Goal: Transaction & Acquisition: Purchase product/service

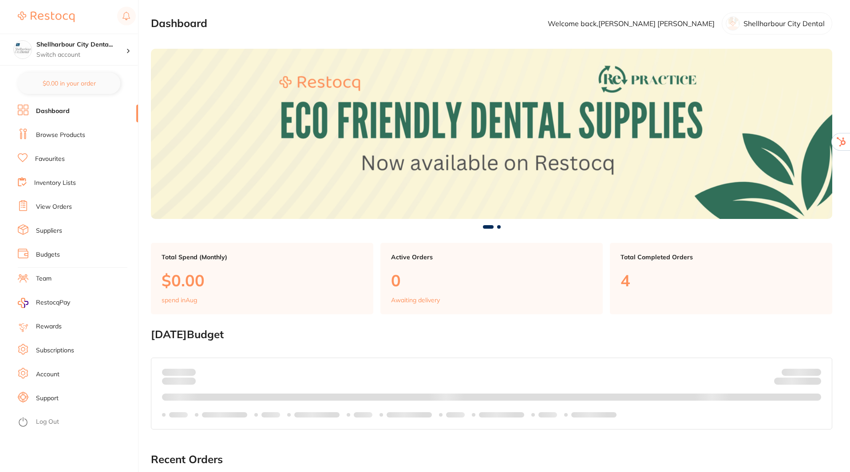
click at [49, 416] on li "Log Out" at bounding box center [77, 422] width 118 height 13
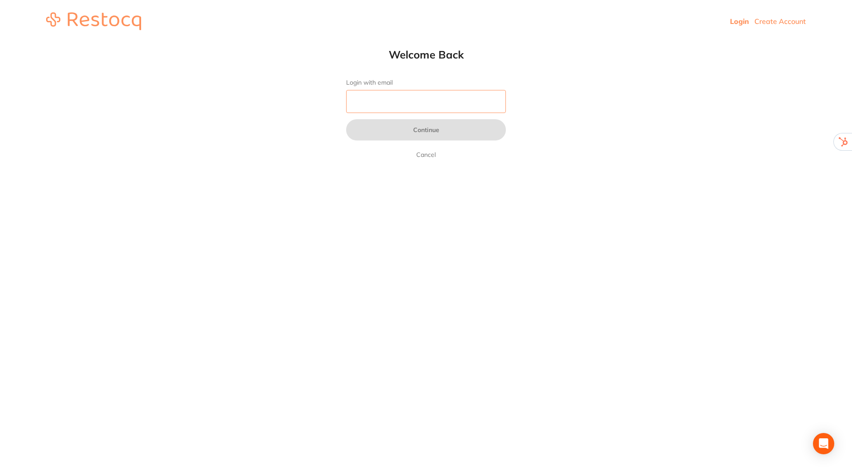
click at [411, 98] on input "Login with email" at bounding box center [426, 101] width 160 height 23
type input "skan3067@gmail.com"
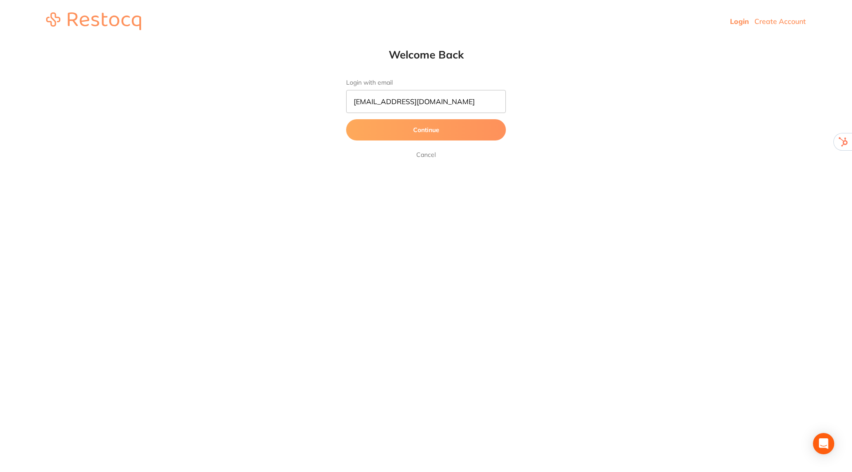
click at [445, 124] on button "Continue" at bounding box center [426, 129] width 160 height 21
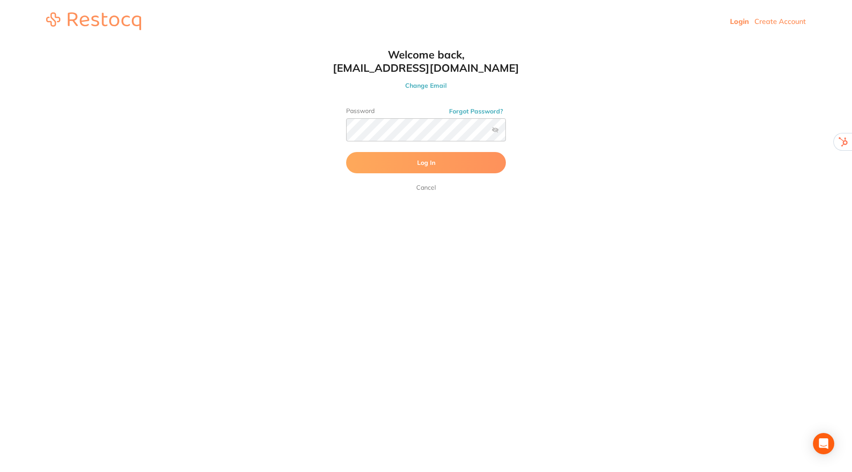
click at [437, 164] on button "Log In" at bounding box center [426, 162] width 160 height 21
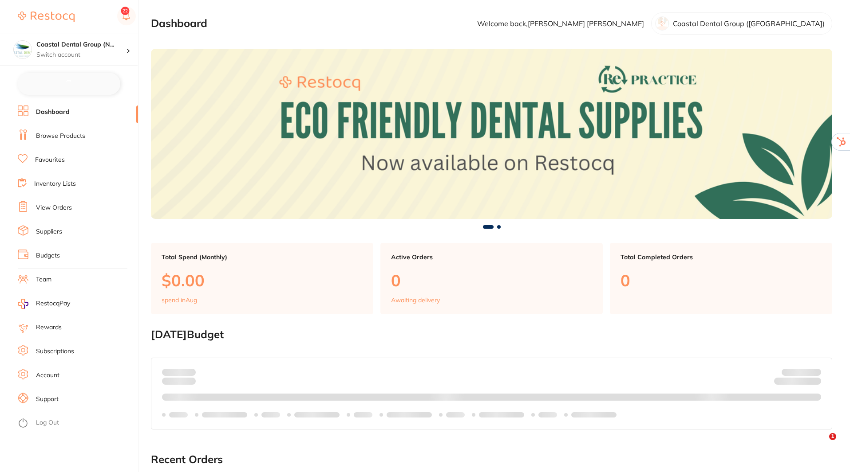
checkbox input "false"
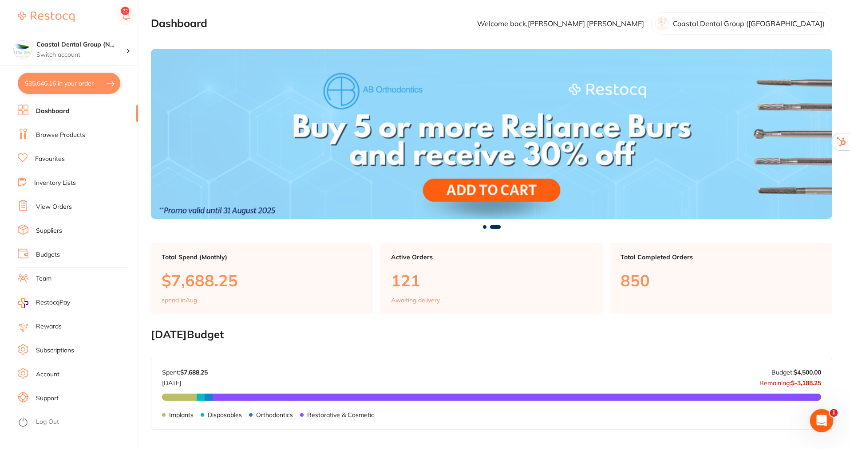
click at [820, 416] on icon "Open Intercom Messenger" at bounding box center [820, 420] width 15 height 15
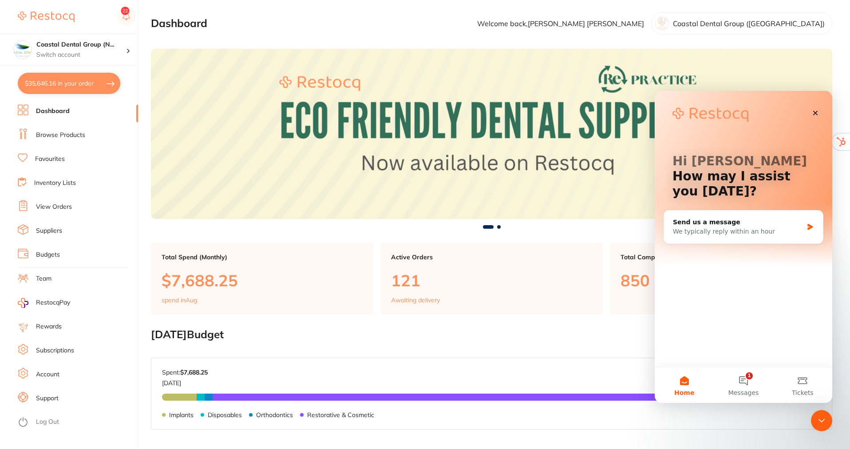
click at [818, 100] on div "Hi Samantha 👋 How may I assist you today?" at bounding box center [743, 178] width 160 height 175
click at [811, 115] on icon "Close" at bounding box center [814, 113] width 7 height 7
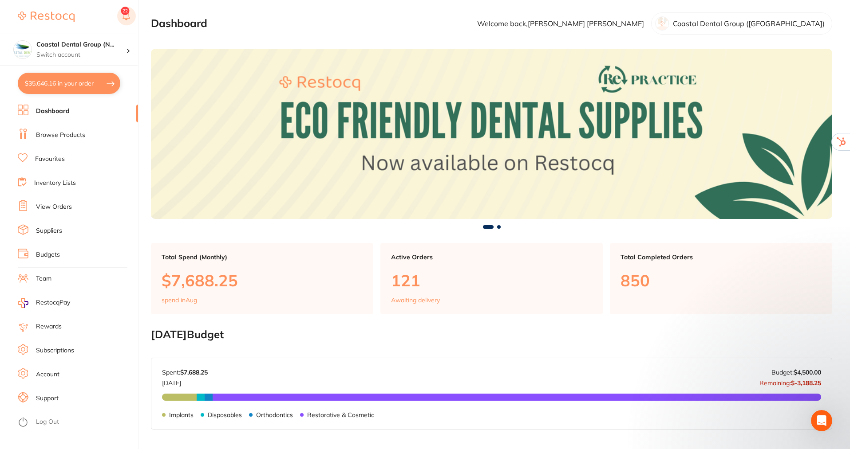
click at [126, 12] on button at bounding box center [126, 17] width 19 height 20
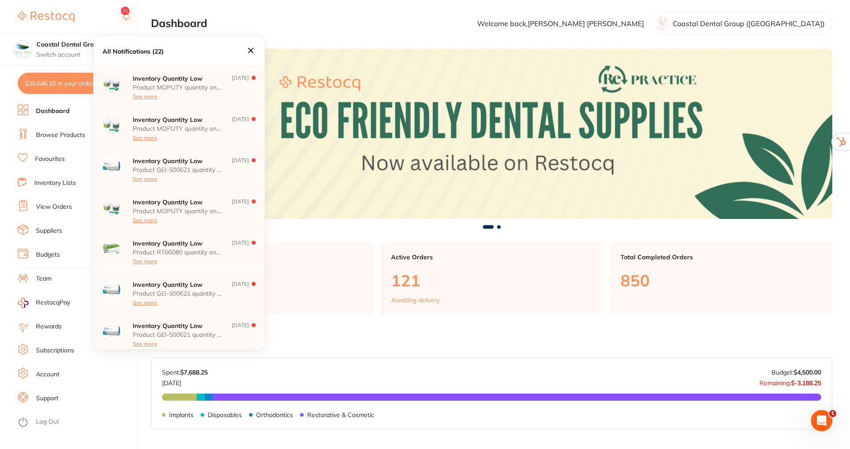
click at [249, 49] on icon at bounding box center [250, 50] width 5 height 5
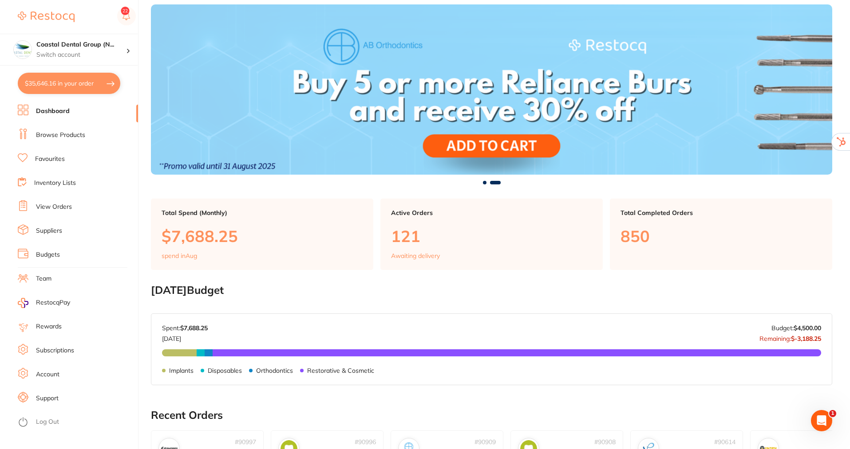
scroll to position [177, 0]
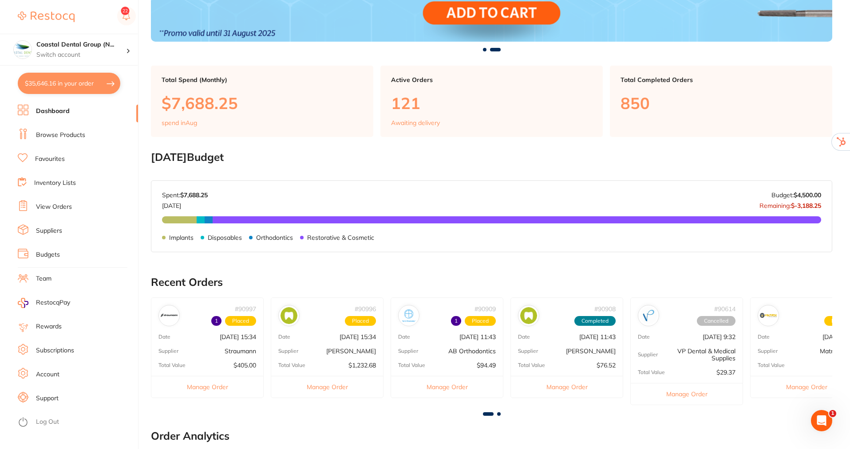
click at [53, 398] on link "Support" at bounding box center [47, 398] width 23 height 9
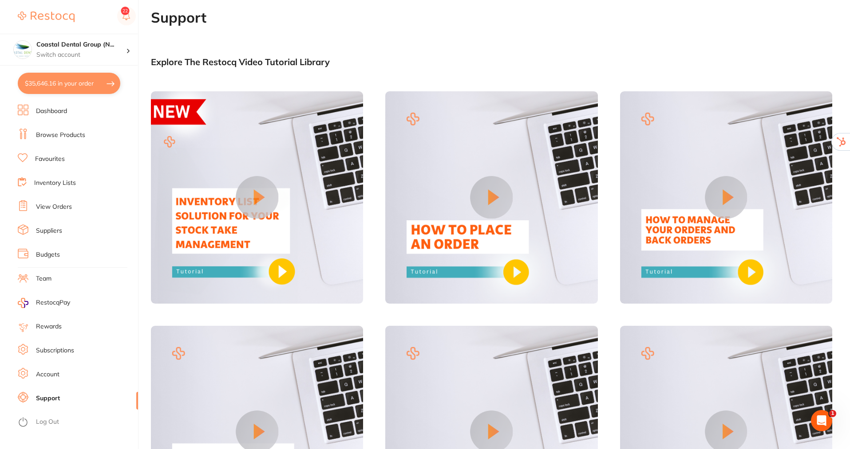
click at [46, 374] on link "Account" at bounding box center [48, 374] width 24 height 9
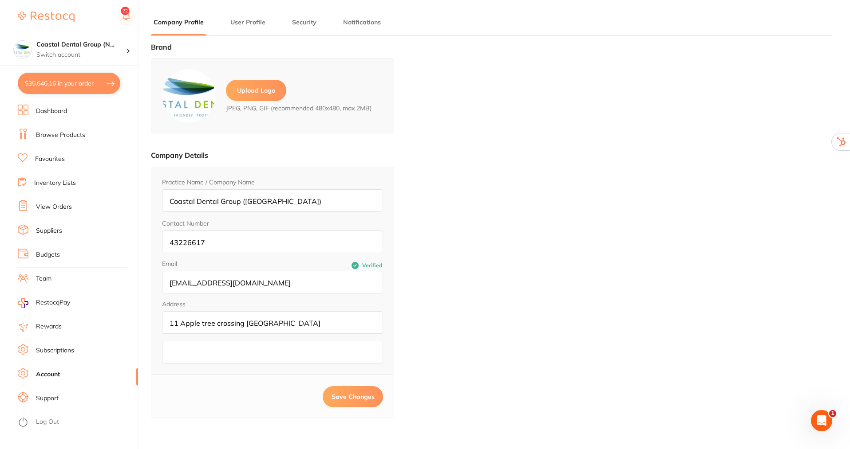
type input "Samantha"
type input "Sullivan"
type input "43226617"
type input "[EMAIL_ADDRESS][DOMAIN_NAME]"
click at [307, 21] on button "Security" at bounding box center [304, 22] width 30 height 8
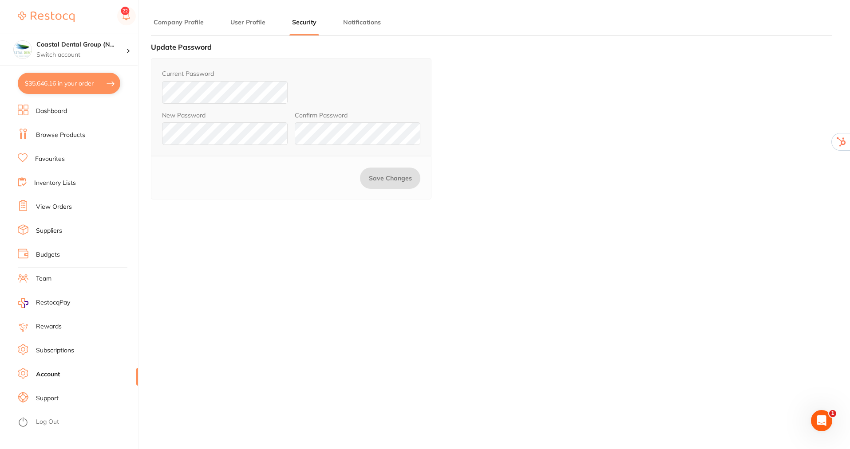
click at [50, 12] on img at bounding box center [46, 17] width 57 height 11
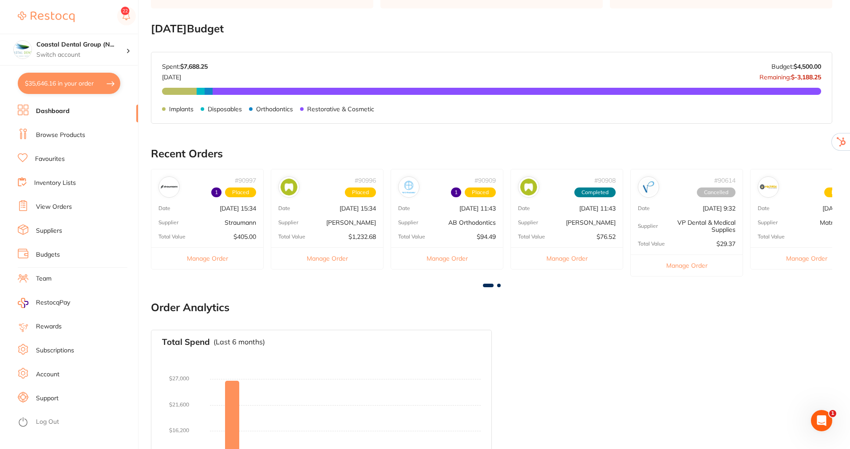
scroll to position [262, 0]
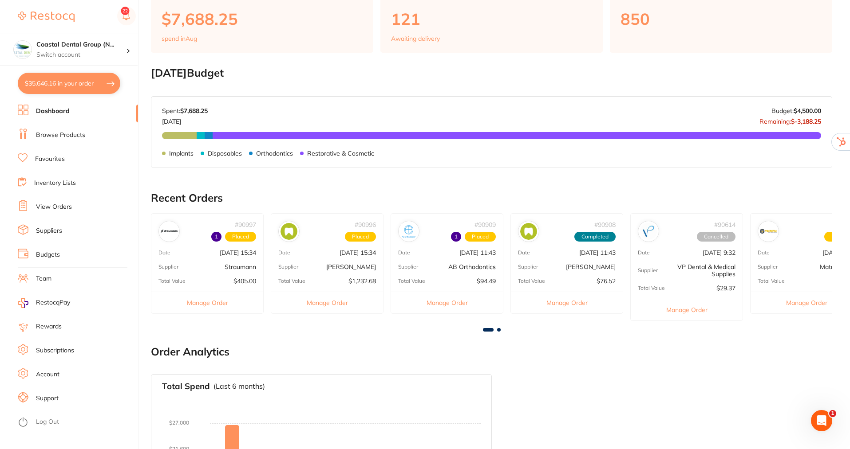
click at [55, 228] on link "Suppliers" at bounding box center [49, 231] width 26 height 9
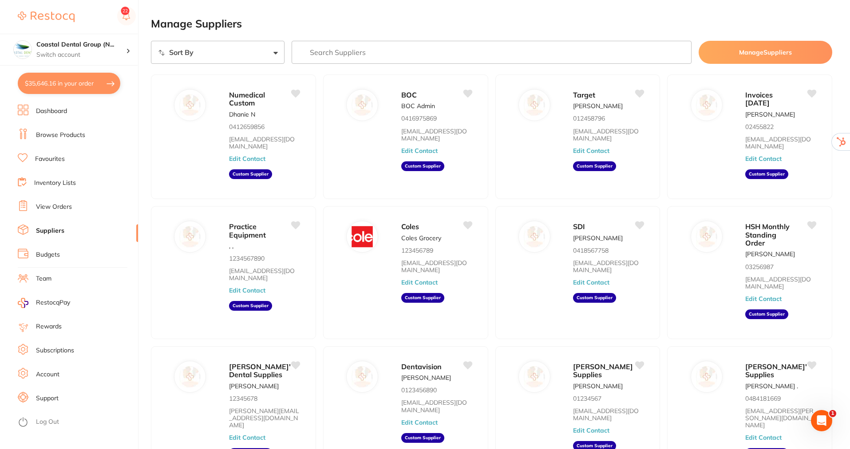
click at [413, 55] on input "search" at bounding box center [491, 52] width 400 height 23
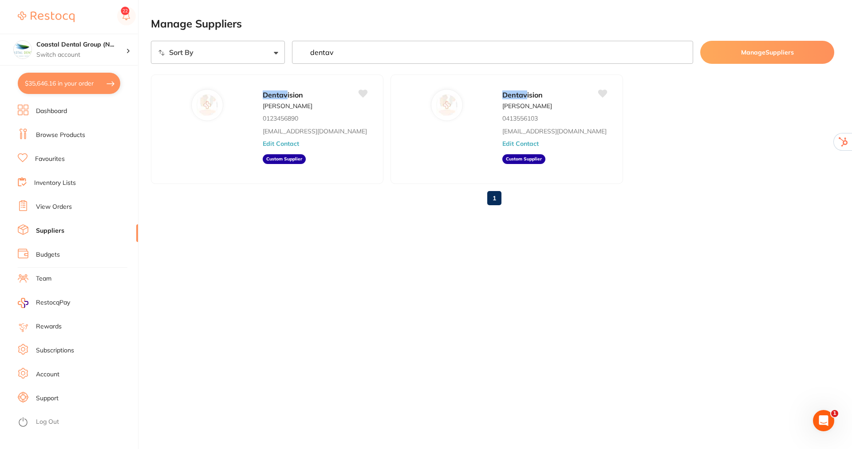
click at [408, 51] on input "dentav" at bounding box center [492, 52] width 401 height 23
type input "d"
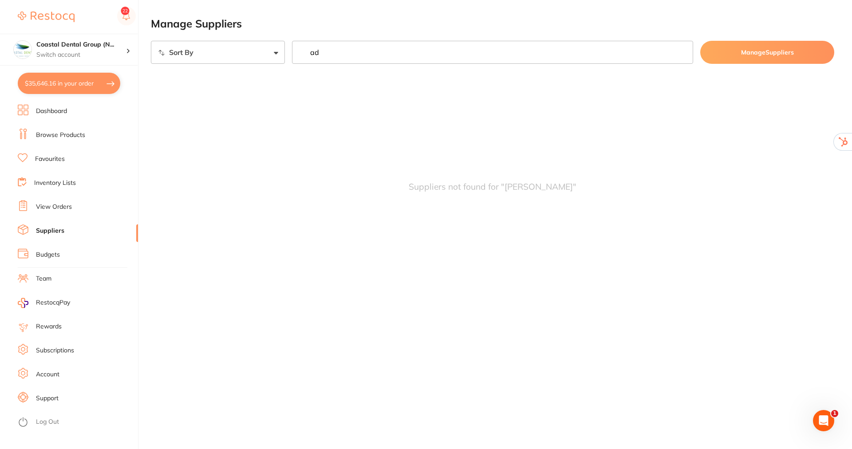
type input "a"
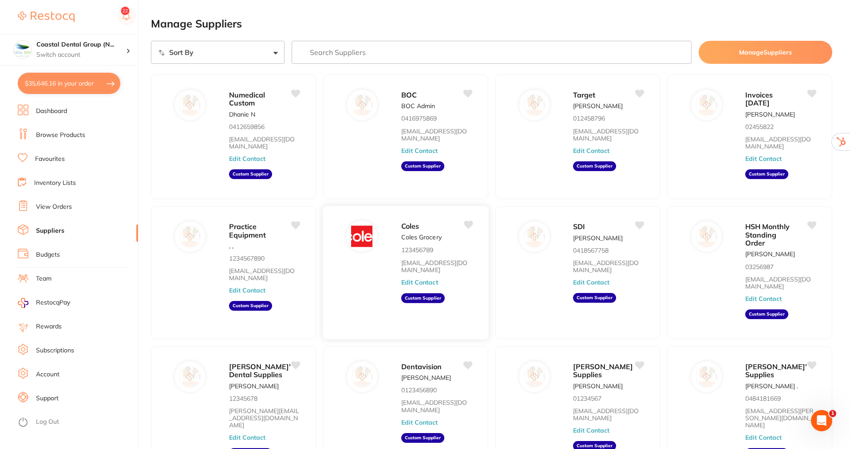
scroll to position [76, 0]
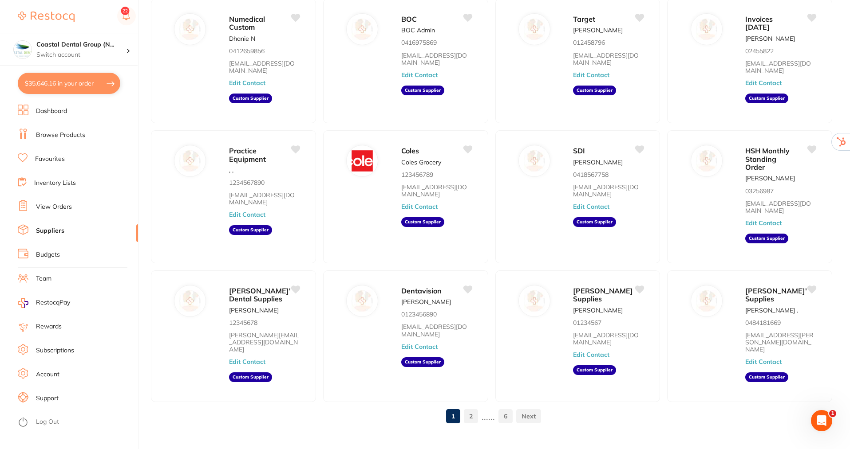
click at [526, 408] on link at bounding box center [528, 417] width 25 height 18
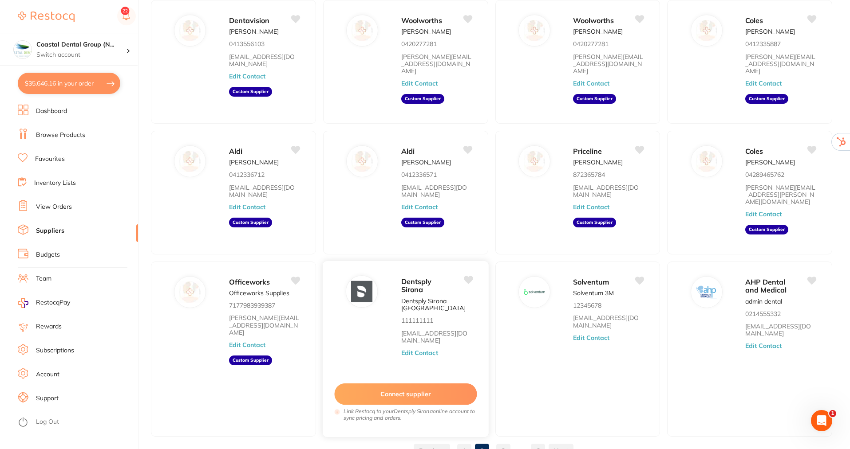
click at [417, 350] on button "Edit Contact" at bounding box center [419, 353] width 37 height 7
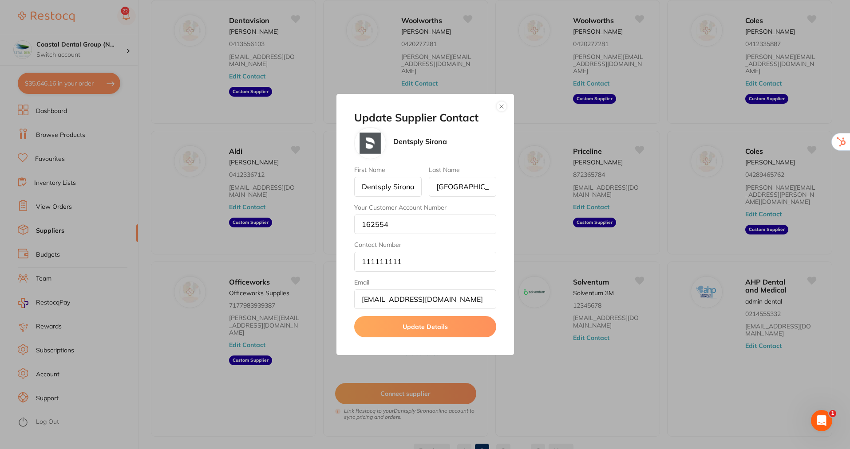
click at [500, 107] on button "button" at bounding box center [501, 106] width 11 height 11
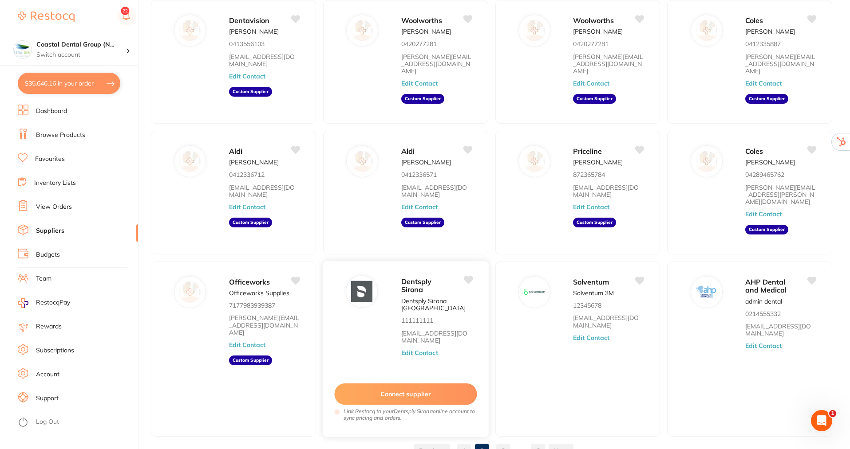
click at [412, 384] on button "Connect supplier" at bounding box center [405, 395] width 142 height 22
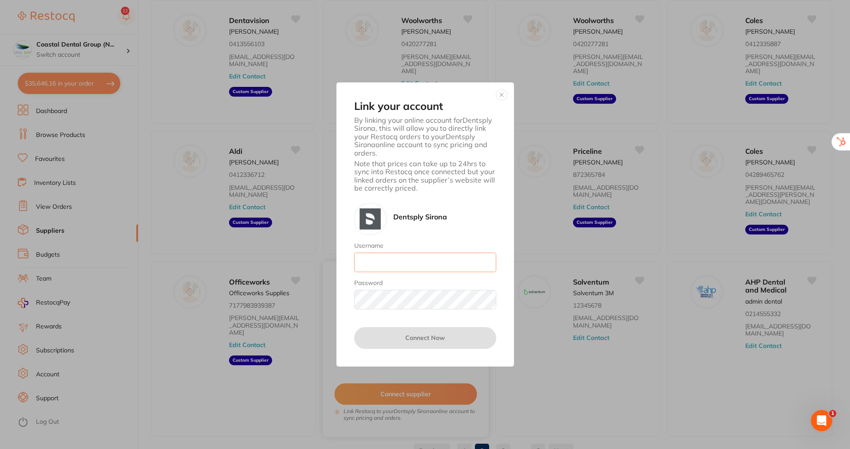
type input "skan3067@gmail.com"
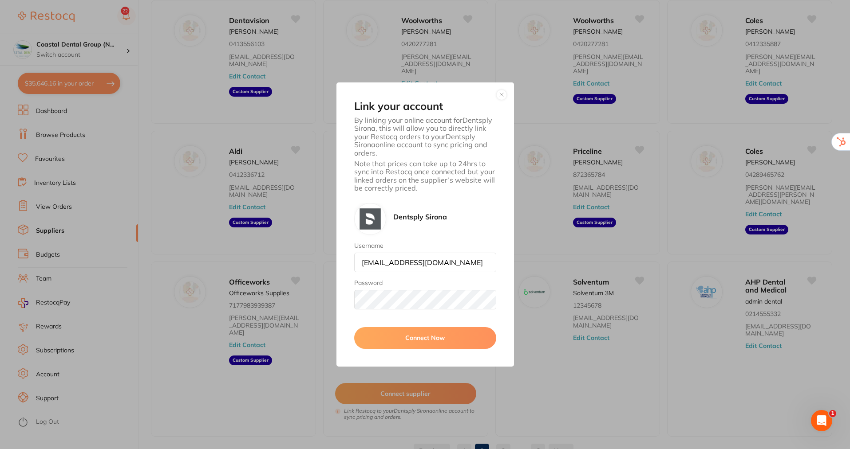
click at [498, 92] on button "button" at bounding box center [501, 95] width 11 height 11
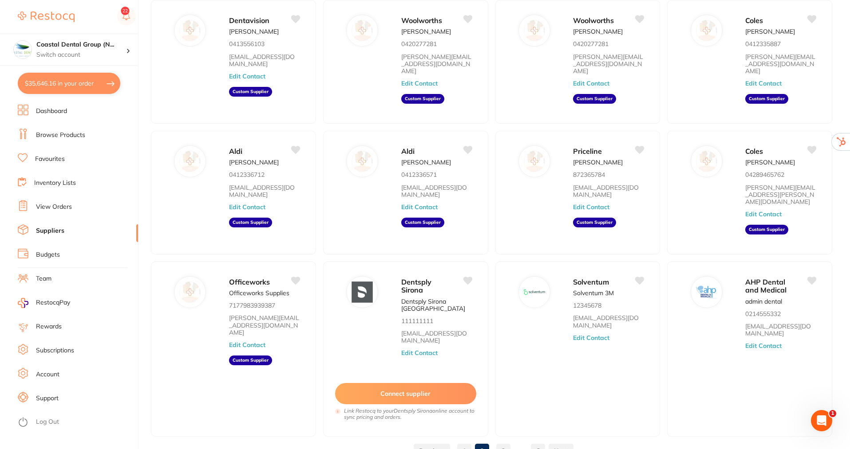
click at [43, 273] on li "Team" at bounding box center [78, 278] width 120 height 13
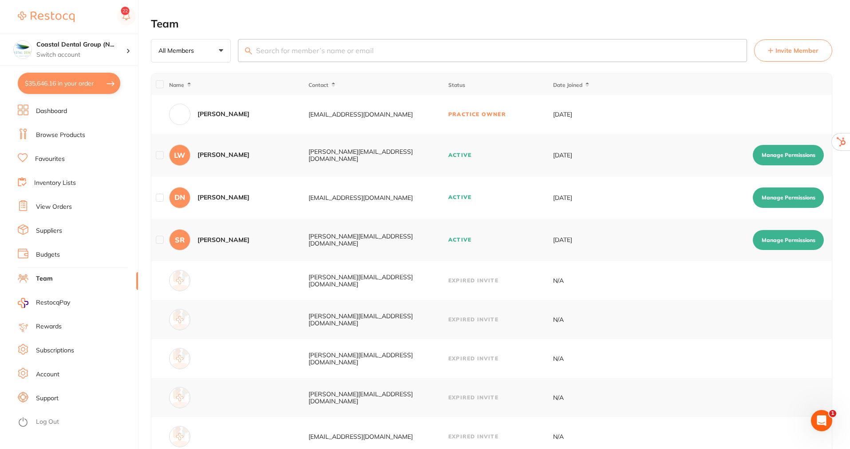
click at [48, 347] on link "Subscriptions" at bounding box center [55, 350] width 38 height 9
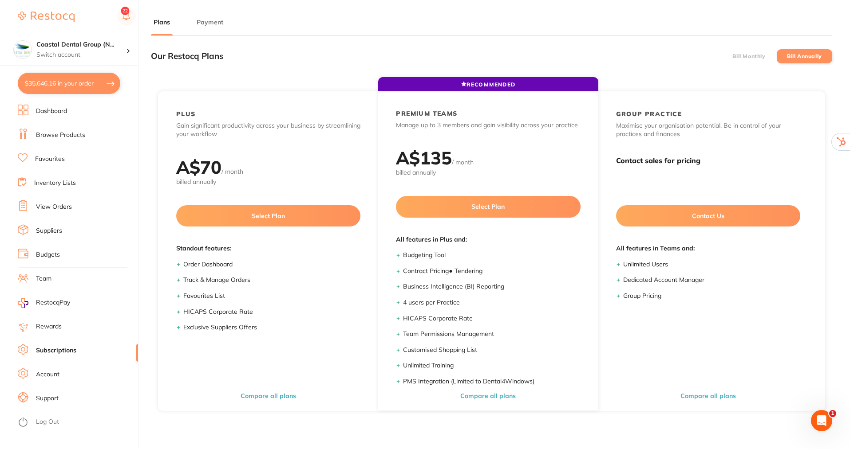
click at [221, 23] on button "Payment" at bounding box center [210, 22] width 32 height 8
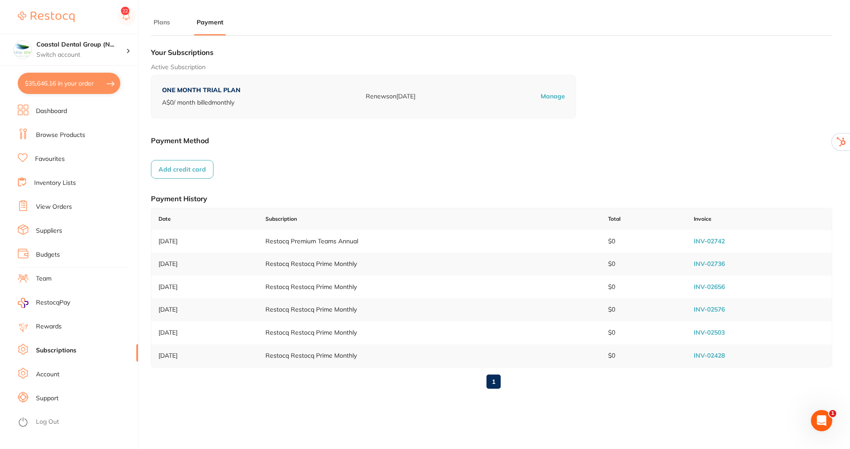
click at [39, 278] on link "Team" at bounding box center [44, 279] width 16 height 9
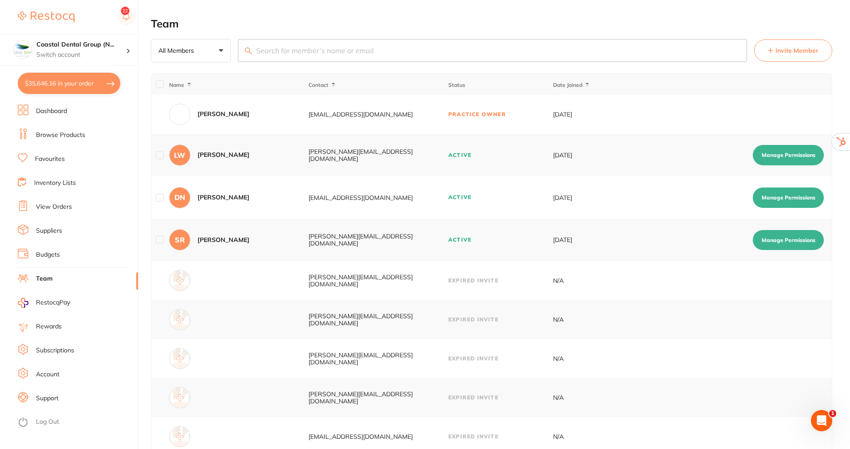
click at [785, 47] on span "Invite Member" at bounding box center [796, 50] width 43 height 9
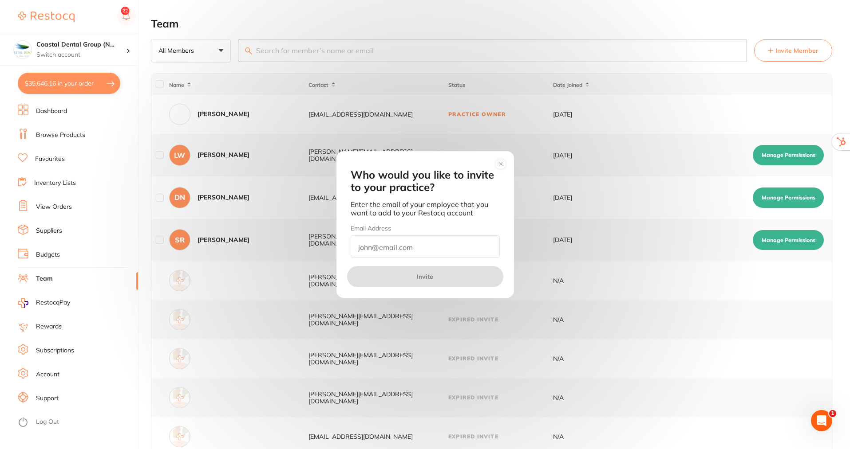
click at [502, 165] on circle at bounding box center [500, 164] width 10 height 10
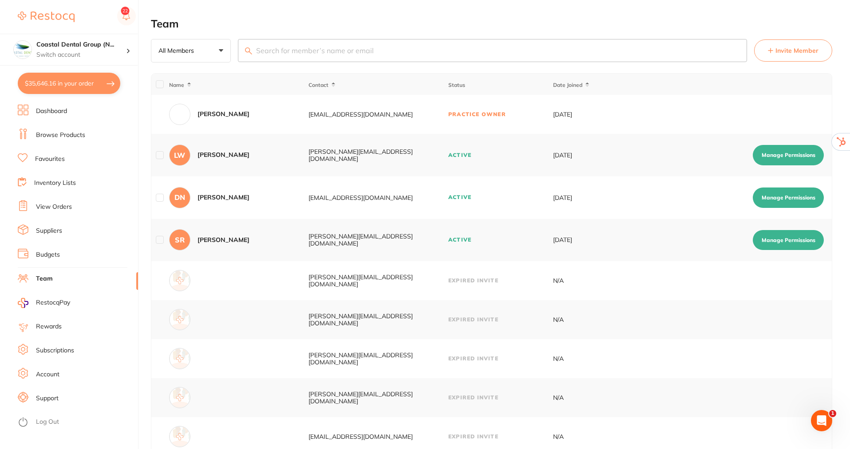
click at [799, 156] on button "Manage Permissions" at bounding box center [787, 155] width 71 height 20
checkbox input "true"
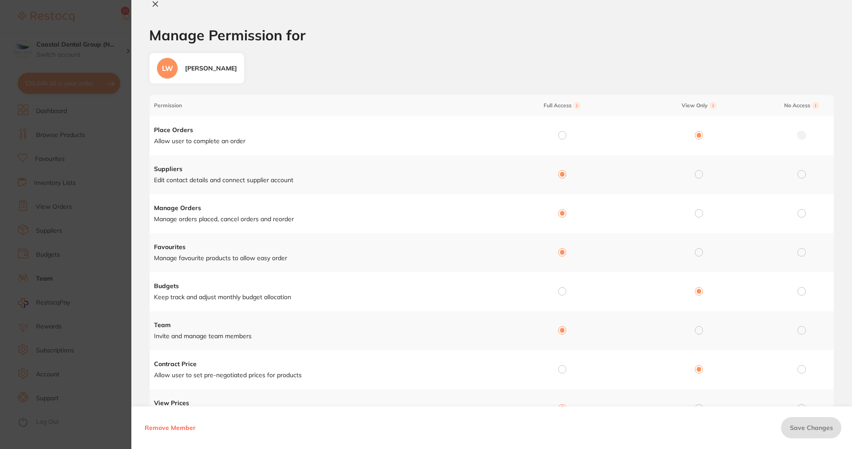
click at [564, 133] on input "radio" at bounding box center [562, 135] width 8 height 8
radio input "true"
radio input "false"
click at [153, 7] on icon at bounding box center [155, 3] width 7 height 7
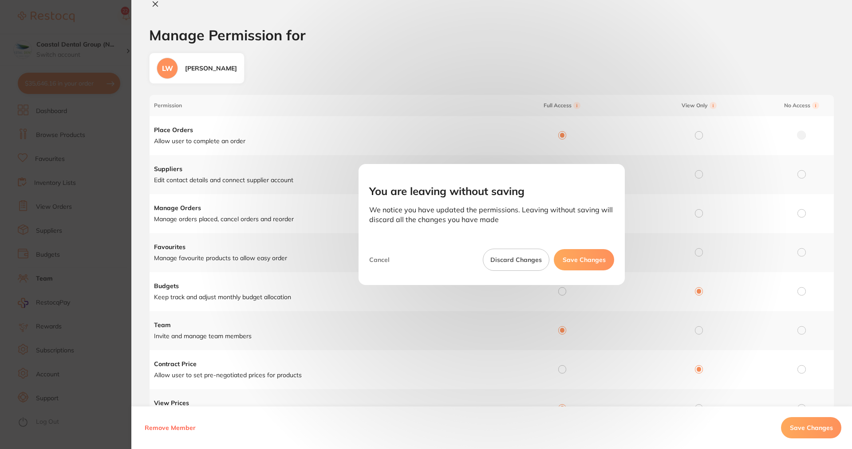
click at [529, 262] on button "Discard Changes" at bounding box center [516, 260] width 67 height 22
checkbox input "false"
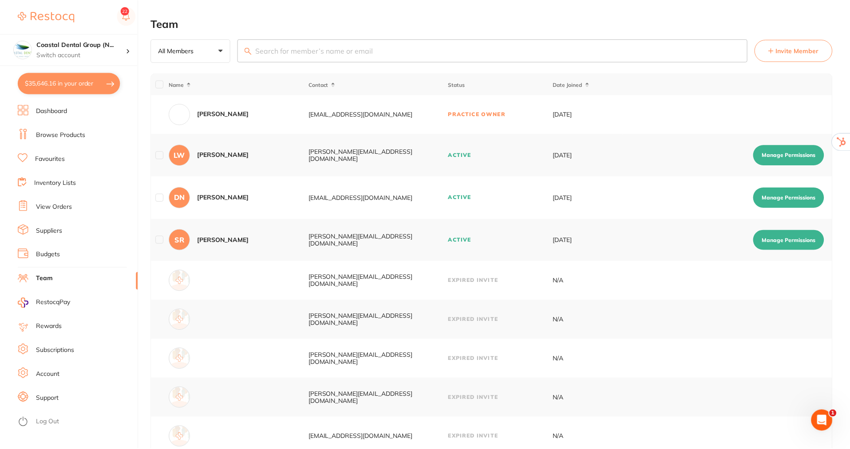
scroll to position [75, 0]
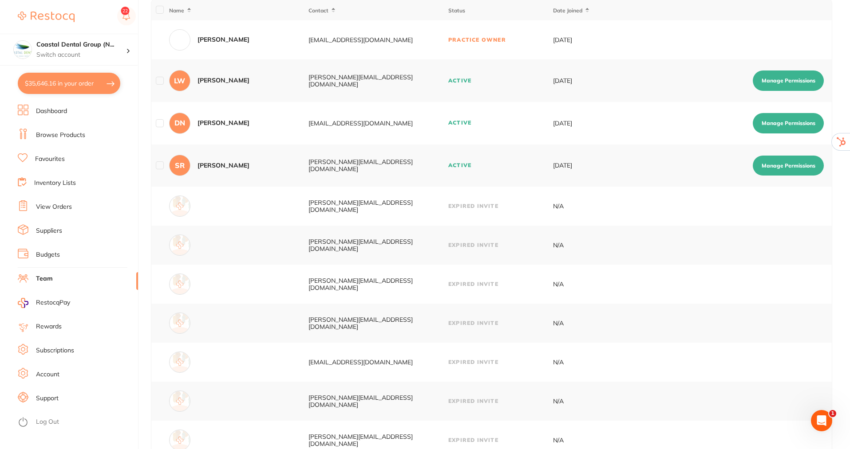
click at [44, 251] on link "Budgets" at bounding box center [48, 255] width 24 height 9
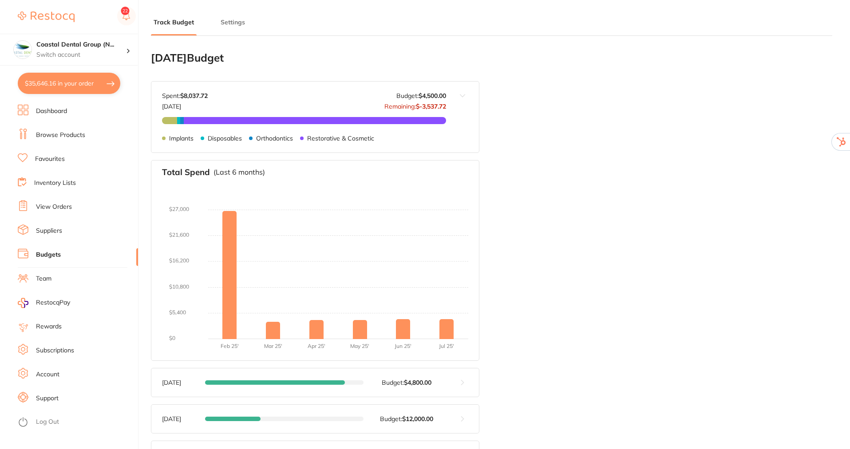
click at [232, 20] on button "Settings" at bounding box center [233, 22] width 30 height 8
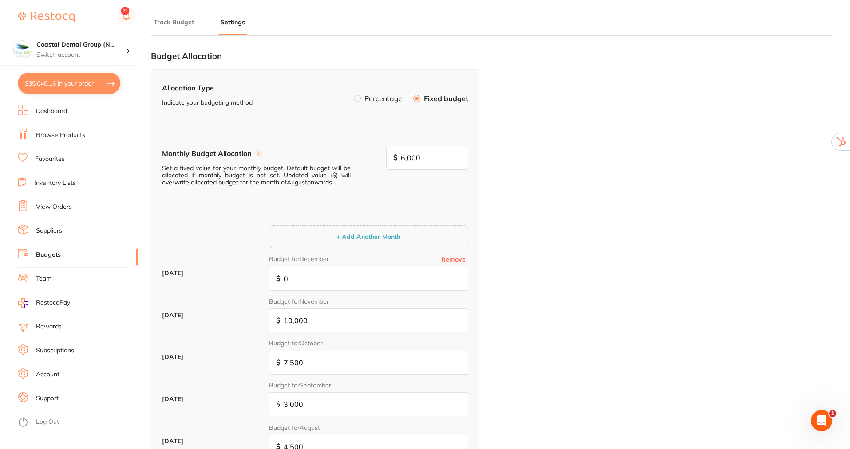
click at [360, 99] on label at bounding box center [357, 98] width 7 height 7
click at [354, 95] on input "Percentage" at bounding box center [354, 95] width 0 height 0
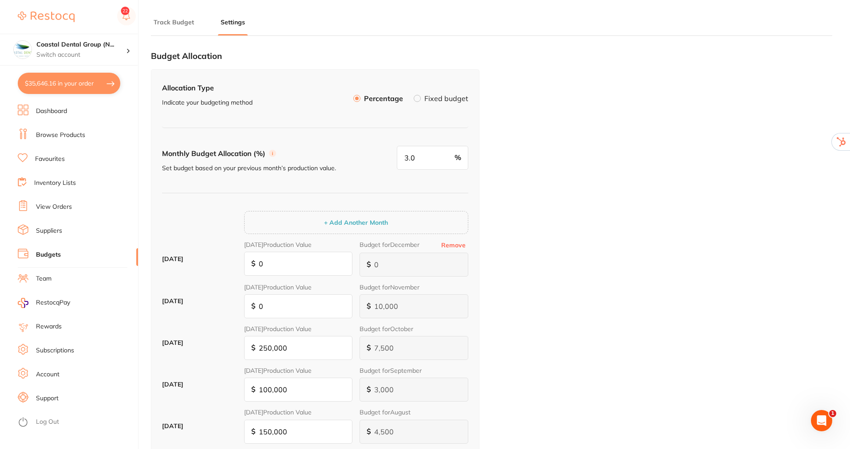
click at [178, 24] on button "Track Budget" at bounding box center [174, 22] width 46 height 8
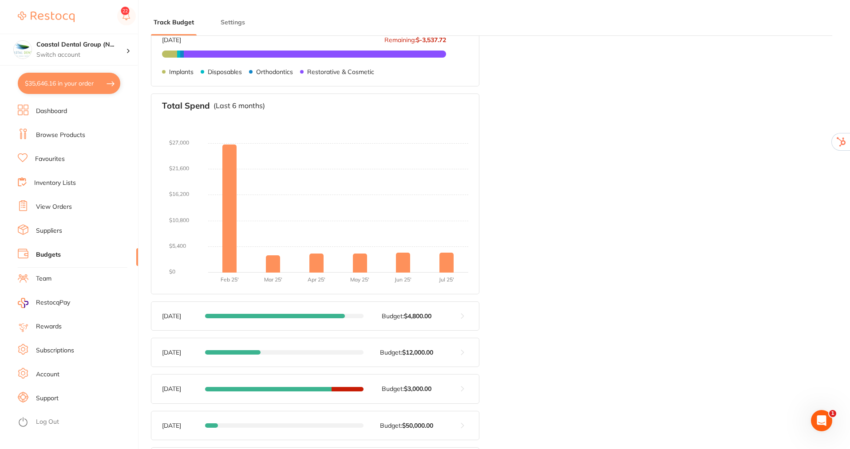
scroll to position [133, 0]
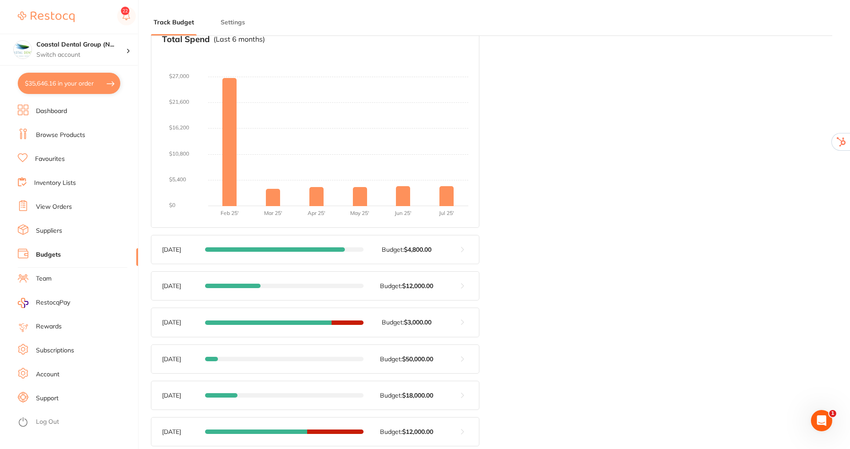
click at [460, 256] on button at bounding box center [462, 250] width 33 height 28
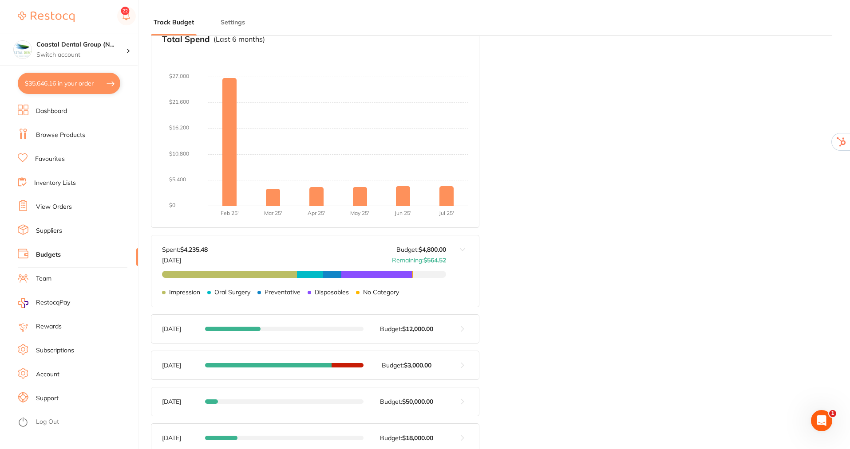
click at [459, 327] on button at bounding box center [462, 329] width 33 height 28
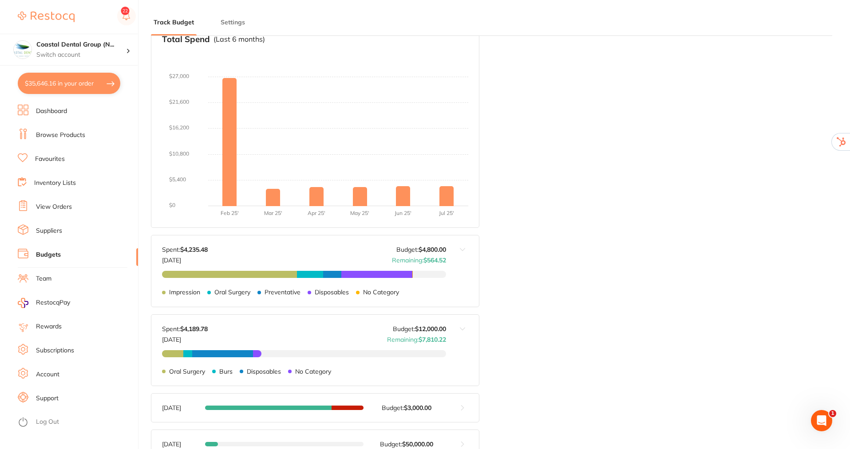
scroll to position [311, 0]
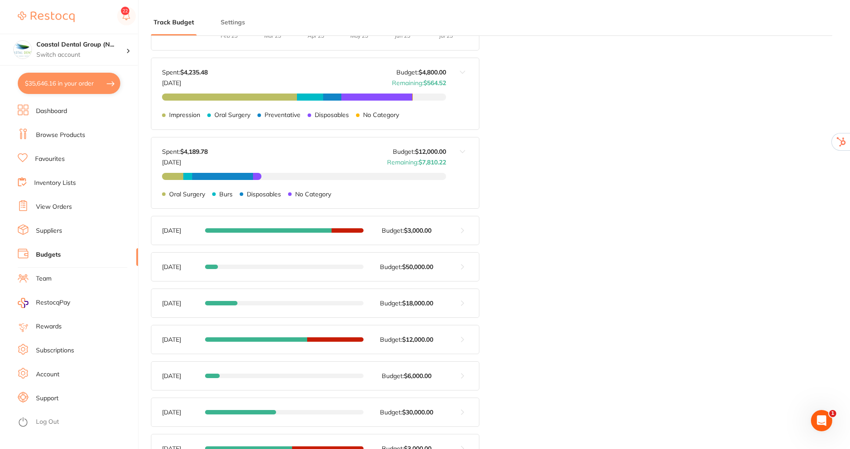
click at [460, 241] on button at bounding box center [462, 230] width 33 height 28
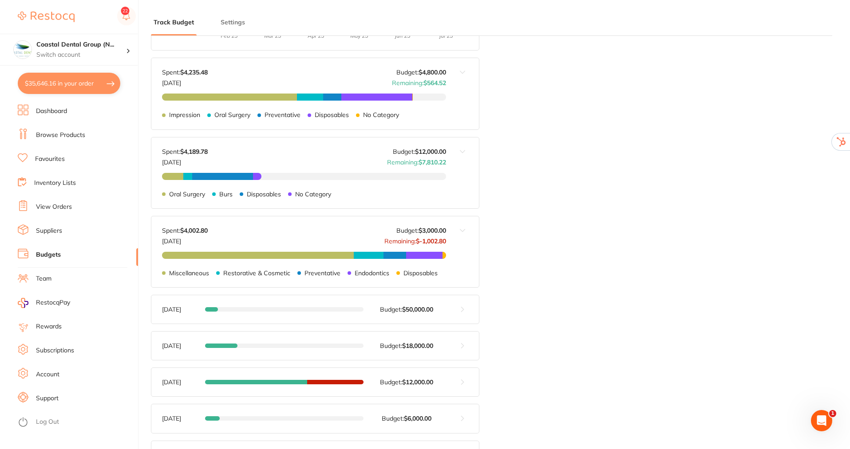
click at [65, 134] on link "Browse Products" at bounding box center [60, 135] width 49 height 9
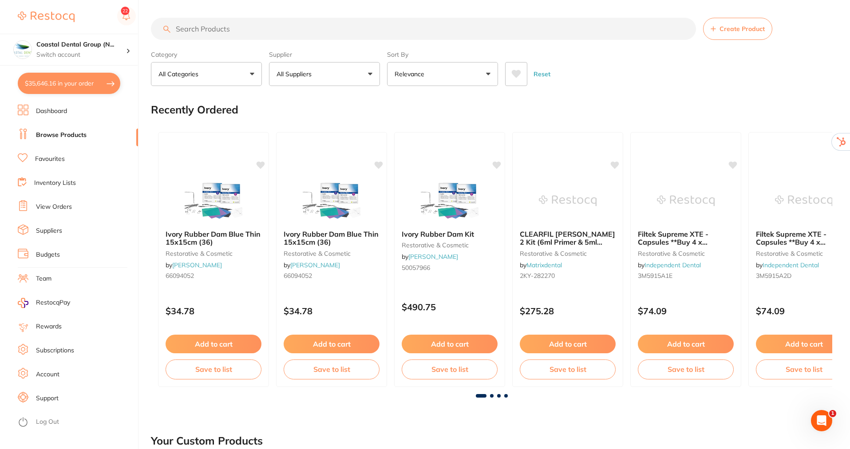
click at [372, 80] on button "All Suppliers" at bounding box center [324, 74] width 111 height 24
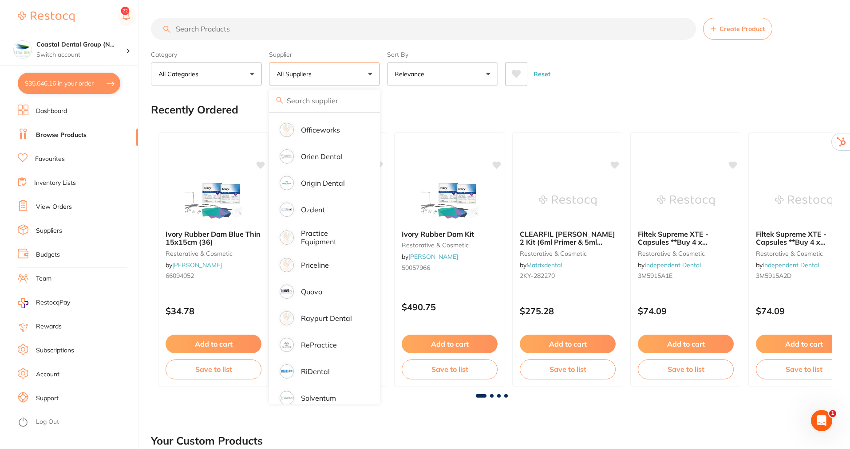
scroll to position [1020, 0]
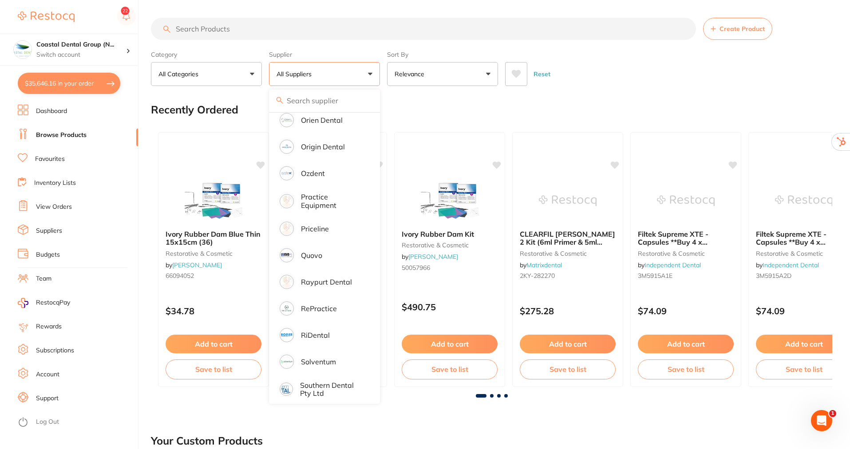
click at [457, 103] on div "Recently Ordered" at bounding box center [491, 110] width 681 height 30
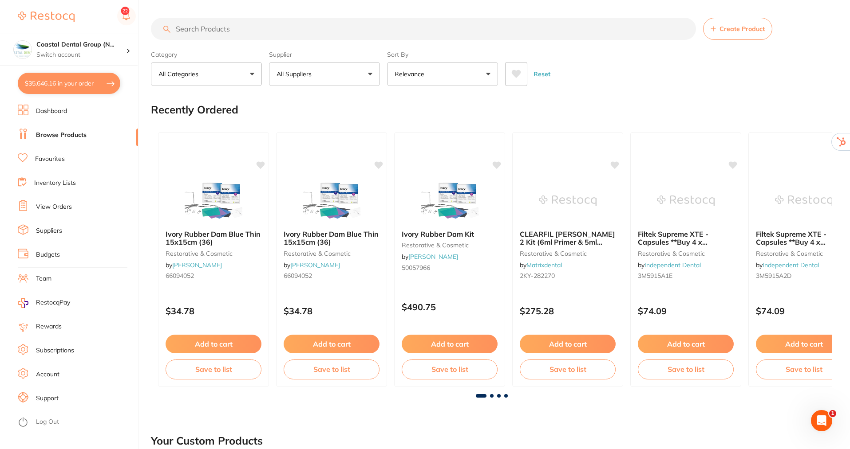
click at [292, 27] on input "search" at bounding box center [423, 29] width 545 height 22
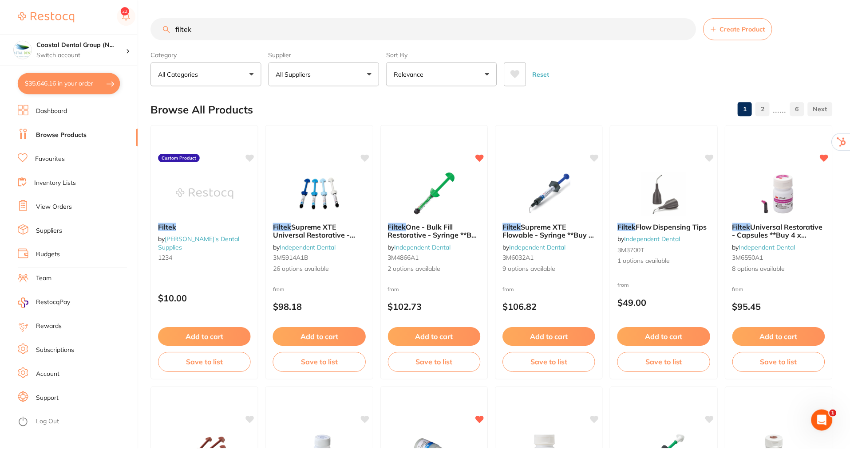
scroll to position [209, 0]
click at [244, 29] on input "filtek" at bounding box center [423, 29] width 545 height 22
click at [218, 28] on input "filtek" at bounding box center [423, 29] width 545 height 22
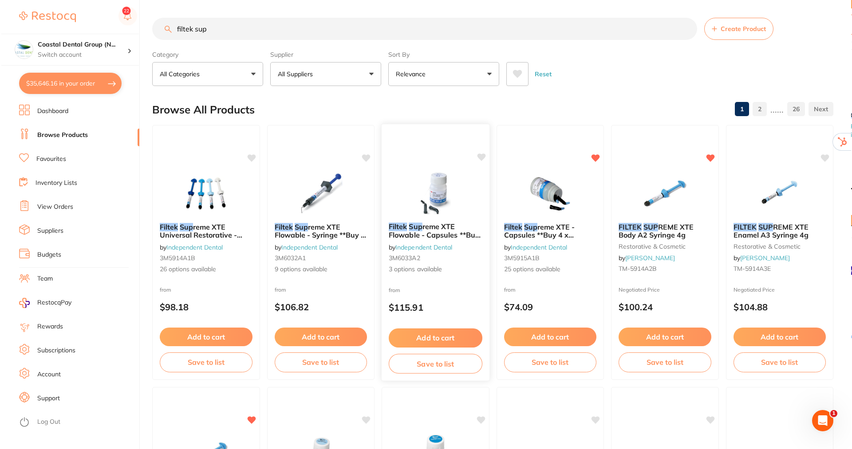
scroll to position [0, 0]
type input "filtek sup"
click at [367, 74] on button "All Suppliers" at bounding box center [324, 74] width 111 height 24
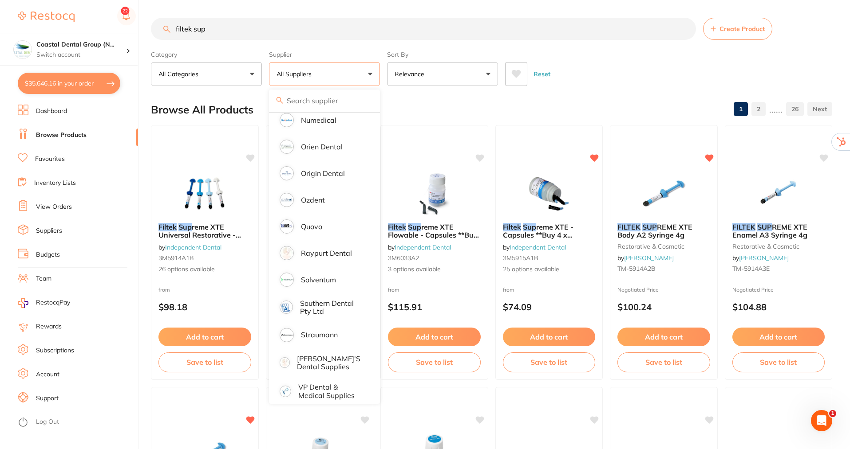
click at [366, 81] on button "All Suppliers" at bounding box center [324, 74] width 111 height 24
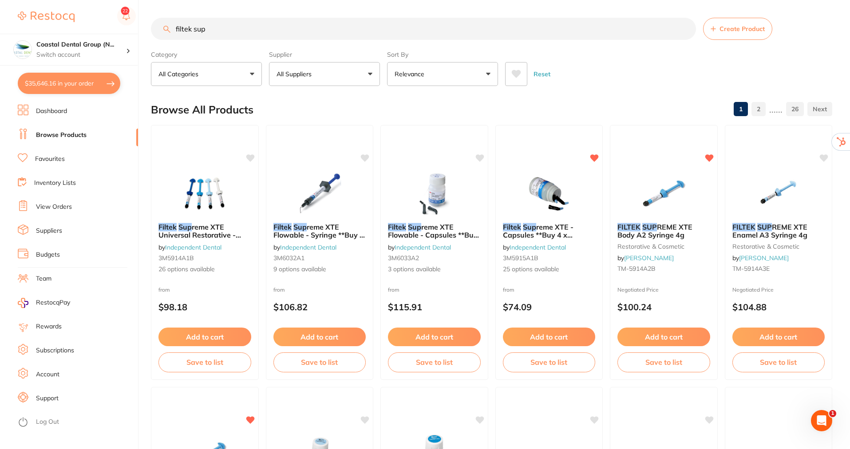
click at [482, 79] on button "Relevance" at bounding box center [442, 74] width 111 height 24
click at [552, 108] on div "Browse All Products 1 2 ...... 26" at bounding box center [491, 110] width 681 height 30
click at [319, 252] on div "Filtek Sup reme XTE Flowable - Syringe **Buy 4 Bulk Fil Flowable Syringes **Rec…" at bounding box center [319, 249] width 108 height 66
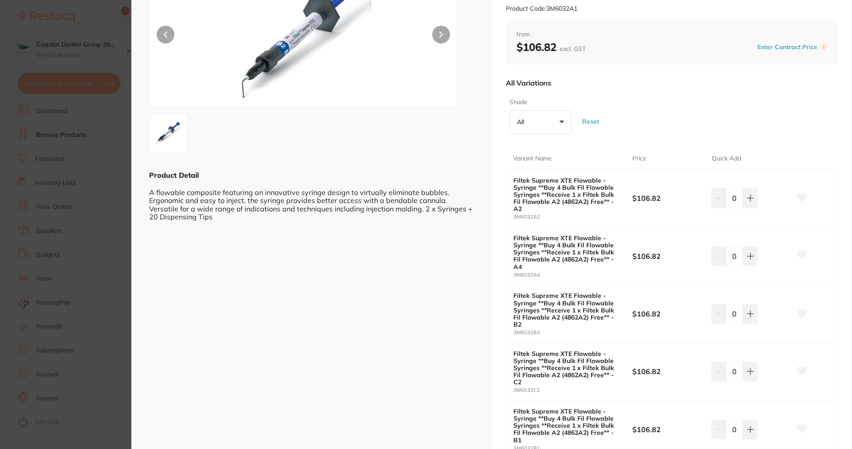
click at [800, 254] on icon at bounding box center [801, 256] width 9 height 8
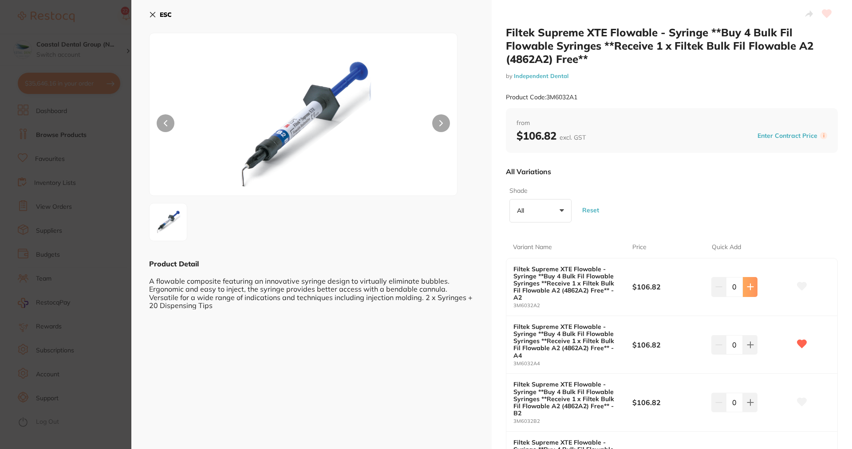
click at [755, 287] on button at bounding box center [750, 287] width 15 height 20
click at [748, 287] on icon at bounding box center [750, 287] width 6 height 6
type input "2"
click at [154, 13] on icon at bounding box center [152, 14] width 5 height 5
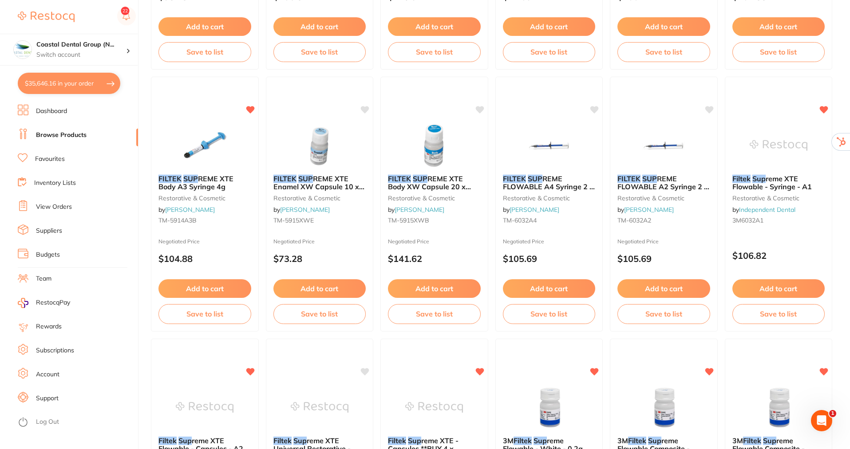
click at [60, 85] on button "$35,646.16 in your order" at bounding box center [69, 83] width 102 height 21
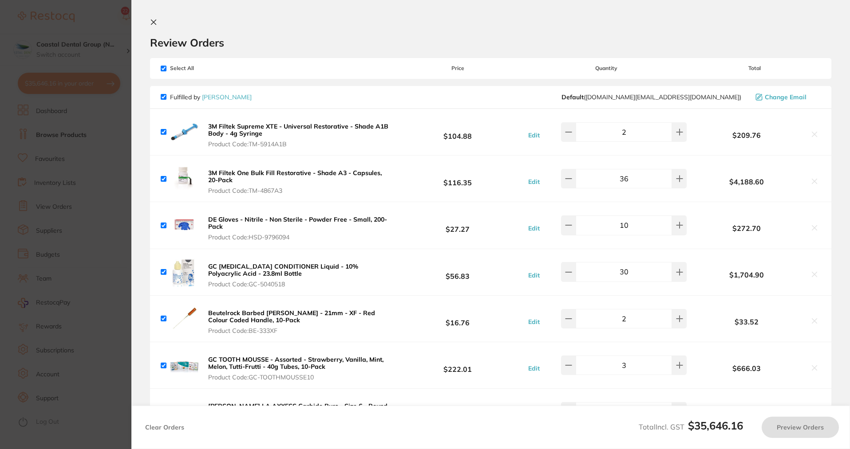
checkbox input "true"
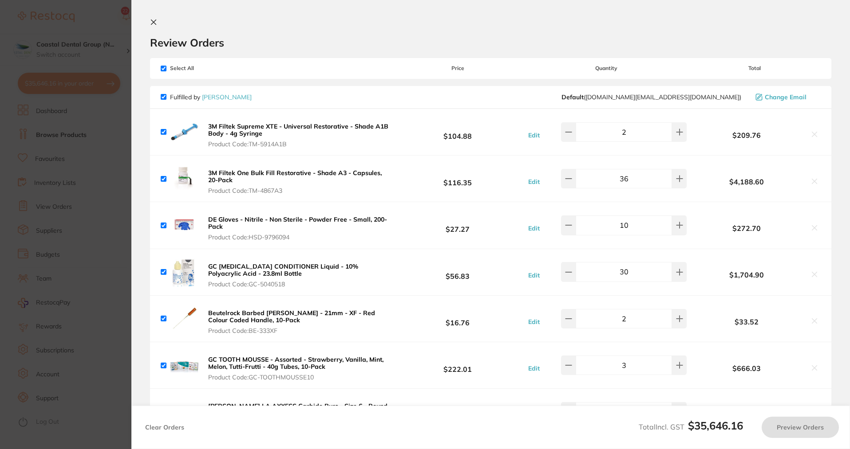
checkbox input "true"
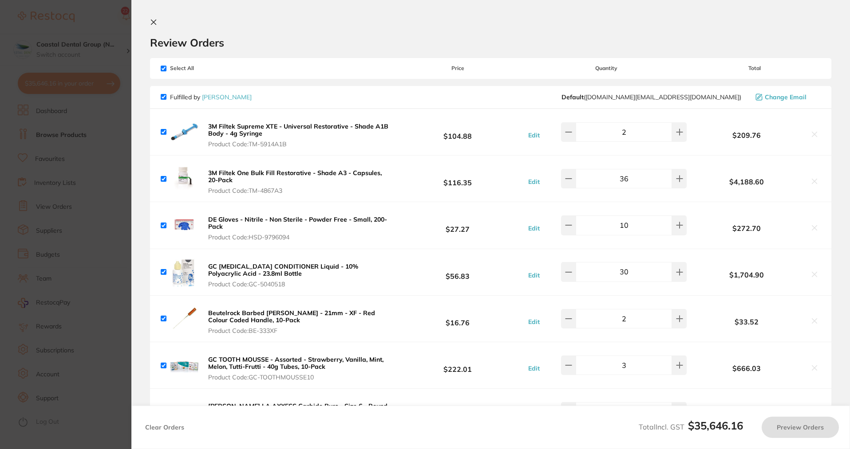
checkbox input "true"
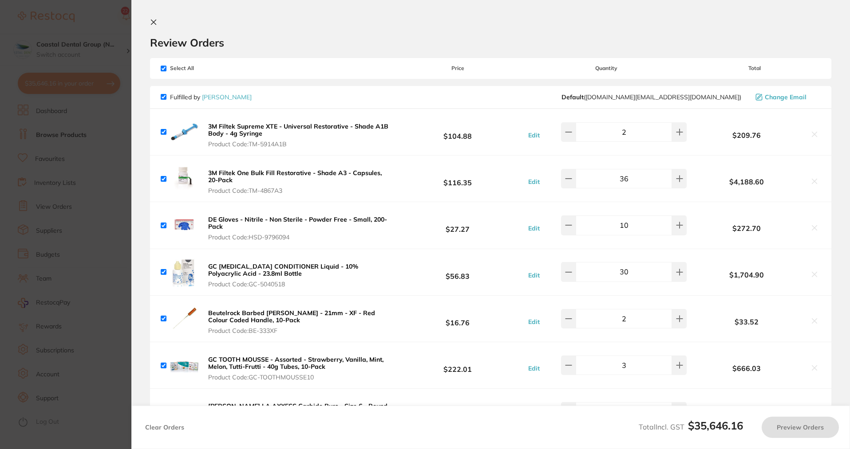
checkbox input "true"
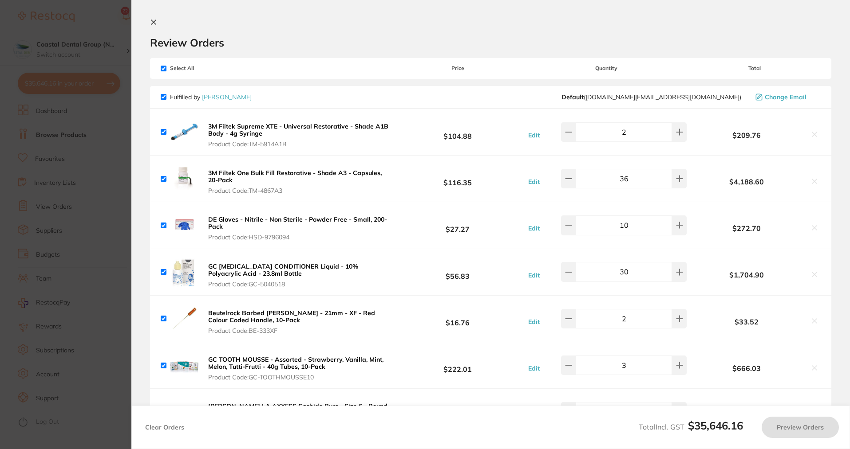
checkbox input "true"
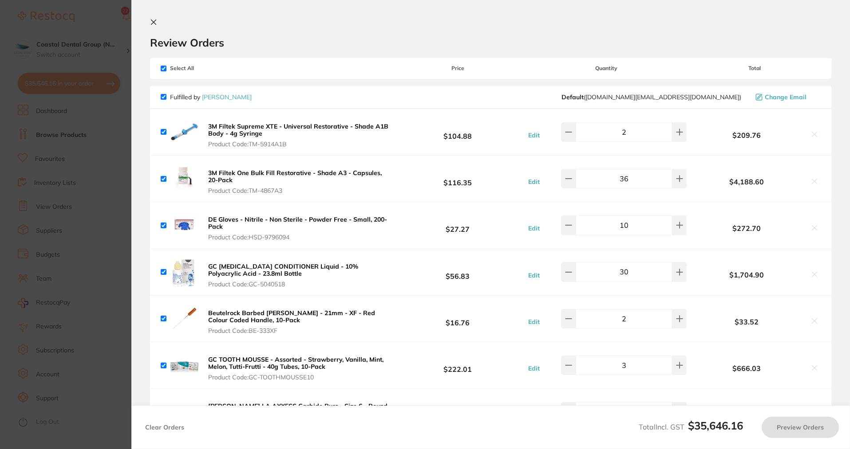
checkbox input "true"
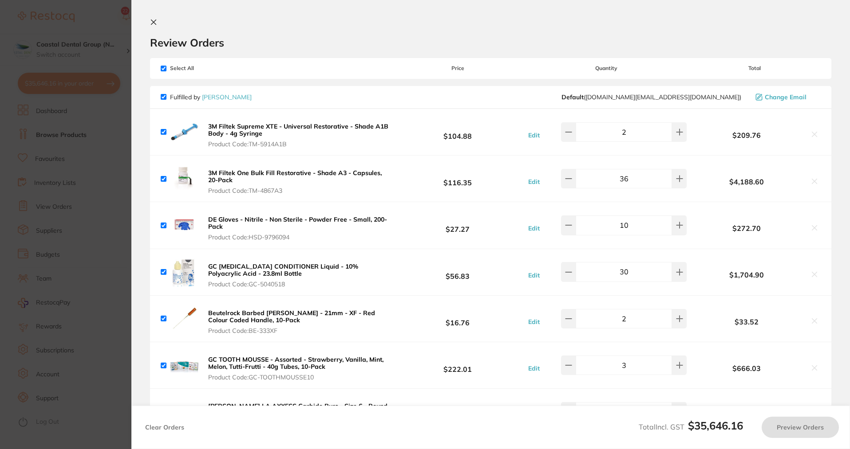
checkbox input "true"
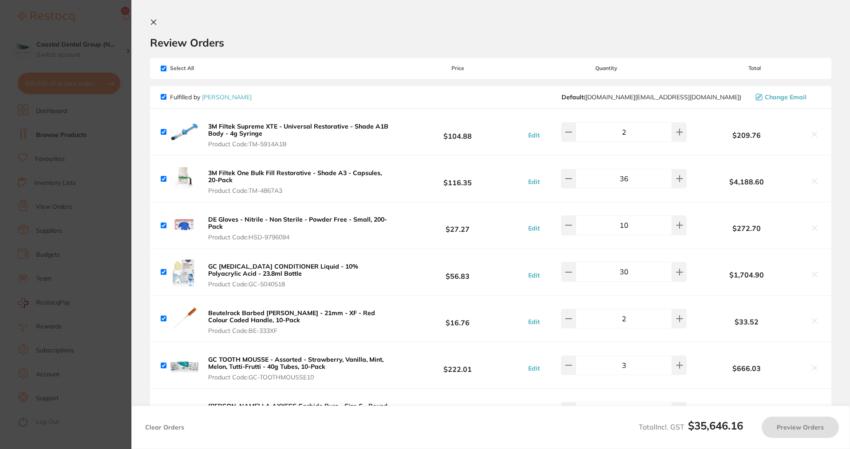
checkbox input "true"
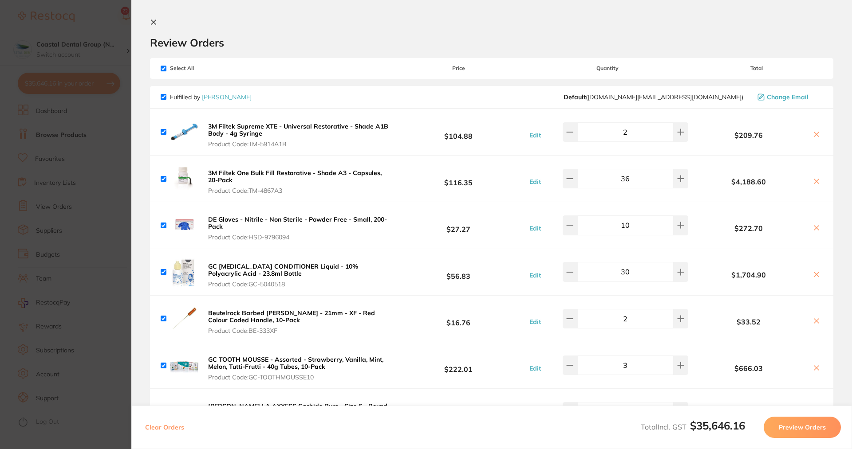
click at [162, 67] on input "checkbox" at bounding box center [164, 69] width 6 height 6
checkbox input "false"
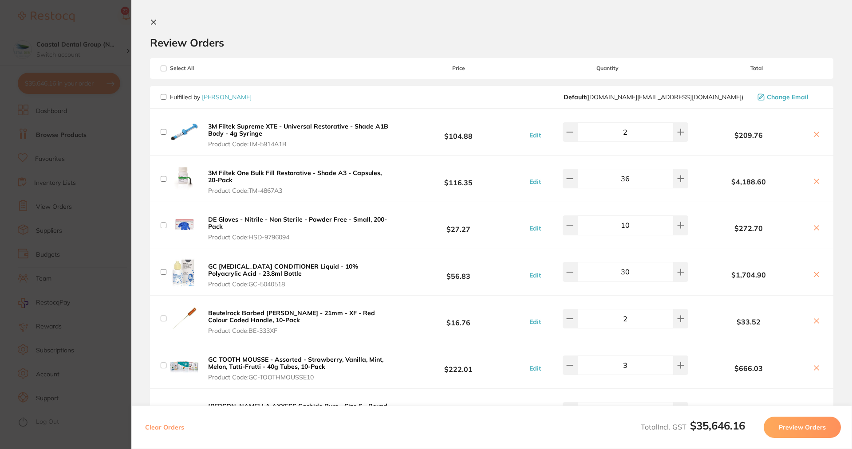
checkbox input "false"
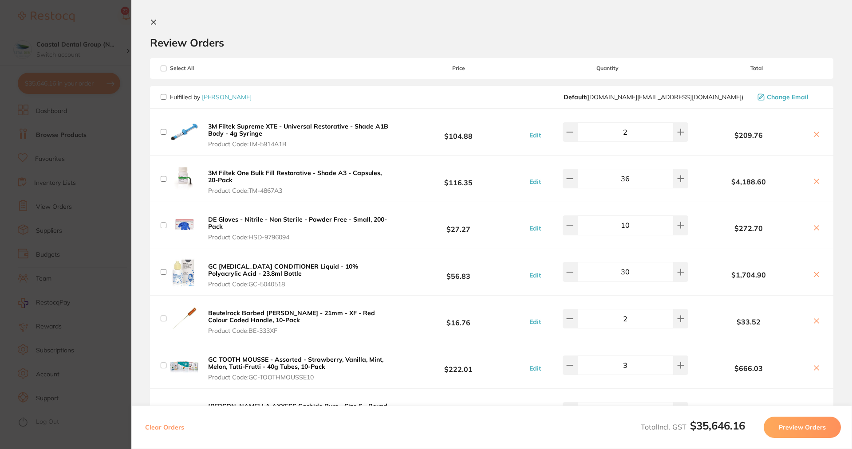
checkbox input "false"
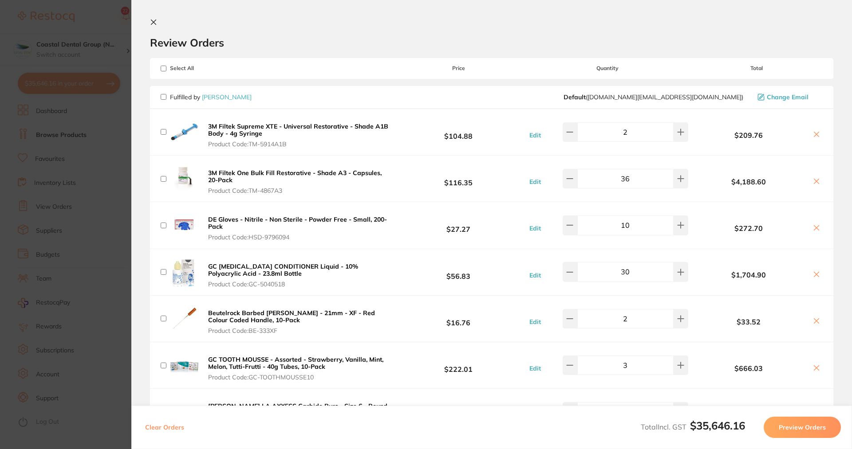
checkbox input "false"
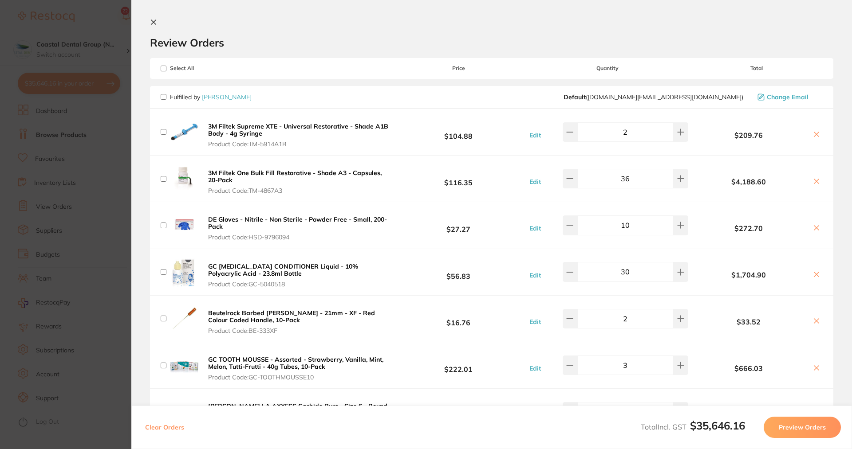
checkbox input "false"
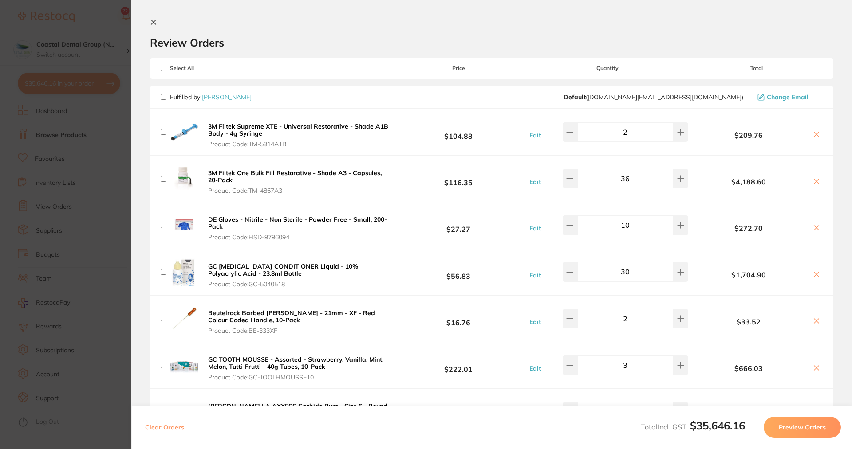
checkbox input "false"
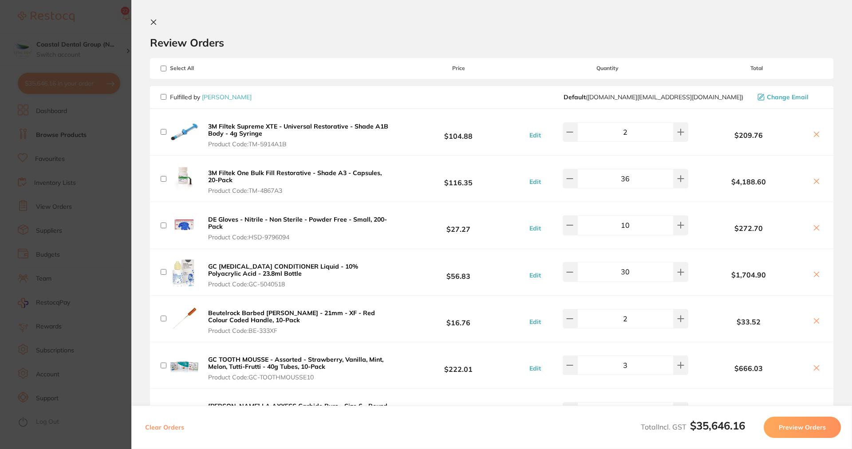
checkbox input "false"
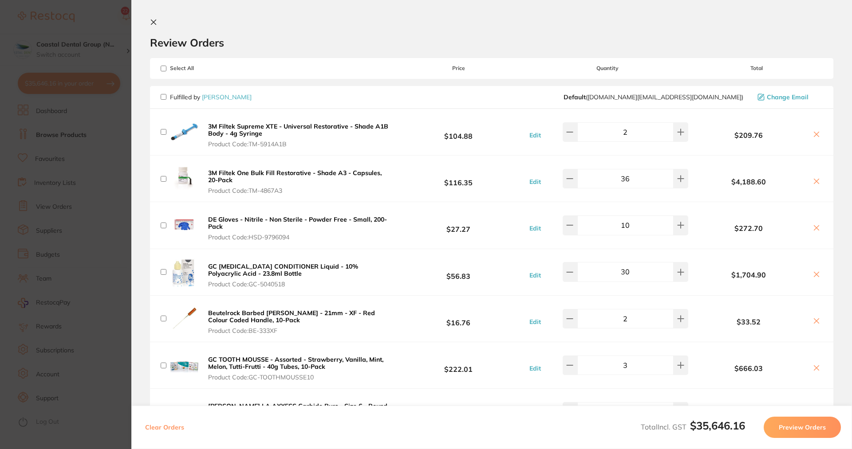
checkbox input "false"
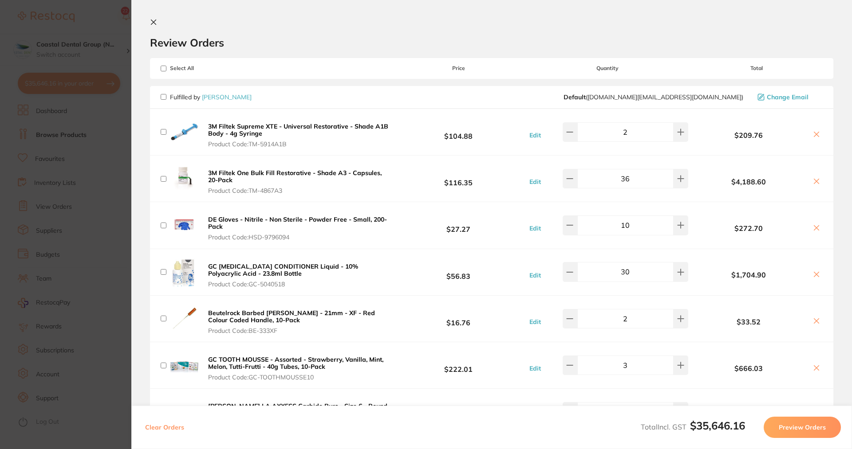
checkbox input "false"
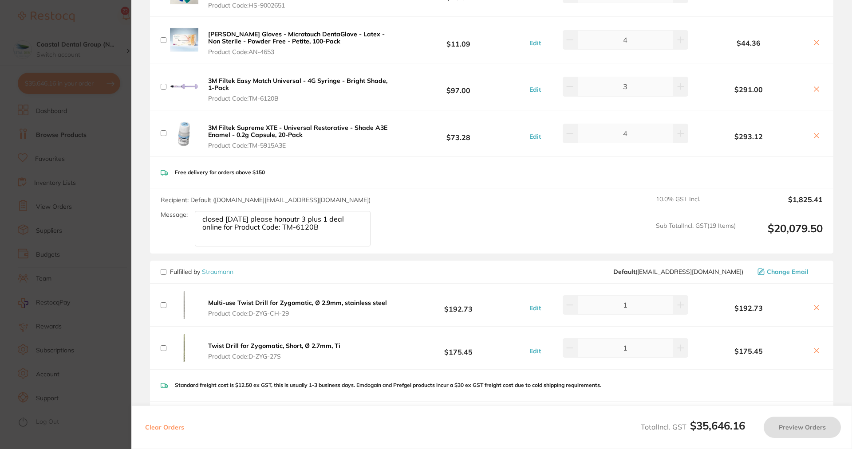
scroll to position [932, 0]
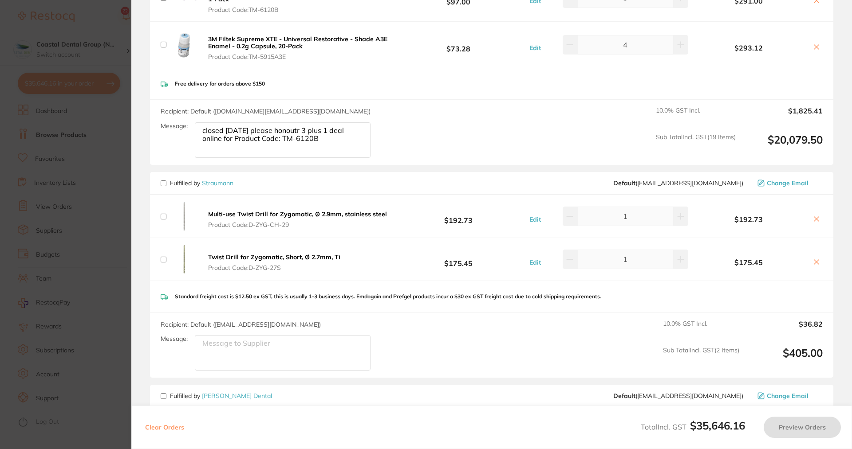
click at [165, 181] on input "checkbox" at bounding box center [164, 184] width 6 height 6
checkbox input "true"
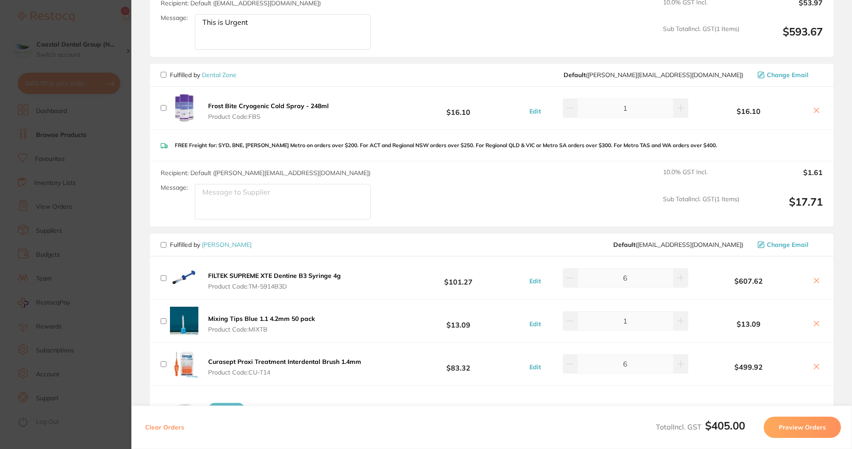
scroll to position [1287, 0]
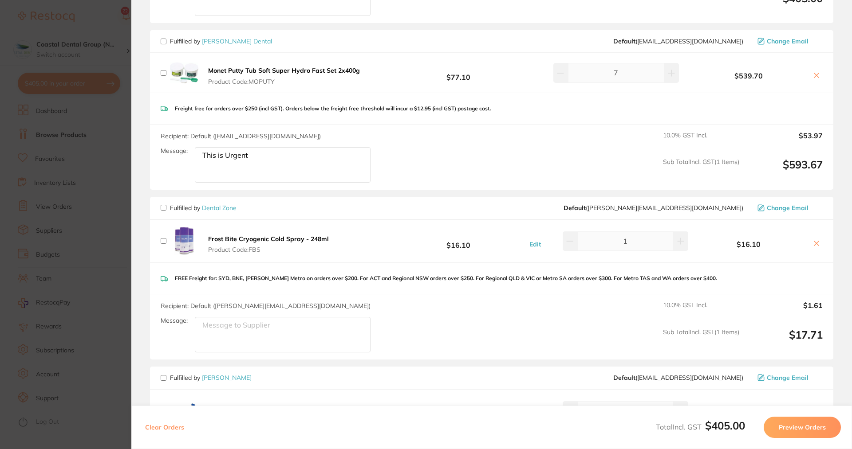
drag, startPoint x: 162, startPoint y: 199, endPoint x: 168, endPoint y: 207, distance: 9.9
click at [161, 205] on input "checkbox" at bounding box center [164, 208] width 6 height 6
checkbox input "true"
click at [804, 428] on button "Preview Orders" at bounding box center [801, 427] width 77 height 21
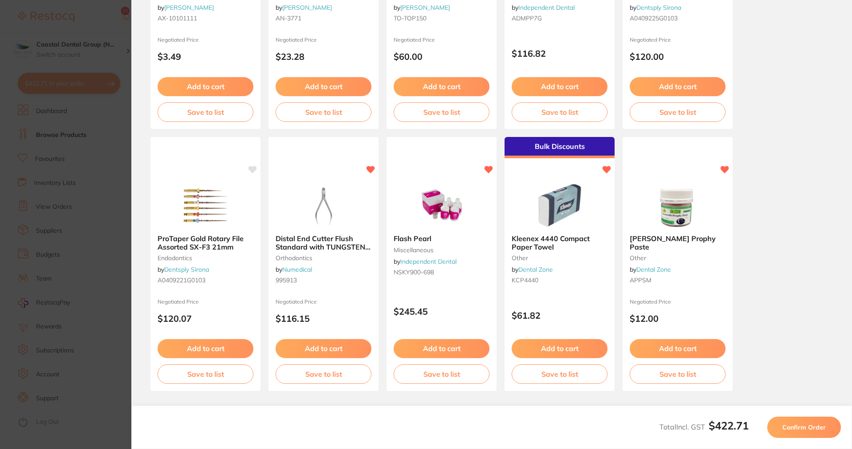
scroll to position [206, 0]
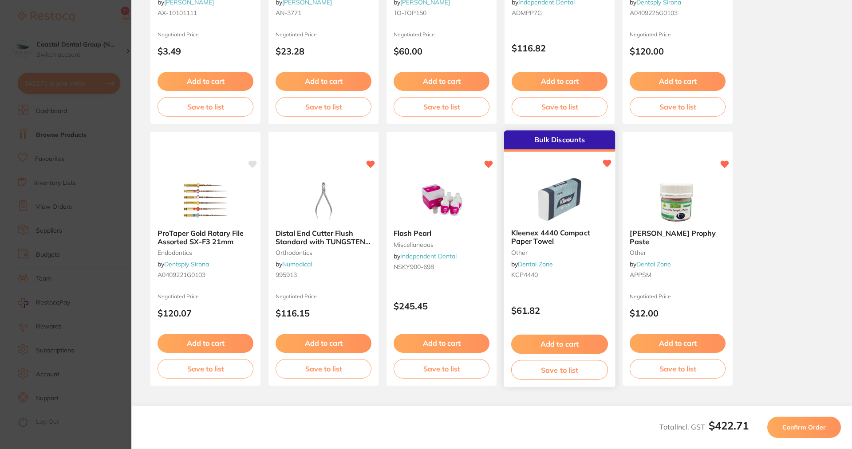
click at [563, 341] on button "Add to cart" at bounding box center [559, 344] width 97 height 19
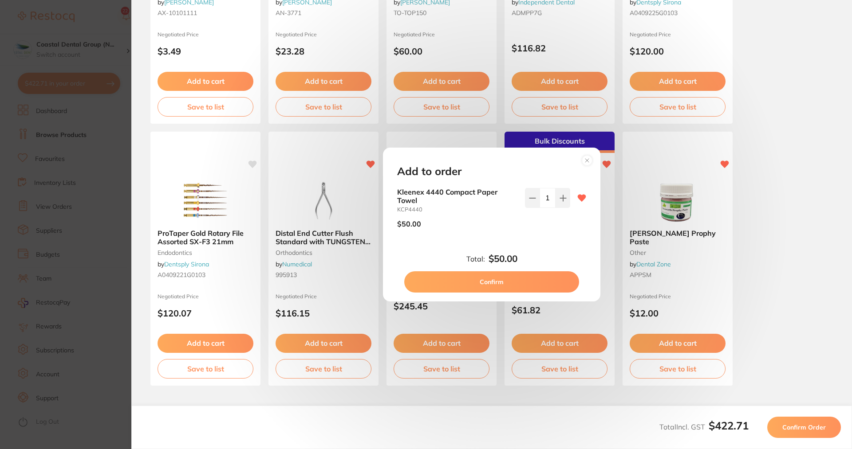
click at [560, 198] on icon at bounding box center [563, 198] width 6 height 6
type input "2"
click at [492, 282] on button "Confirm" at bounding box center [491, 281] width 175 height 21
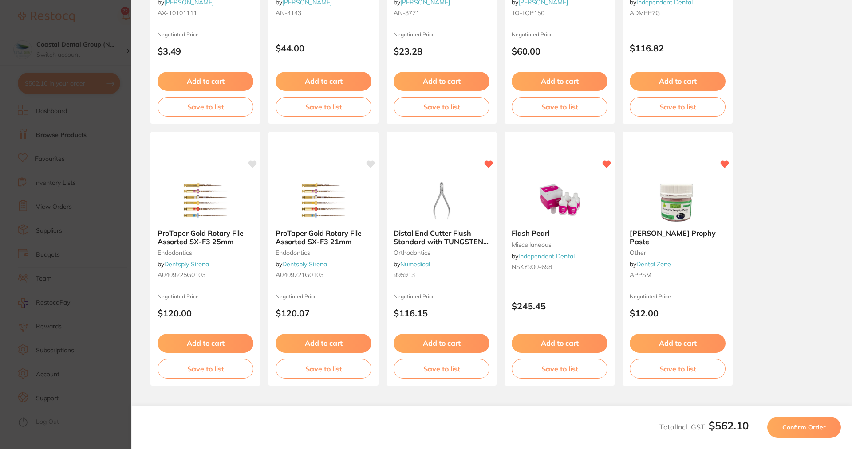
click at [803, 429] on span "Confirm Order" at bounding box center [803, 428] width 43 height 8
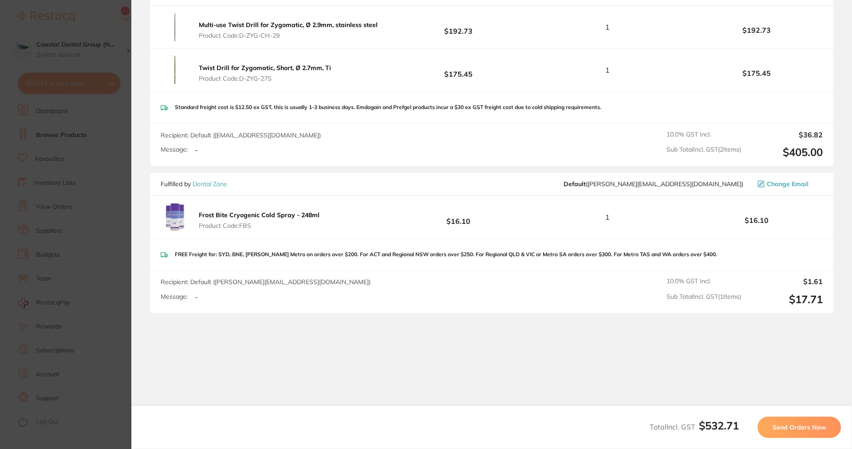
scroll to position [194, 0]
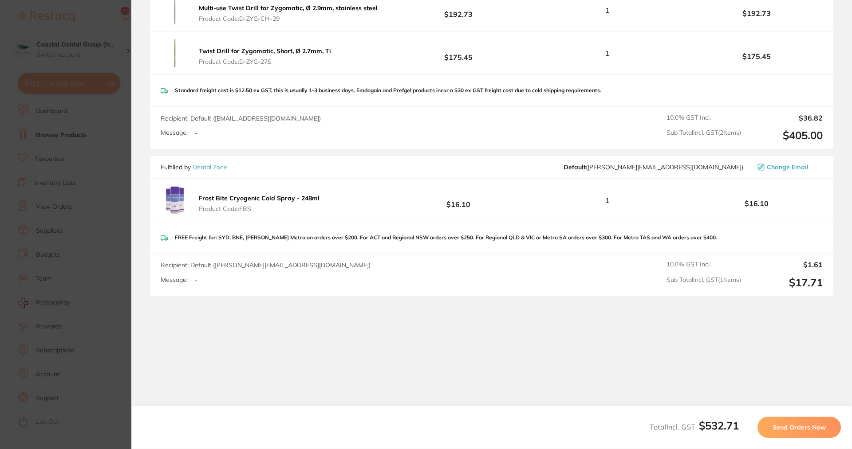
click at [803, 425] on span "Send Orders Now" at bounding box center [798, 428] width 53 height 8
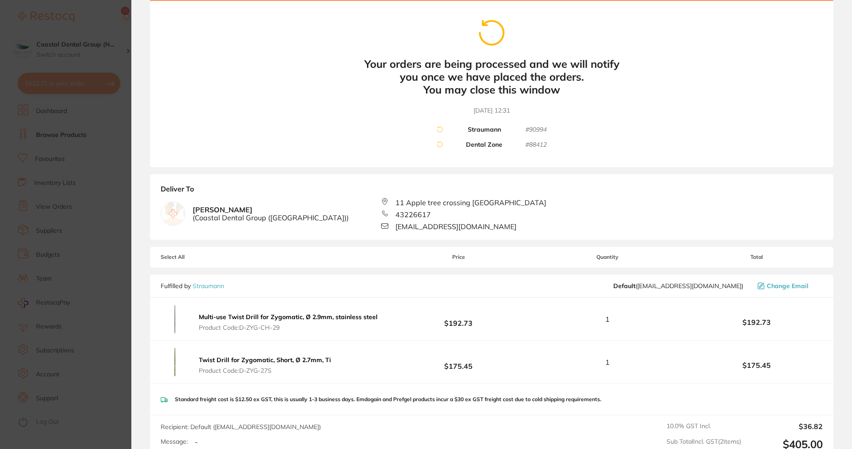
scroll to position [0, 0]
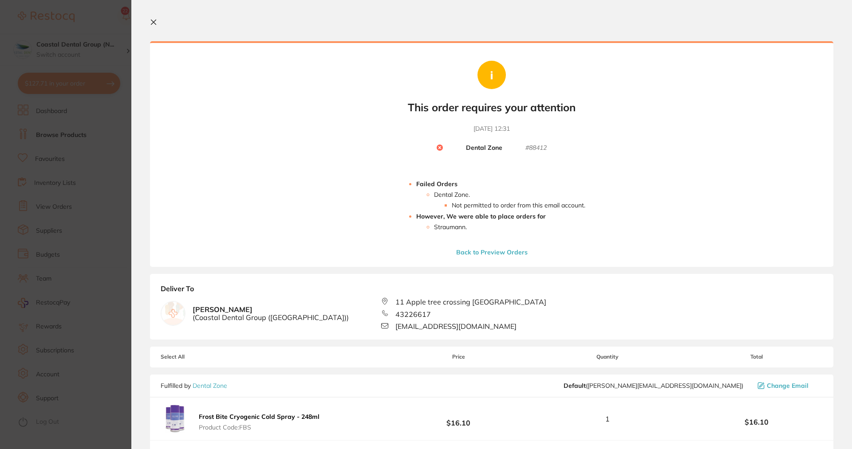
click at [150, 22] on icon at bounding box center [153, 22] width 7 height 7
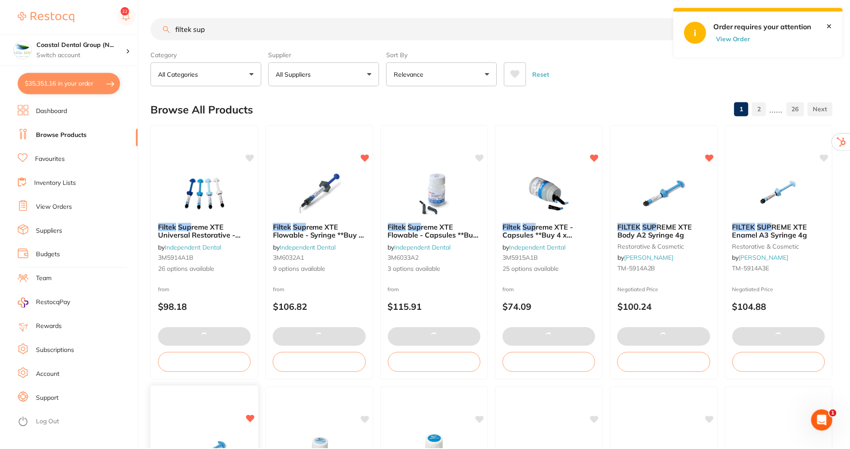
scroll to position [311, 0]
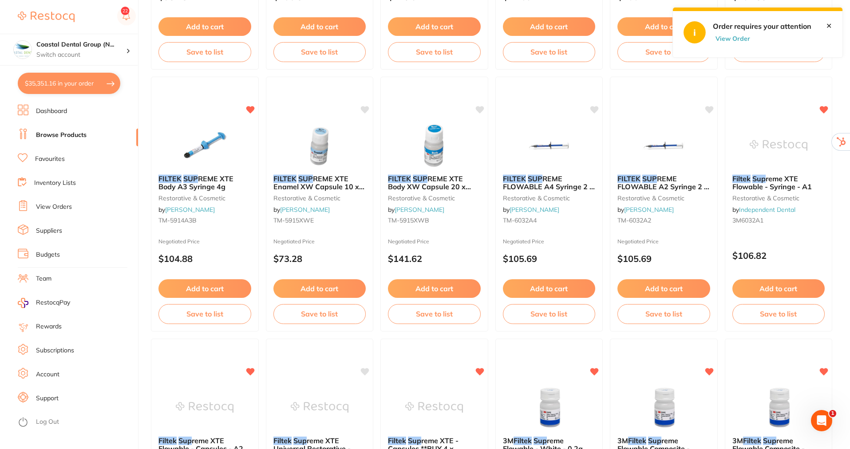
drag, startPoint x: 53, startPoint y: 208, endPoint x: 829, endPoint y: 26, distance: 796.9
click at [53, 208] on link "View Orders" at bounding box center [54, 207] width 36 height 9
click at [829, 26] on link "✕" at bounding box center [829, 26] width 6 height 8
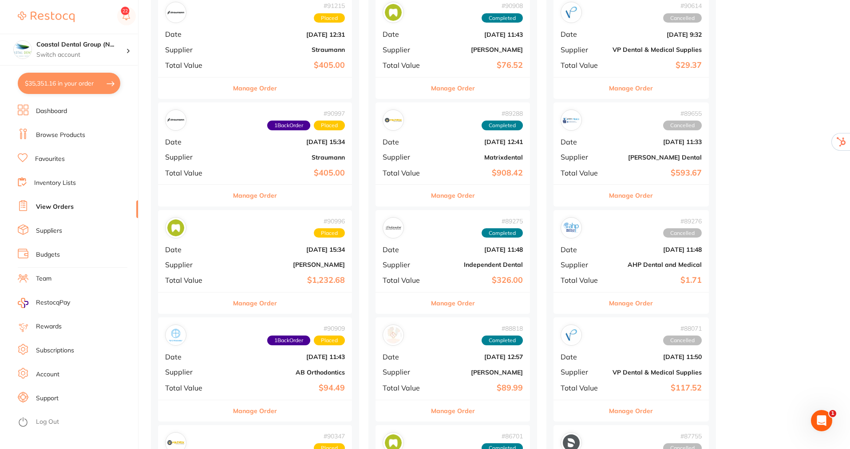
scroll to position [133, 0]
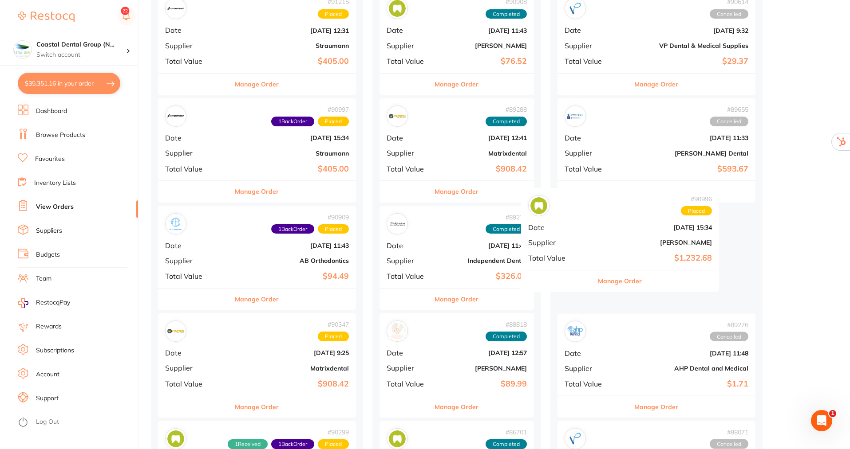
drag, startPoint x: 287, startPoint y: 262, endPoint x: 657, endPoint y: 245, distance: 370.4
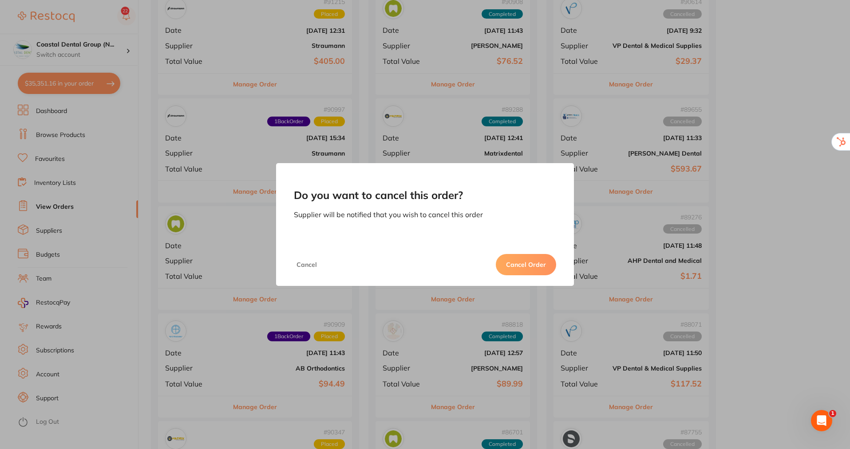
click at [513, 265] on button "Cancel Order" at bounding box center [526, 264] width 60 height 21
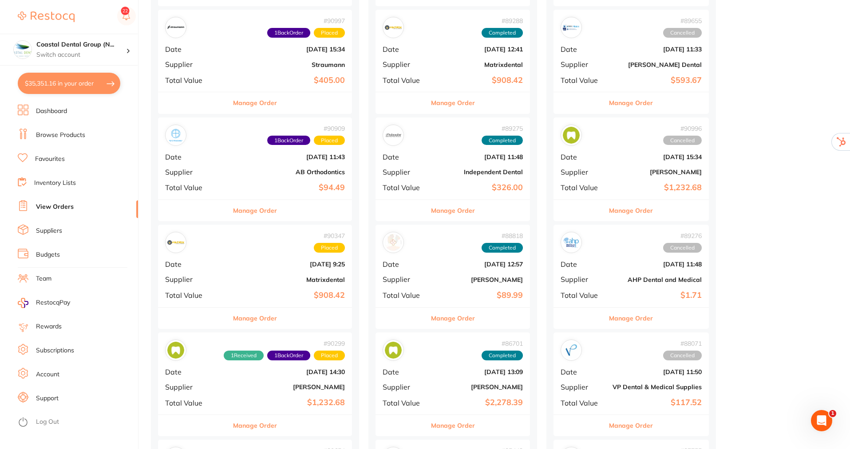
scroll to position [89, 0]
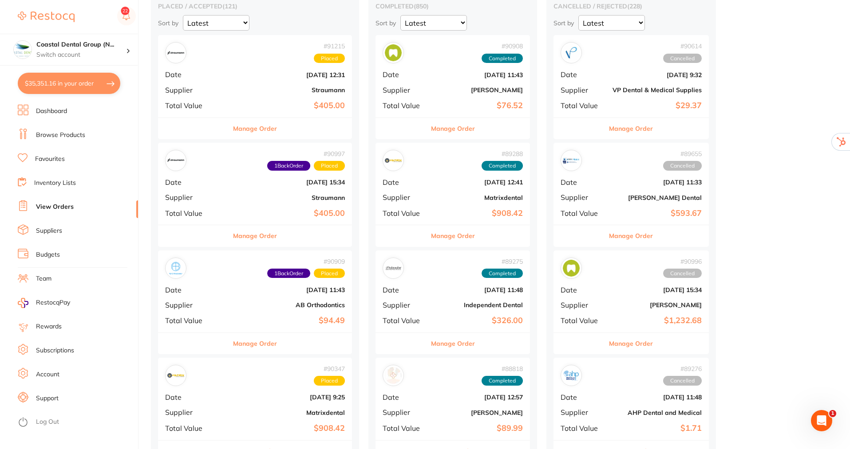
click at [246, 129] on button "Manage Order" at bounding box center [255, 128] width 44 height 21
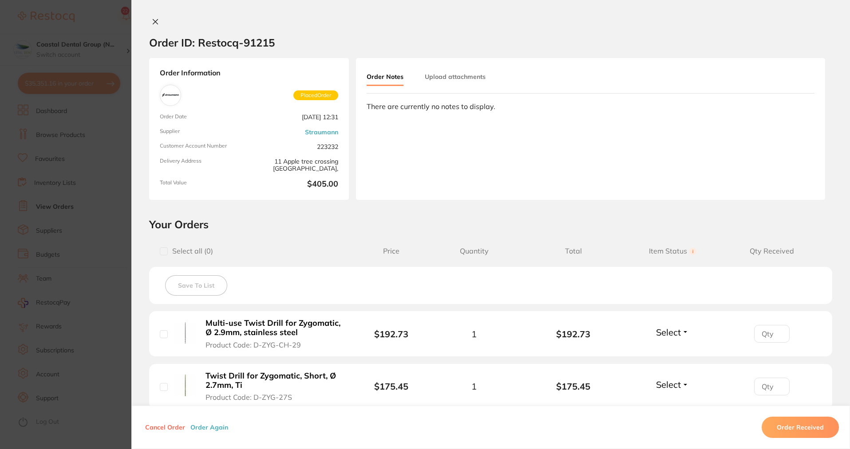
click at [456, 72] on button "Upload attachments" at bounding box center [455, 77] width 61 height 16
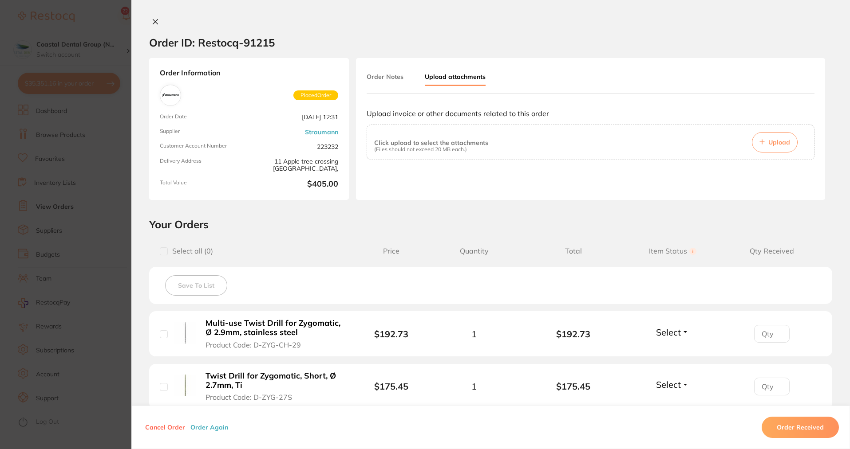
type input "0"
click at [773, 336] on input "0" at bounding box center [771, 334] width 35 height 18
click at [676, 329] on span "Select" at bounding box center [668, 332] width 25 height 11
click at [665, 363] on span "Back Order" at bounding box center [672, 365] width 27 height 7
click at [206, 426] on button "Order Again" at bounding box center [209, 428] width 43 height 8
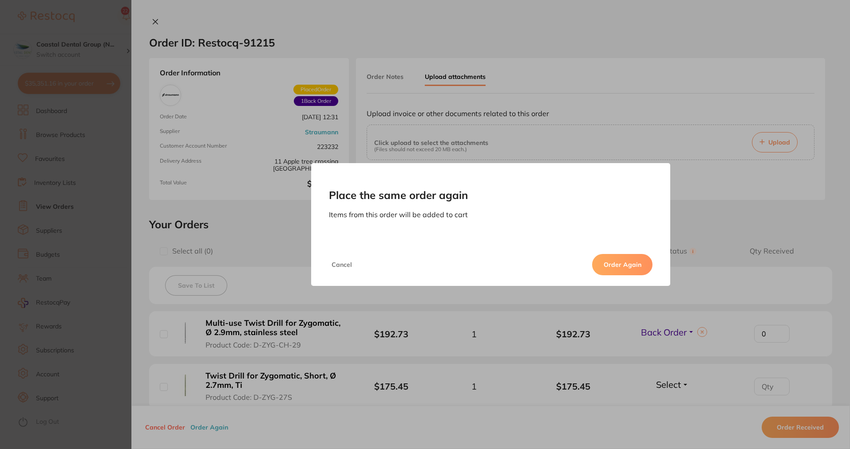
click at [617, 263] on button "Order Again" at bounding box center [622, 264] width 60 height 21
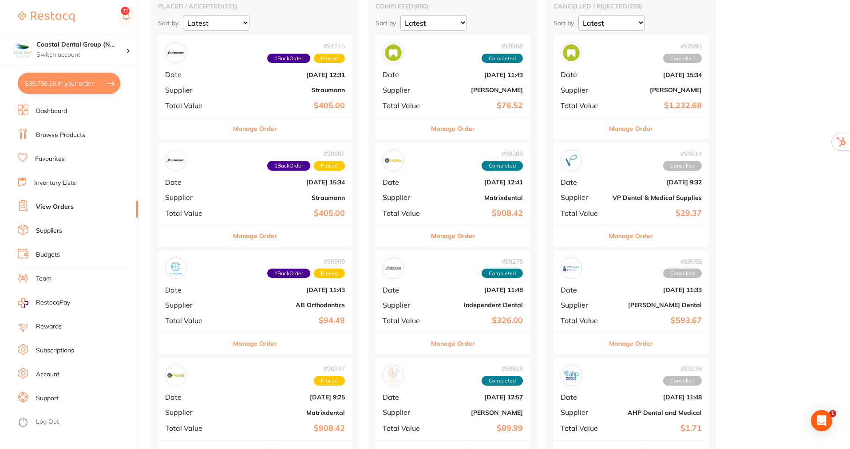
checkbox input "false"
click at [83, 87] on button "$35,756.16 in your order" at bounding box center [69, 83] width 102 height 21
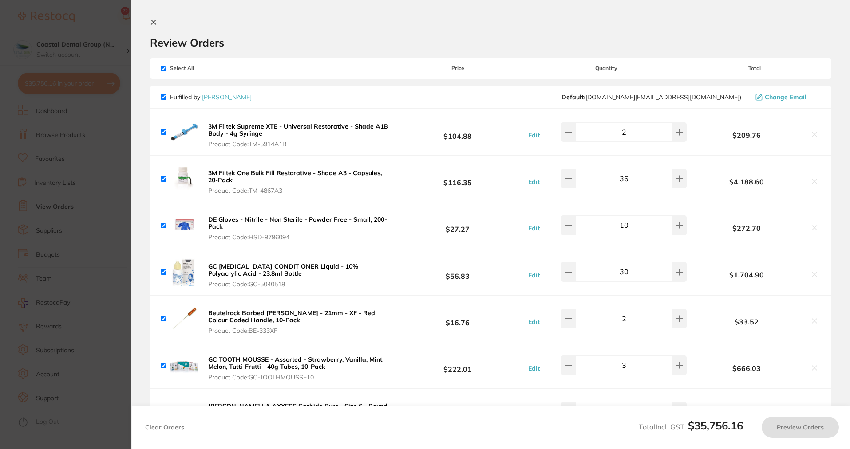
checkbox input "true"
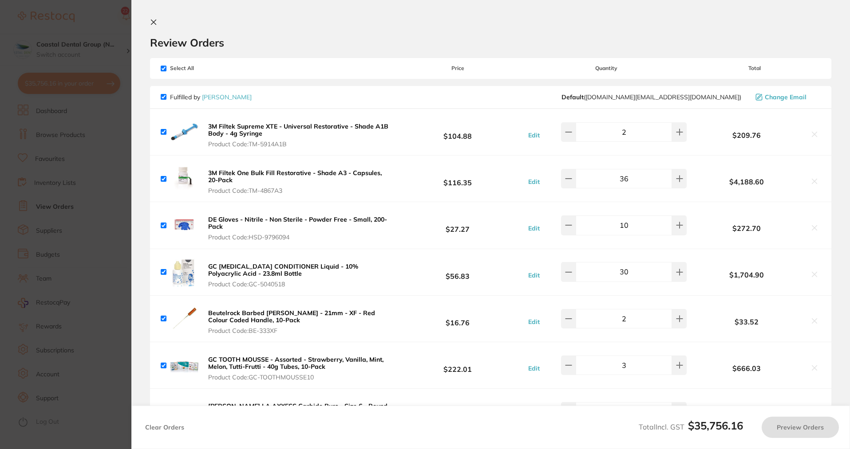
checkbox input "true"
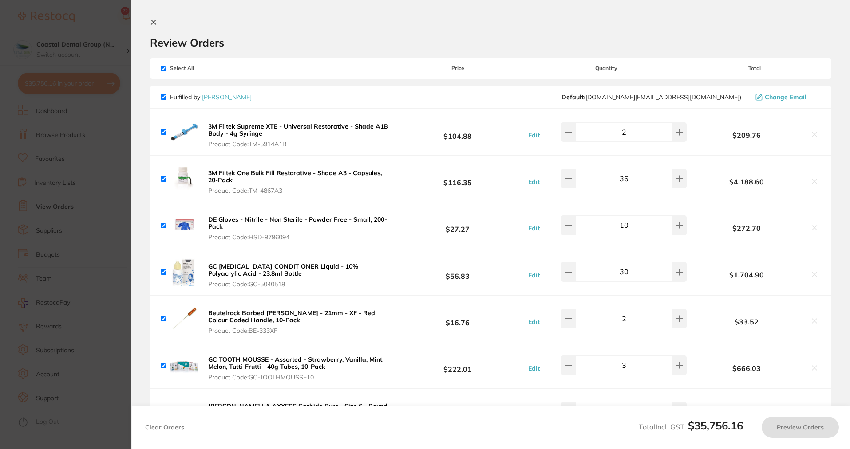
checkbox input "true"
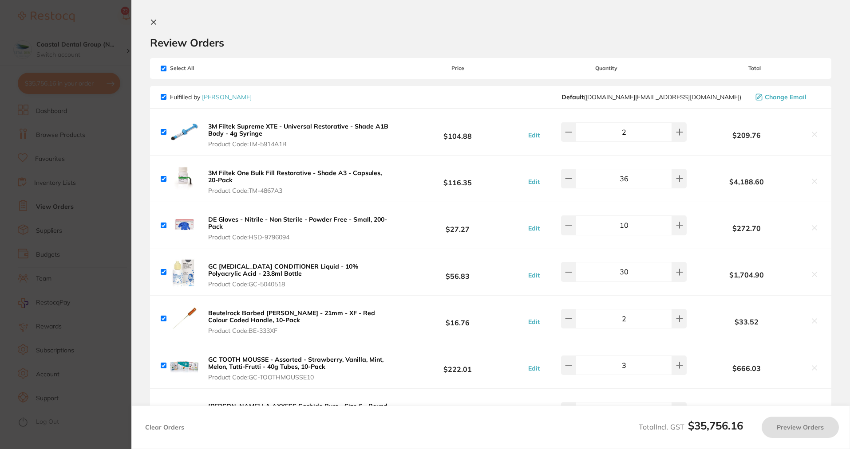
checkbox input "true"
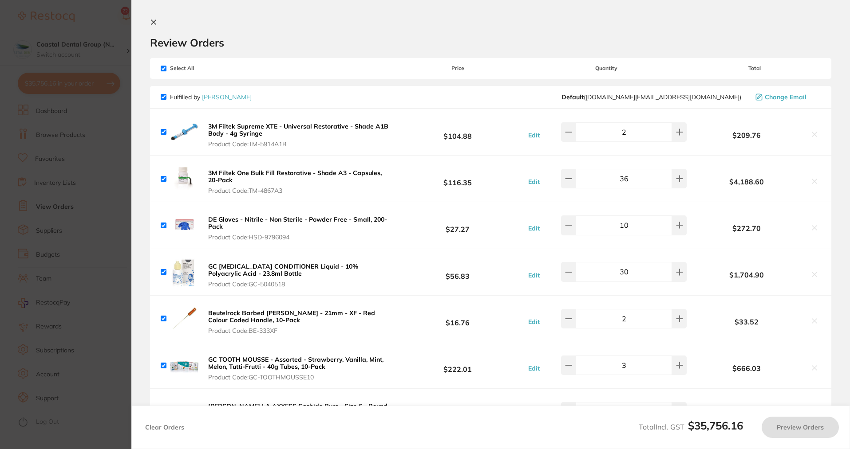
checkbox input "true"
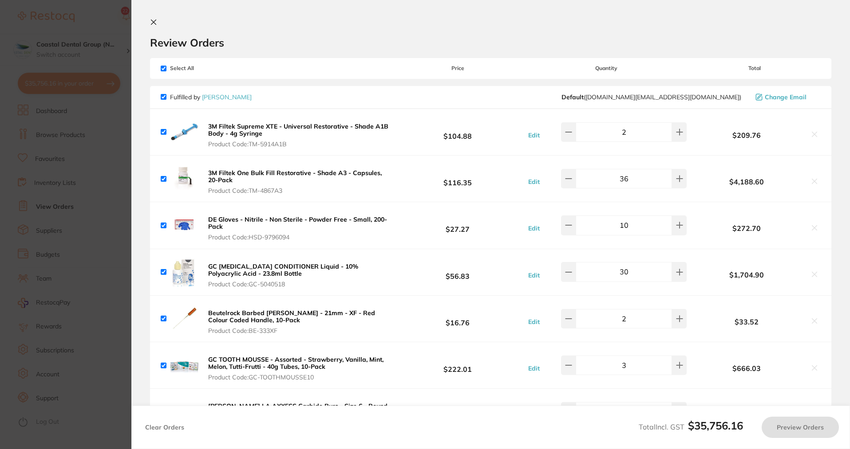
checkbox input "true"
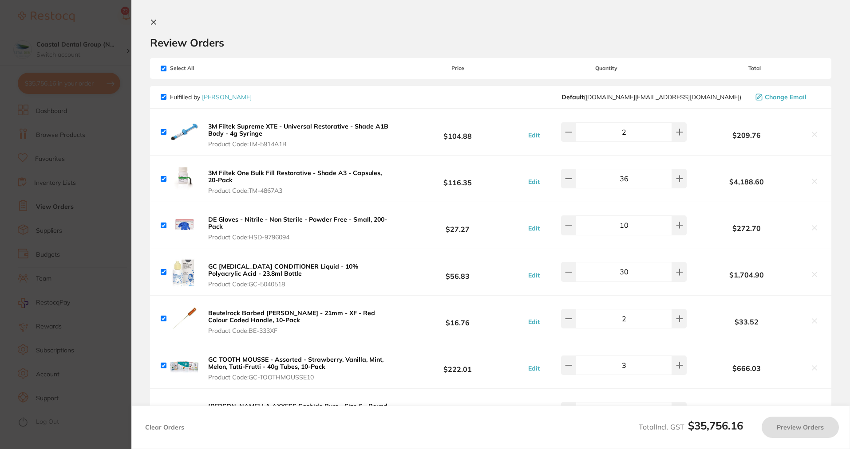
checkbox input "true"
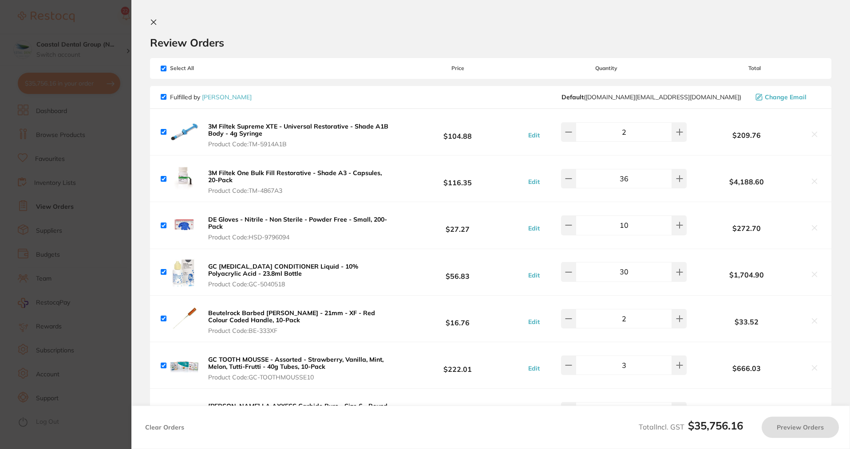
checkbox input "true"
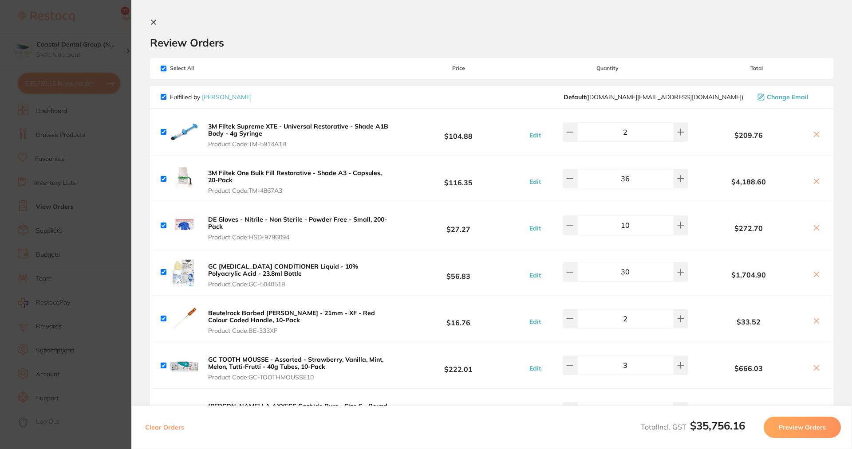
click at [156, 23] on icon at bounding box center [153, 22] width 7 height 7
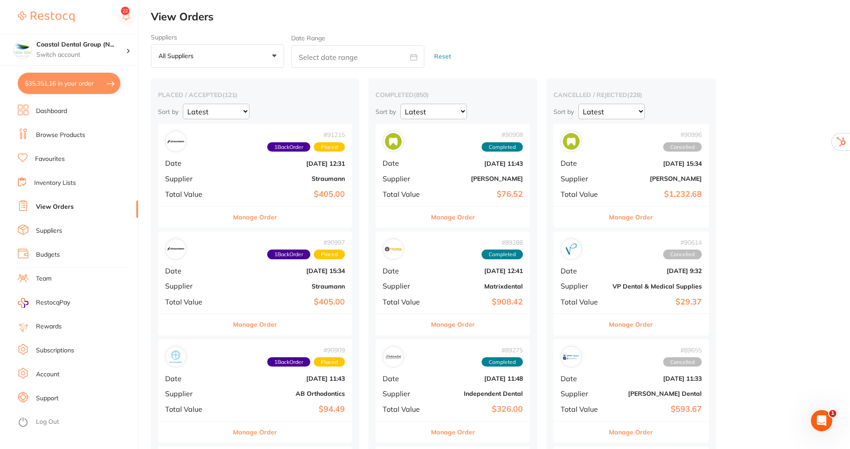
click at [411, 55] on icon at bounding box center [413, 57] width 7 height 6
select select "7"
select select "2025"
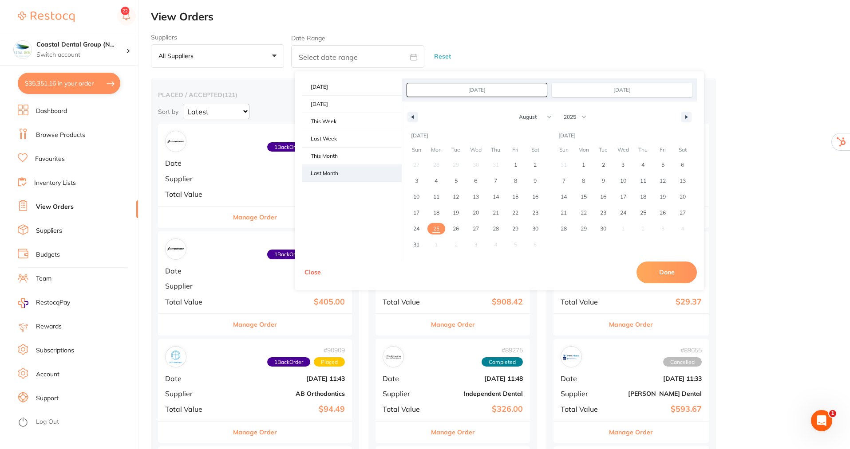
click at [323, 171] on span "Last Month" at bounding box center [352, 173] width 100 height 17
type input "Jul 1, 2025"
type input "Jul 31, 2025"
select select "6"
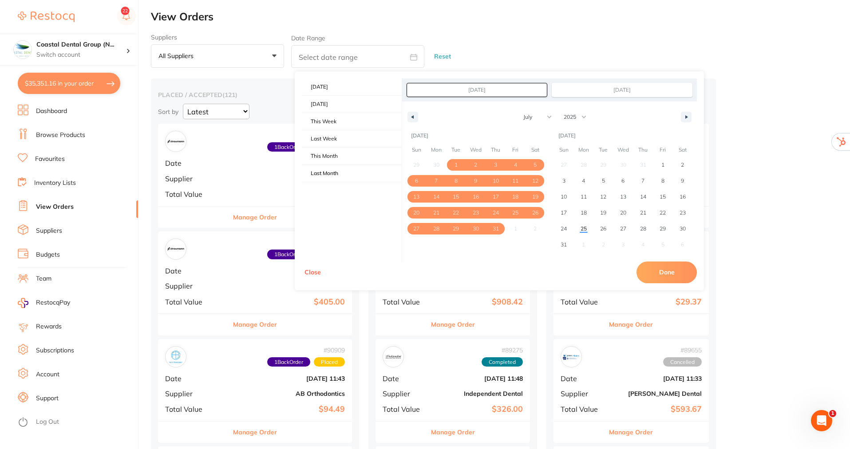
click at [673, 271] on button "Done" at bounding box center [666, 272] width 60 height 21
type input "Jul 1 2025 to Jul 31 2025"
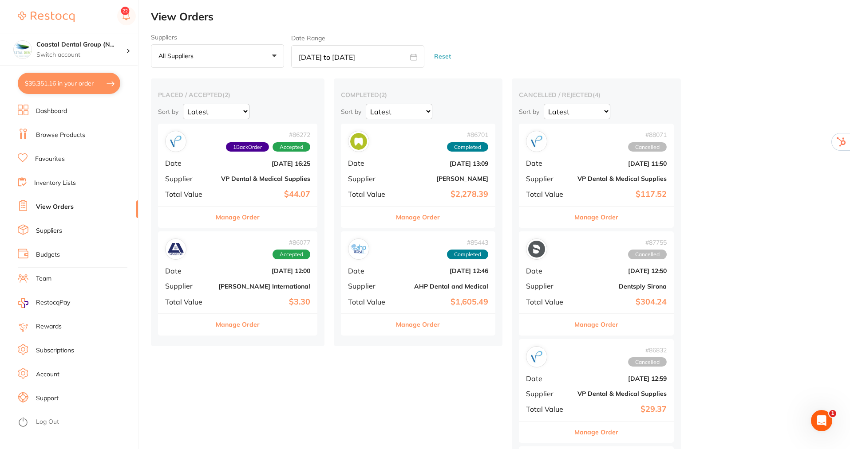
click at [49, 181] on link "Inventory Lists" at bounding box center [55, 183] width 42 height 9
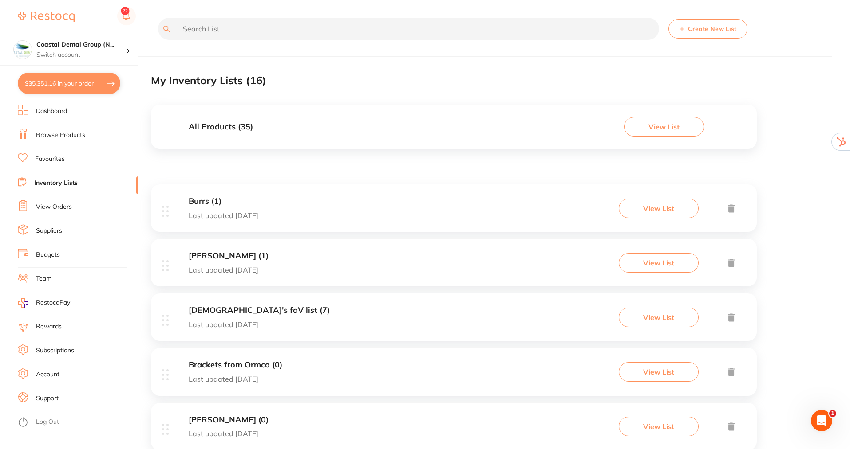
click at [59, 80] on button "$35,351.16 in your order" at bounding box center [69, 83] width 102 height 21
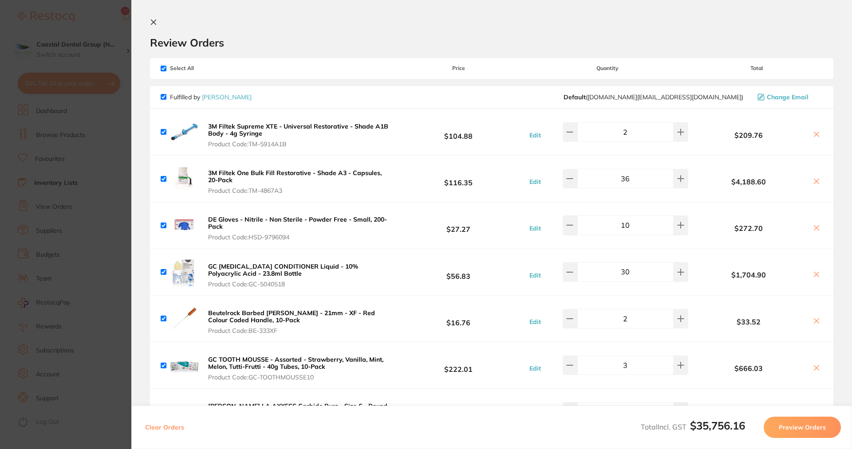
click at [151, 20] on icon at bounding box center [153, 22] width 5 height 5
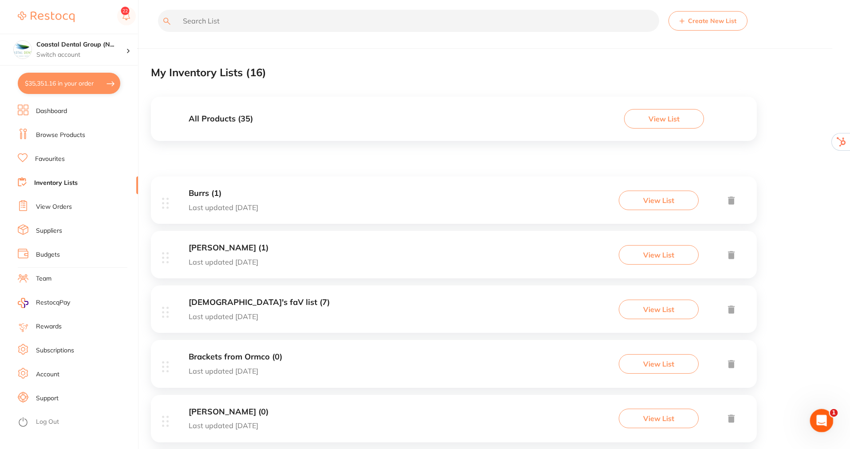
click at [817, 420] on icon "Open Intercom Messenger" at bounding box center [820, 420] width 15 height 15
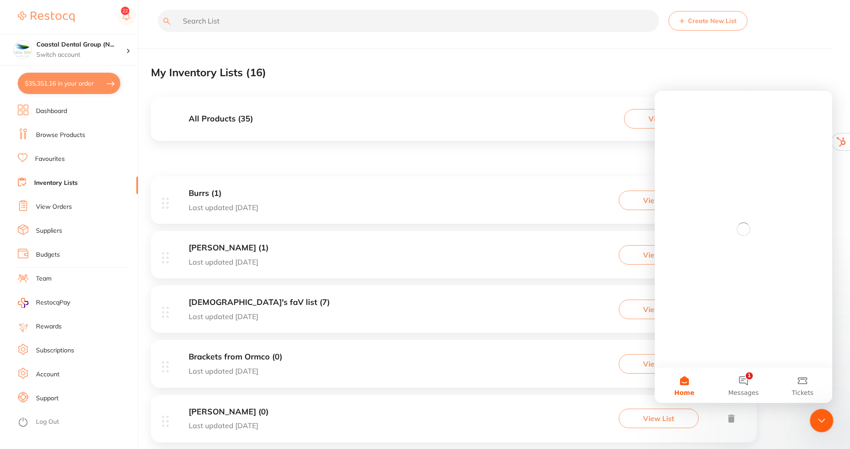
scroll to position [0, 0]
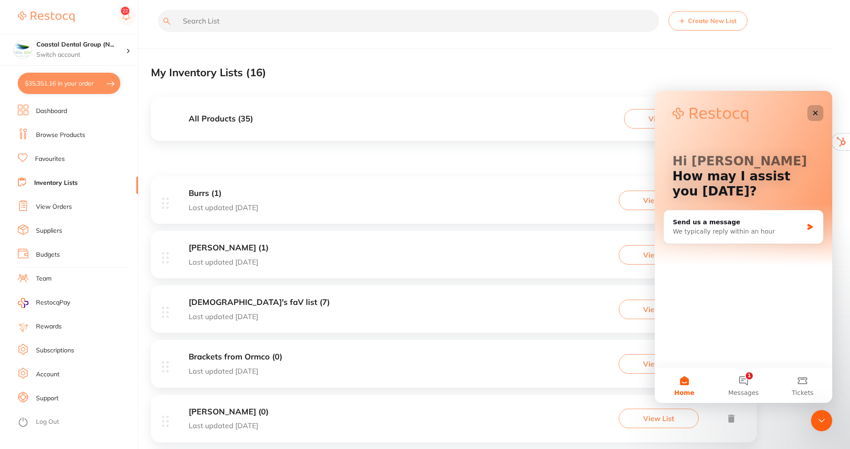
click at [815, 108] on div "Close" at bounding box center [815, 113] width 16 height 16
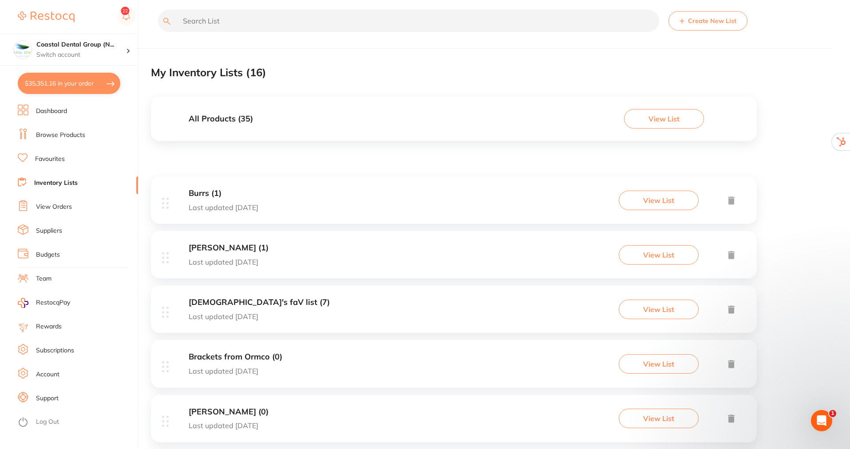
click at [661, 115] on button "View List" at bounding box center [664, 119] width 80 height 20
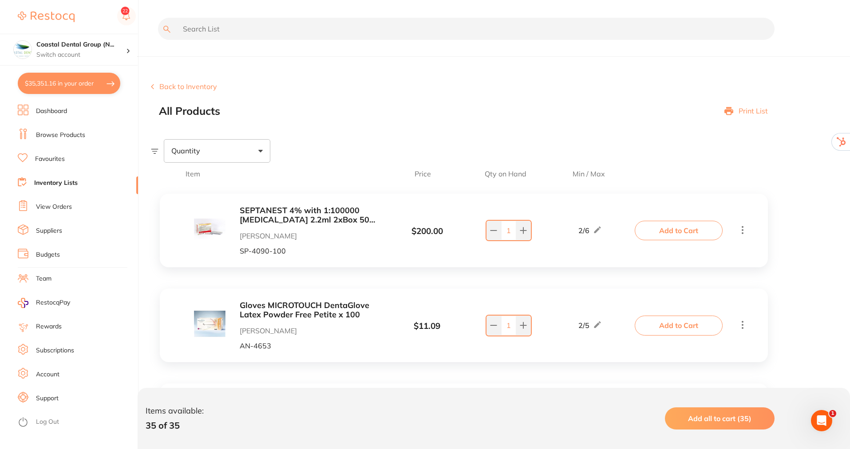
click at [36, 348] on link "Subscriptions" at bounding box center [55, 350] width 38 height 9
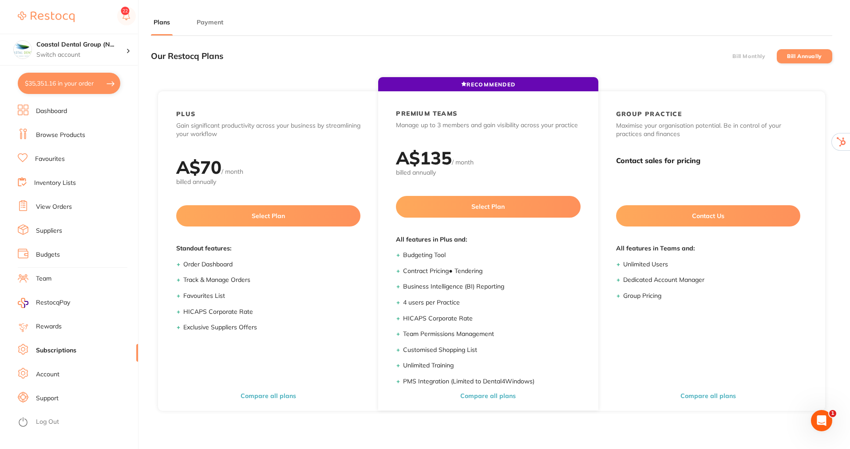
click at [757, 57] on label "Bill Monthly" at bounding box center [748, 56] width 33 height 6
click at [732, 56] on input "Bill Monthly" at bounding box center [732, 56] width 0 height 0
click at [800, 57] on label "Bill Annually" at bounding box center [804, 56] width 35 height 6
click at [787, 56] on input "Bill Annually" at bounding box center [787, 56] width 0 height 0
click at [213, 22] on button "Payment" at bounding box center [210, 22] width 32 height 8
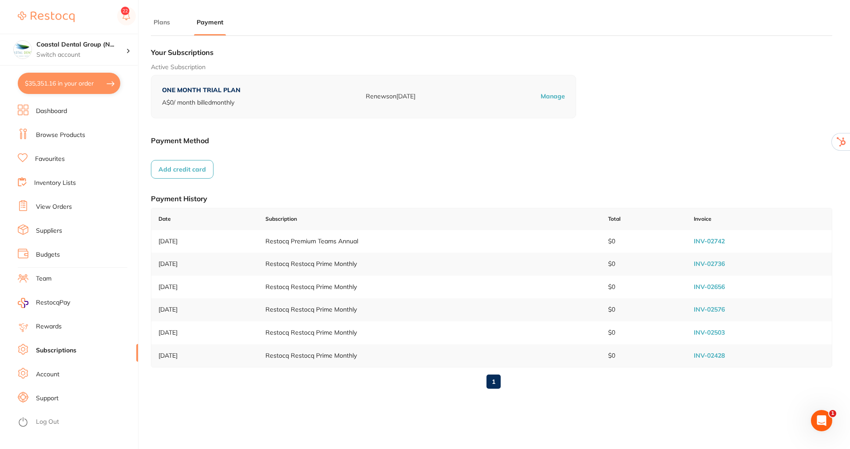
click at [48, 351] on link "Subscriptions" at bounding box center [56, 350] width 40 height 9
click at [157, 22] on button "Plans" at bounding box center [162, 22] width 22 height 8
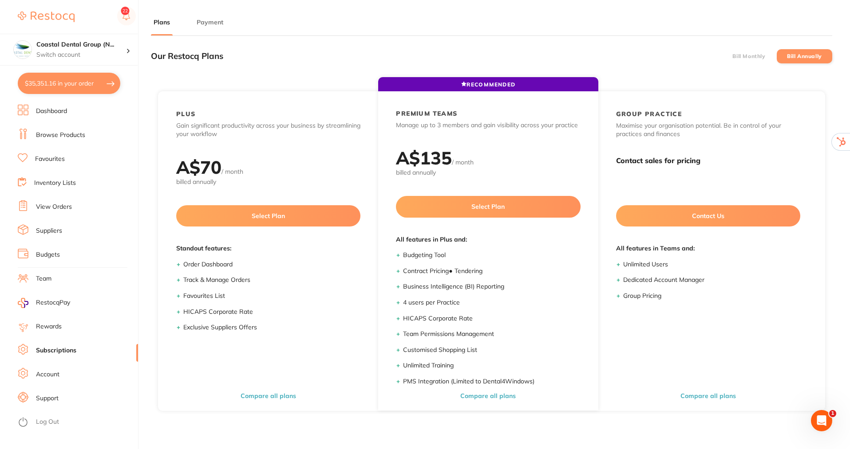
click at [66, 181] on link "Inventory Lists" at bounding box center [55, 183] width 42 height 9
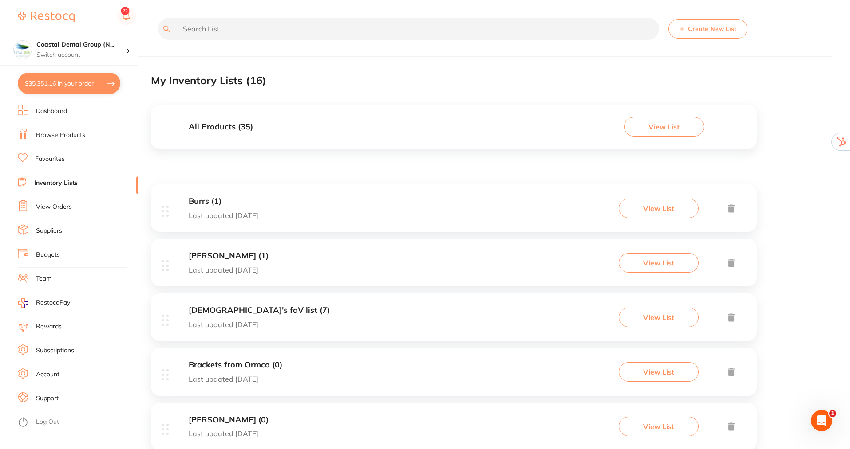
click at [659, 124] on button "View List" at bounding box center [664, 127] width 80 height 20
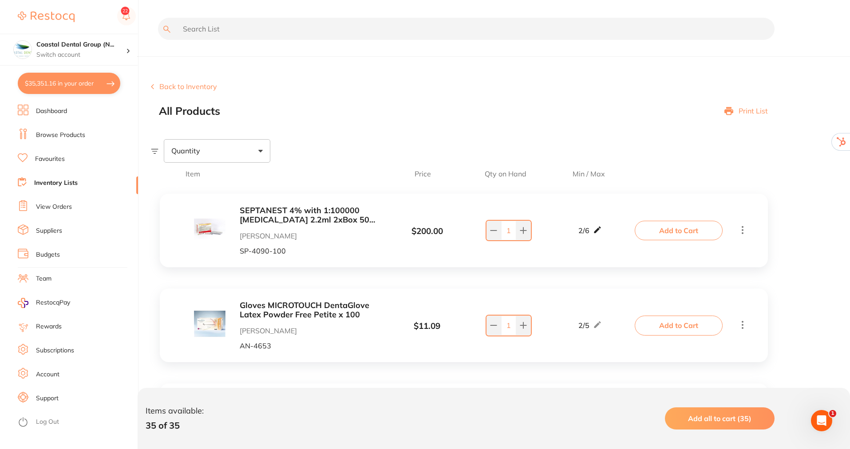
click at [597, 229] on icon at bounding box center [597, 229] width 9 height 9
drag, startPoint x: 384, startPoint y: 106, endPoint x: 358, endPoint y: 129, distance: 34.6
click at [383, 107] on div "All Products Print List" at bounding box center [468, 111] width 618 height 12
click at [256, 153] on div "Quantity" at bounding box center [217, 150] width 106 height 23
click at [180, 178] on input "Below min limit" at bounding box center [177, 179] width 8 height 8
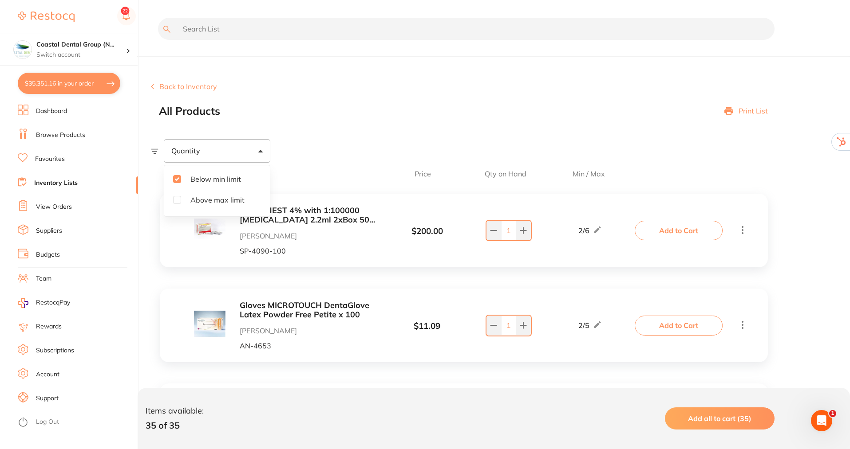
checkbox input "true"
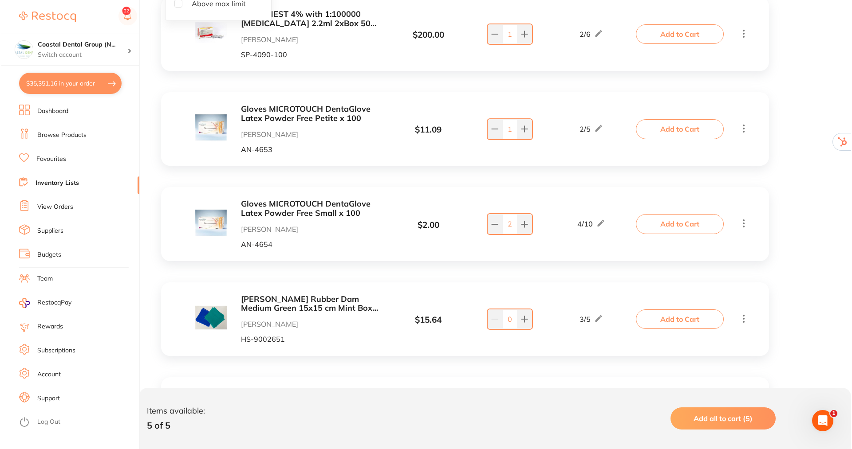
scroll to position [222, 0]
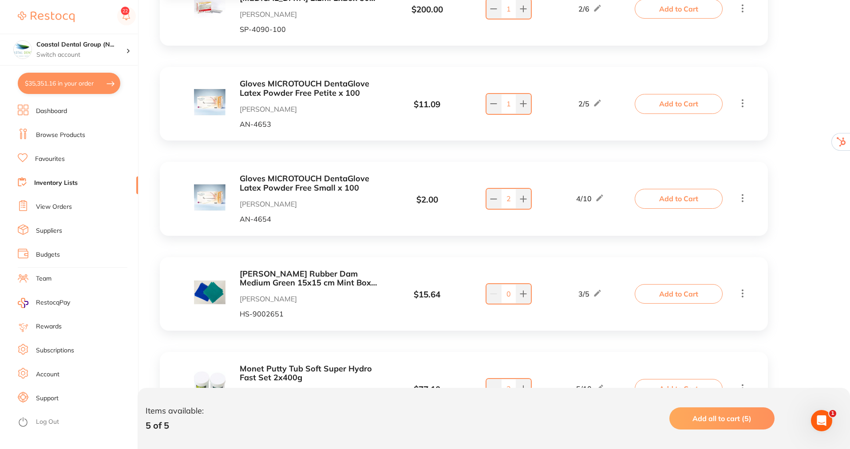
click at [721, 417] on span "Add all to cart (5)" at bounding box center [721, 418] width 59 height 9
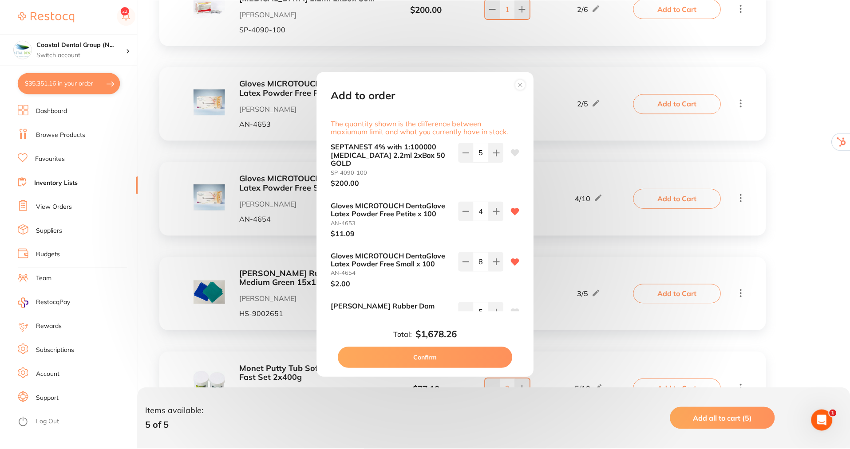
scroll to position [0, 0]
click at [523, 86] on circle at bounding box center [521, 85] width 10 height 10
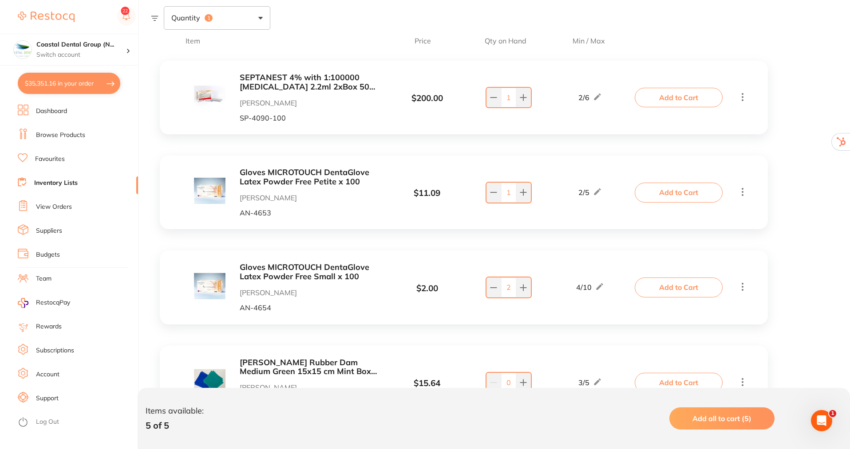
scroll to position [89, 0]
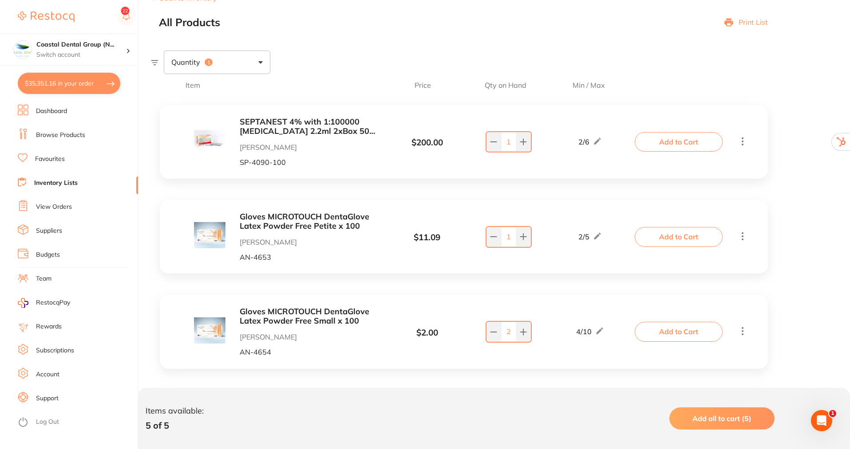
click at [52, 349] on link "Subscriptions" at bounding box center [55, 350] width 38 height 9
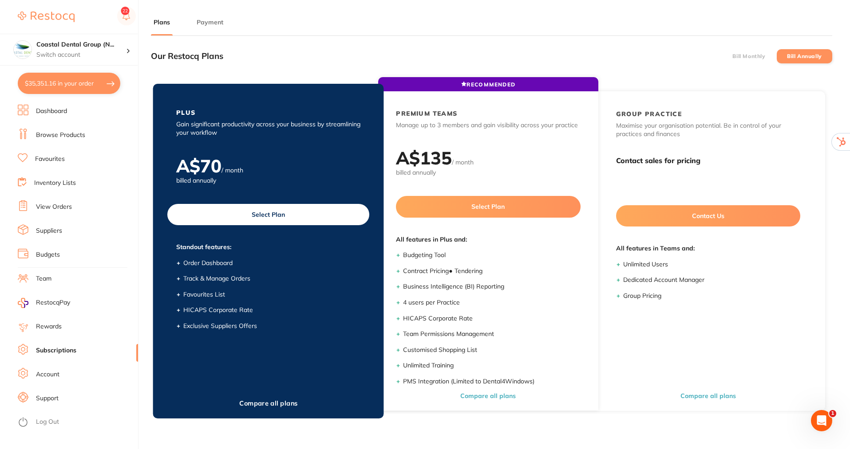
click at [225, 110] on div "PLUS Gain significant productivity across your business by streamlining your wo…" at bounding box center [268, 122] width 220 height 29
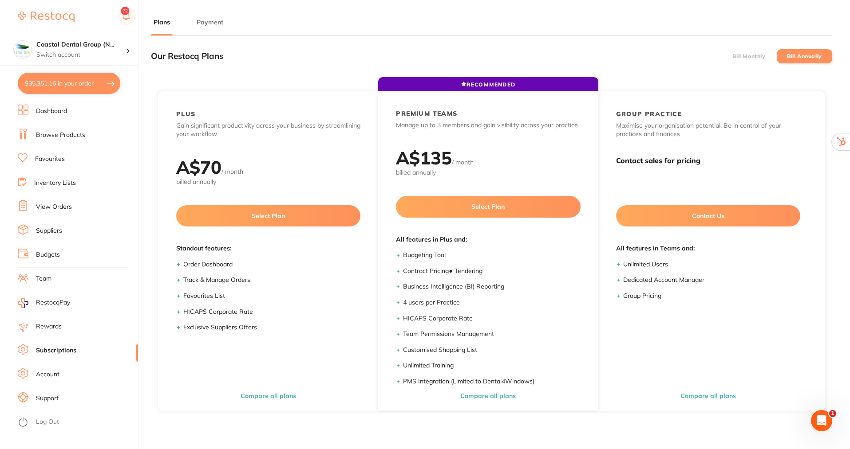
click at [740, 56] on label "Bill Monthly" at bounding box center [748, 56] width 33 height 6
click at [732, 56] on input "Bill Monthly" at bounding box center [732, 56] width 0 height 0
click at [805, 55] on label "Bill Annually" at bounding box center [804, 56] width 35 height 6
click at [787, 56] on input "Bill Annually" at bounding box center [787, 56] width 0 height 0
click at [59, 306] on span "RestocqPay" at bounding box center [53, 303] width 34 height 9
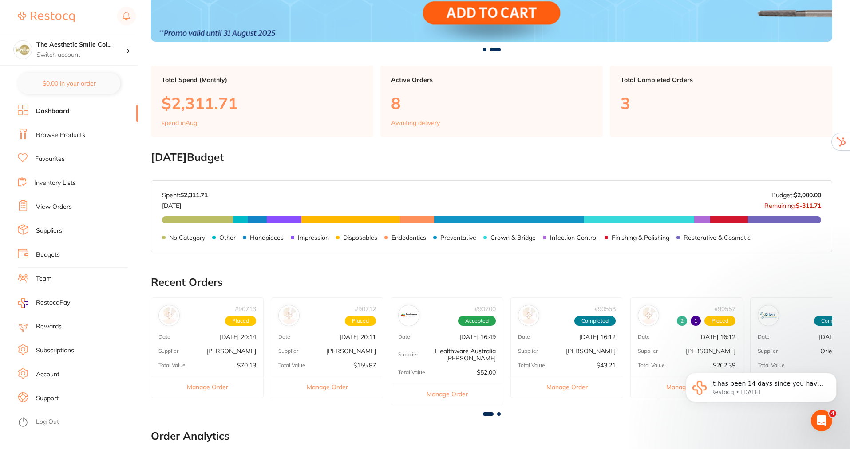
scroll to position [222, 0]
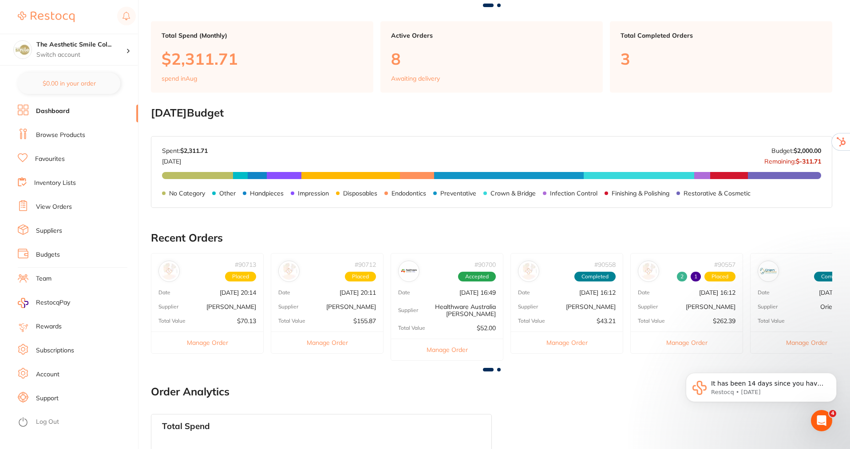
click at [55, 253] on link "Budgets" at bounding box center [48, 255] width 24 height 9
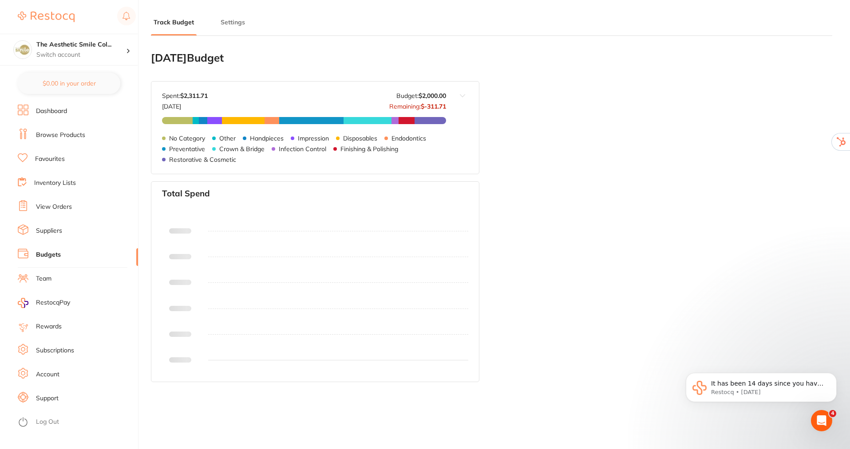
type input "2,000"
type input "0.0"
type input "2,000"
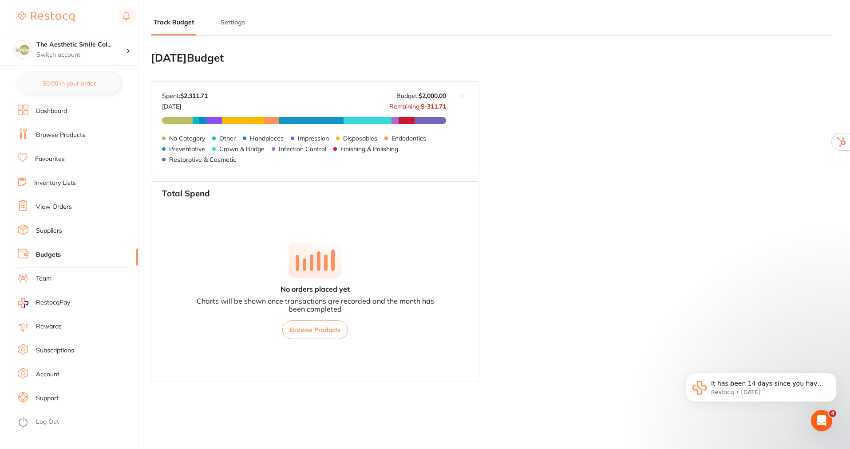
click at [228, 24] on button "Settings" at bounding box center [233, 22] width 30 height 8
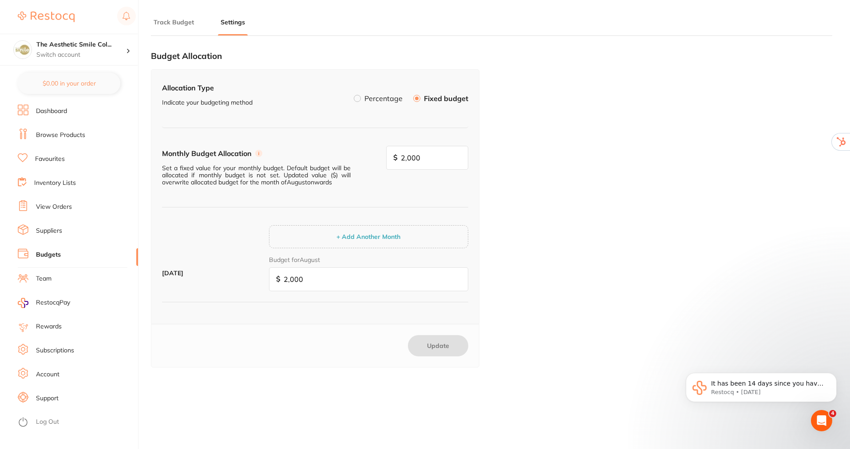
click at [374, 235] on button "+ Add Another Month" at bounding box center [368, 237] width 69 height 8
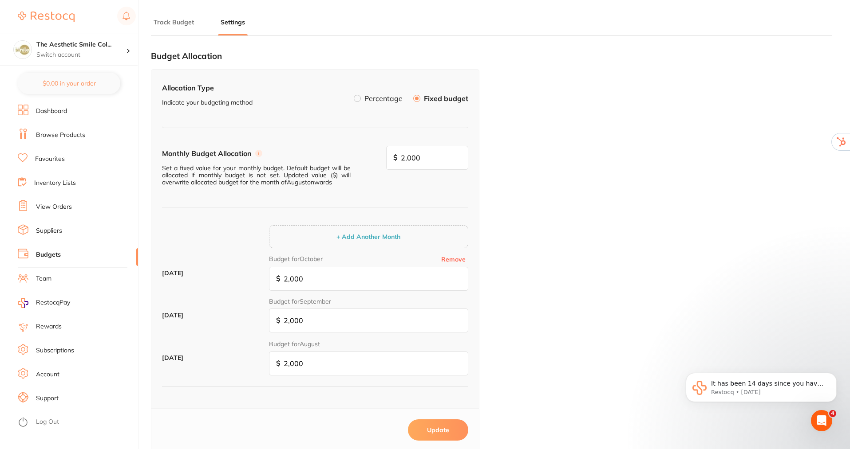
click at [374, 235] on button "+ Add Another Month" at bounding box center [368, 237] width 69 height 8
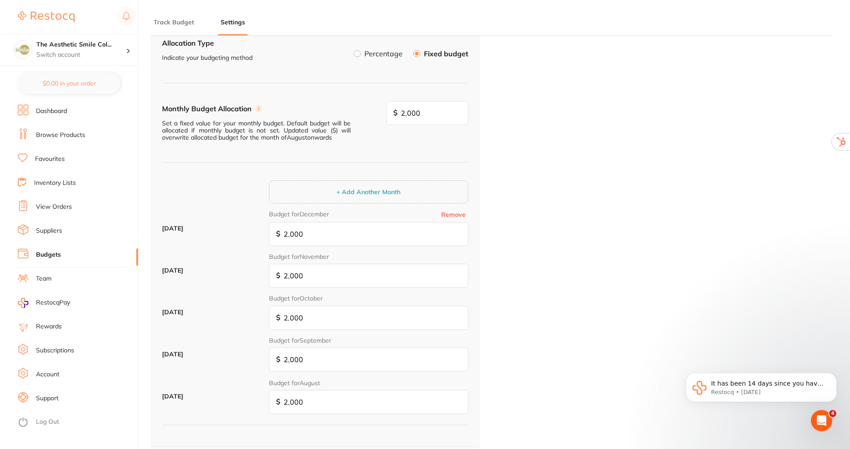
scroll to position [42, 0]
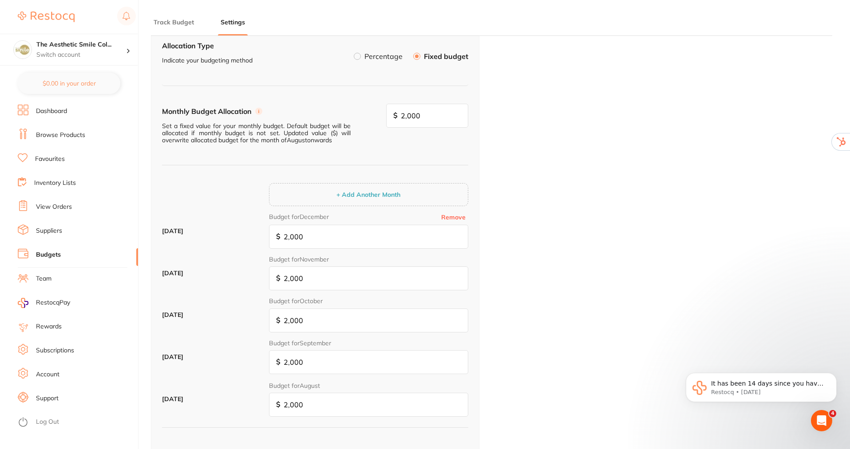
click at [357, 58] on label at bounding box center [357, 56] width 7 height 7
click at [354, 53] on input "Percentage" at bounding box center [354, 53] width 0 height 0
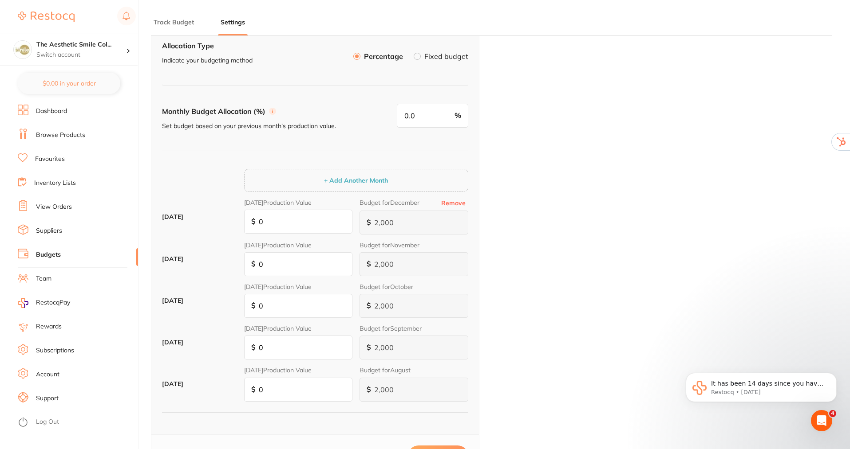
click at [180, 20] on button "Track Budget" at bounding box center [174, 22] width 46 height 8
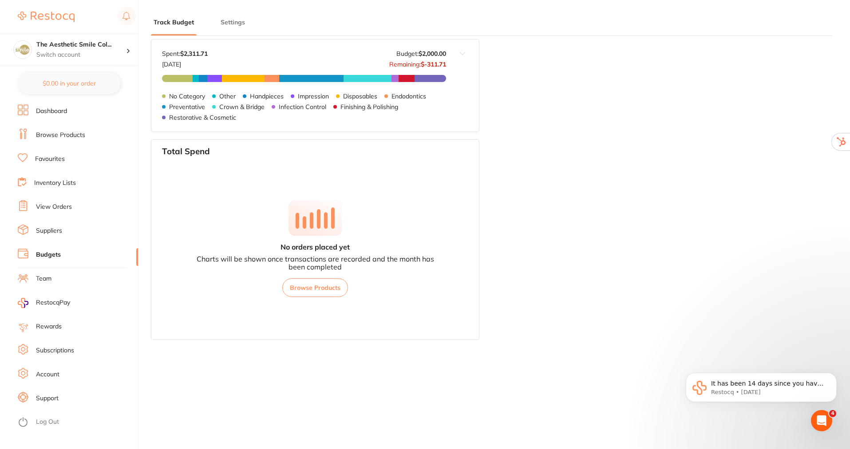
click at [56, 233] on link "Suppliers" at bounding box center [49, 231] width 26 height 9
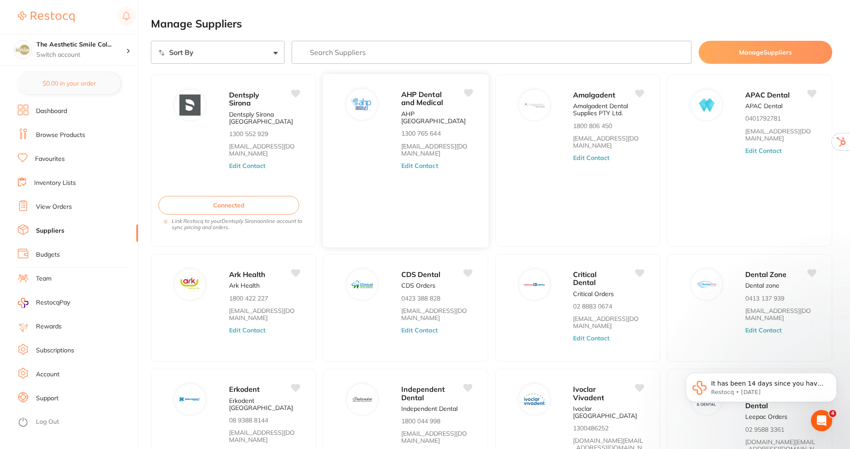
click at [410, 162] on button "Edit Contact" at bounding box center [419, 165] width 37 height 7
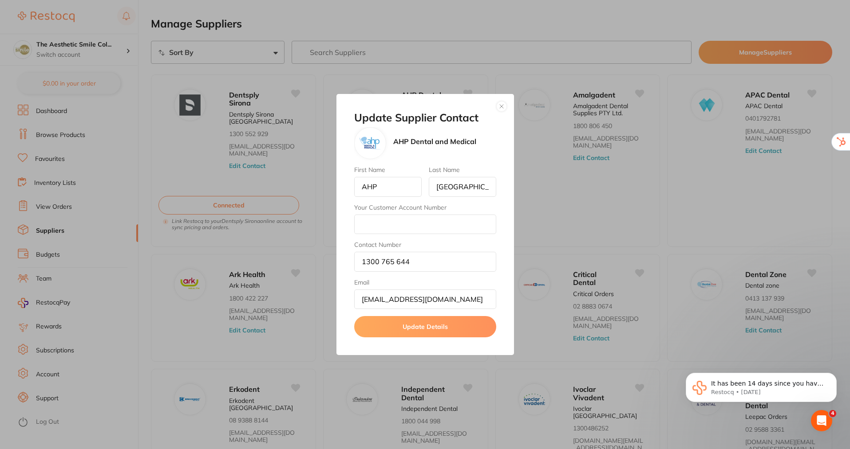
click at [503, 103] on button "button" at bounding box center [501, 106] width 11 height 11
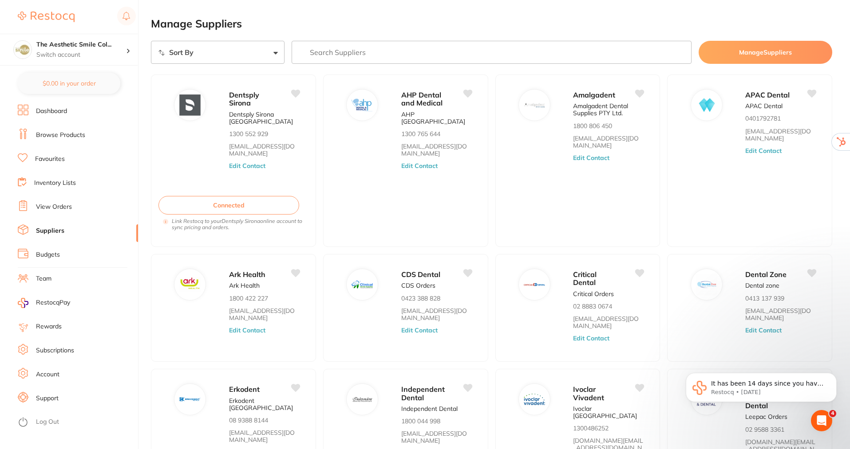
click at [60, 136] on link "Browse Products" at bounding box center [60, 135] width 49 height 9
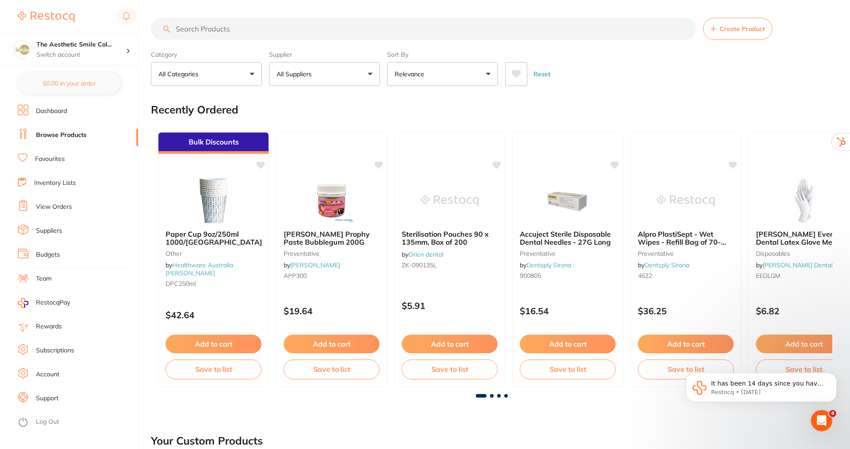
click at [53, 348] on link "Subscriptions" at bounding box center [55, 350] width 38 height 9
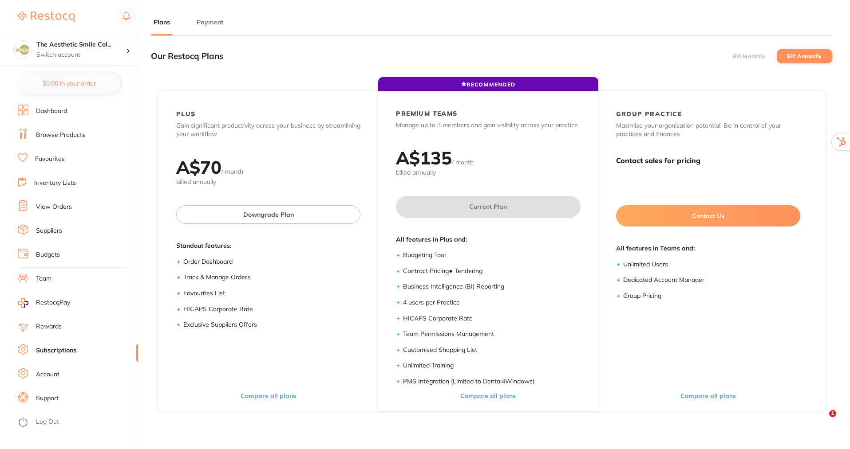
click at [212, 20] on button "Payment" at bounding box center [210, 22] width 32 height 8
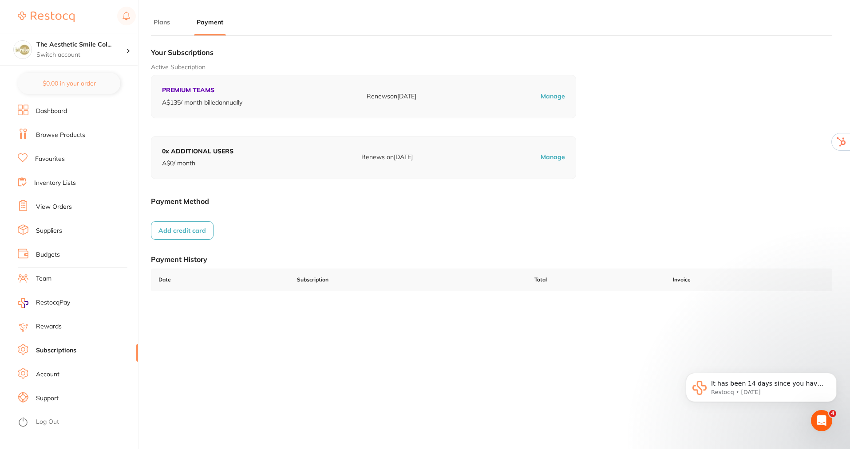
click at [46, 231] on link "Suppliers" at bounding box center [49, 231] width 26 height 9
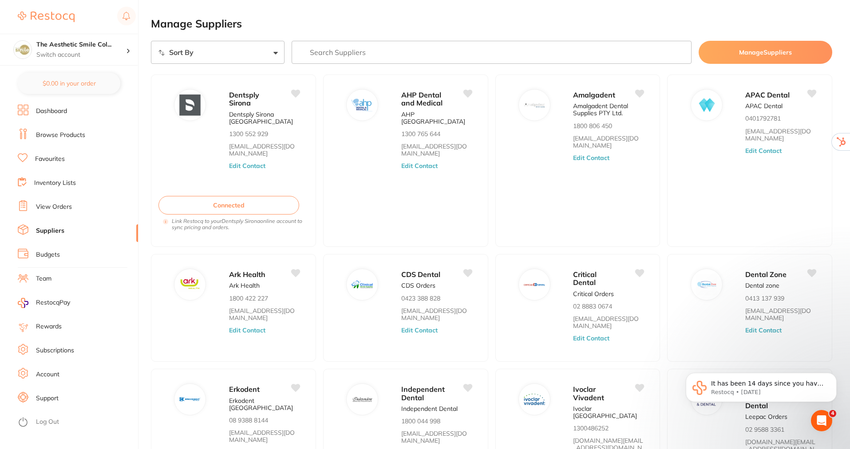
click at [60, 132] on link "Browse Products" at bounding box center [60, 135] width 49 height 9
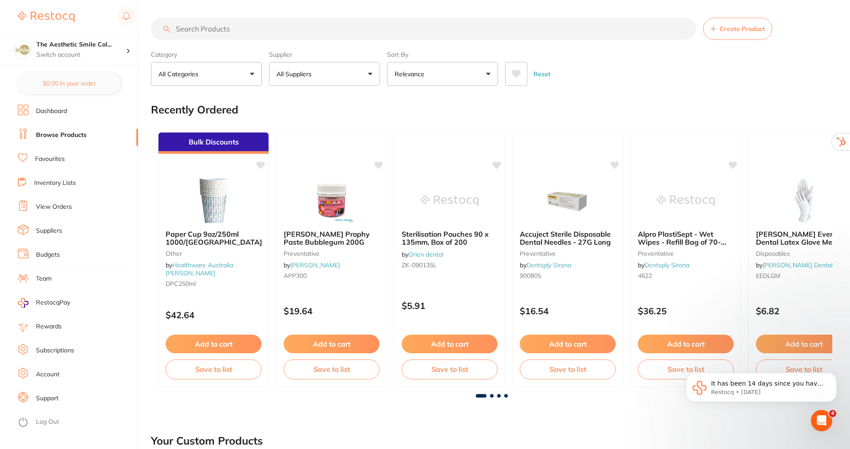
click at [273, 29] on input "search" at bounding box center [423, 29] width 545 height 22
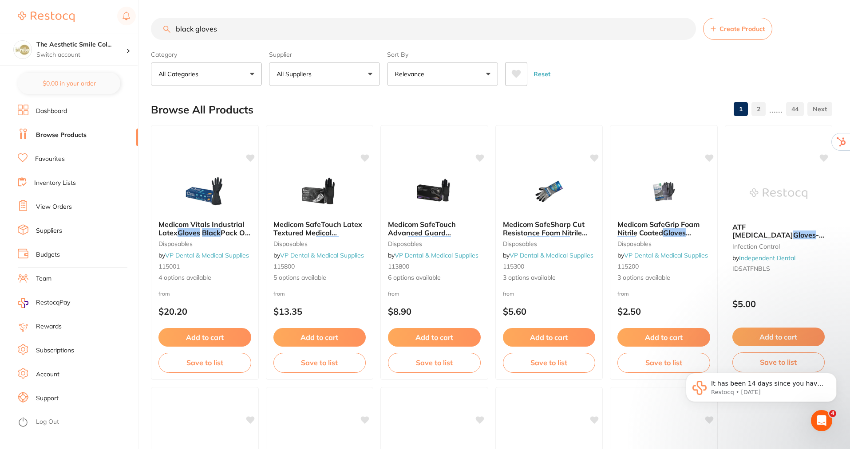
click at [492, 75] on button "Relevance" at bounding box center [442, 74] width 111 height 24
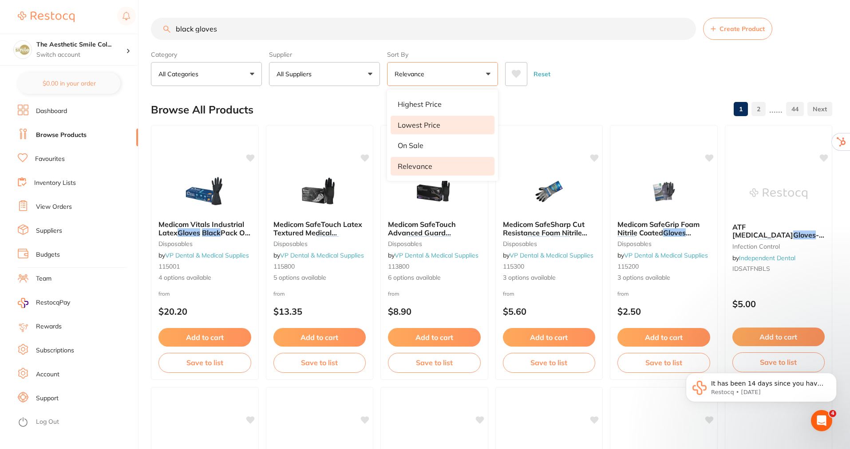
click at [429, 125] on p "Lowest Price" at bounding box center [418, 125] width 43 height 8
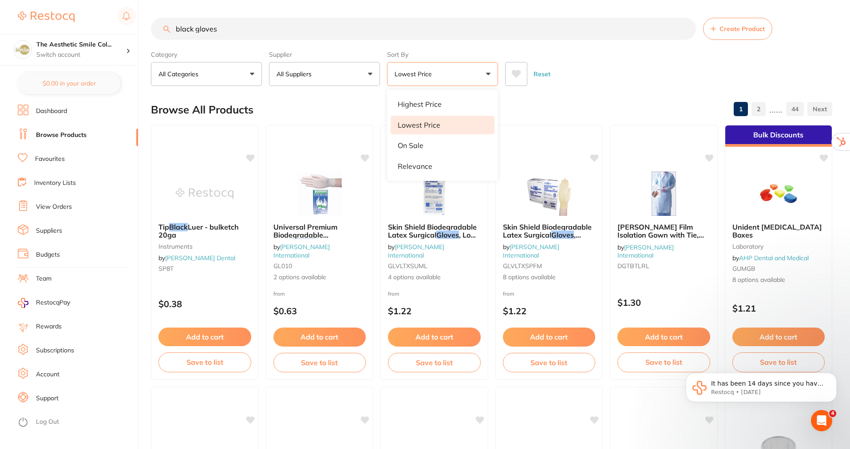
click at [361, 78] on button "All Suppliers" at bounding box center [324, 74] width 111 height 24
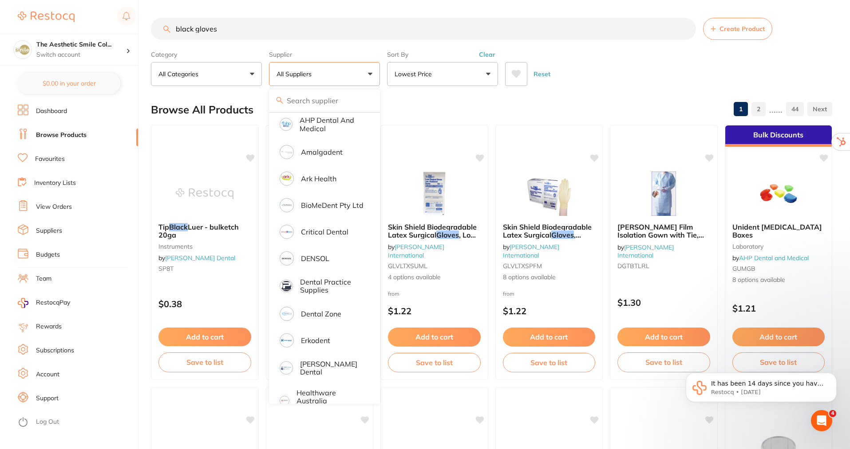
scroll to position [89, 0]
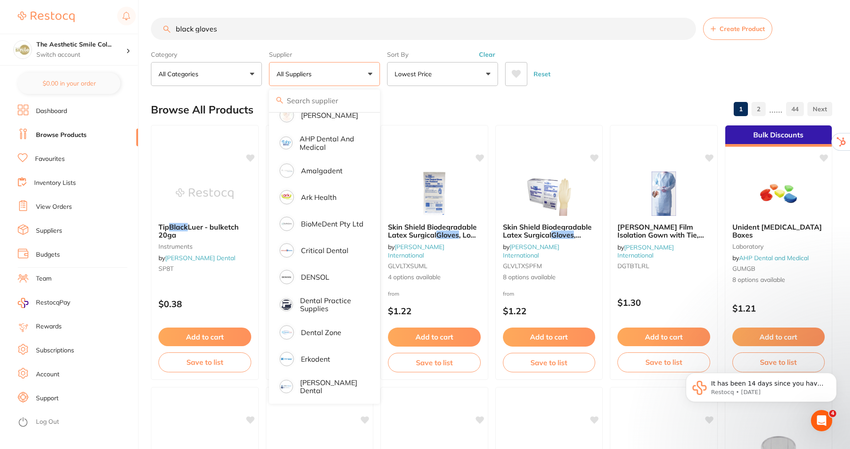
click at [229, 24] on input "black gloves" at bounding box center [423, 29] width 545 height 22
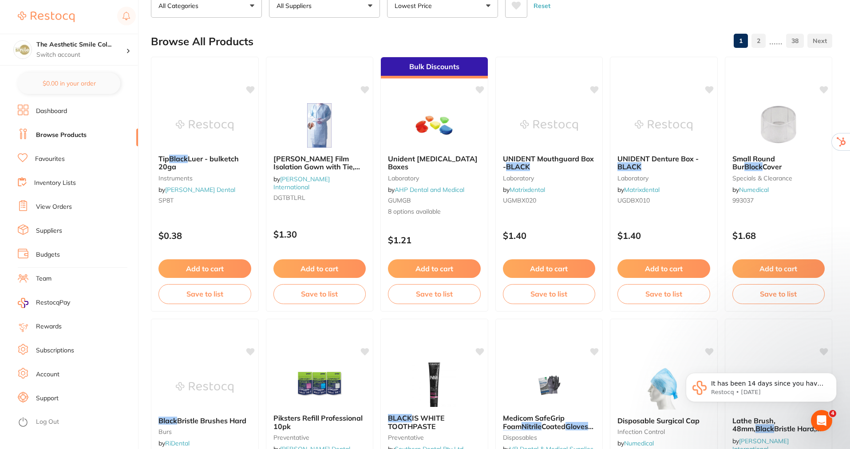
scroll to position [0, 0]
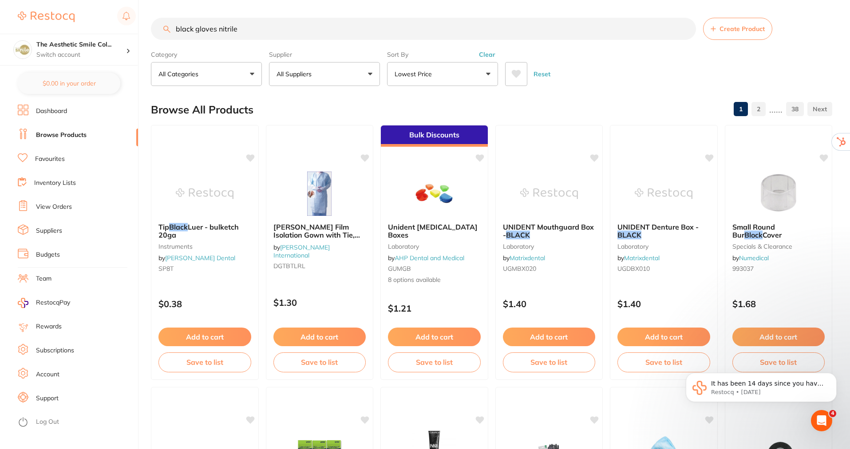
type input "black gloves nitrile"
click at [489, 74] on button "Lowest Price" at bounding box center [442, 74] width 111 height 24
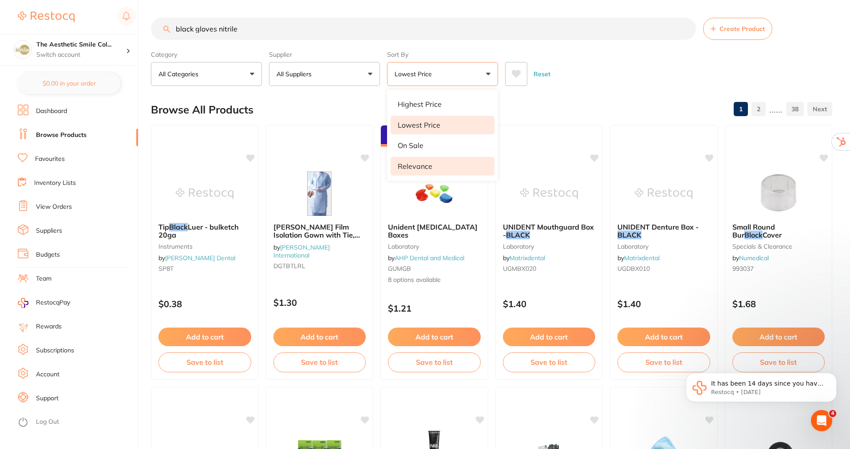
click at [434, 172] on li "Relevance" at bounding box center [442, 166] width 104 height 19
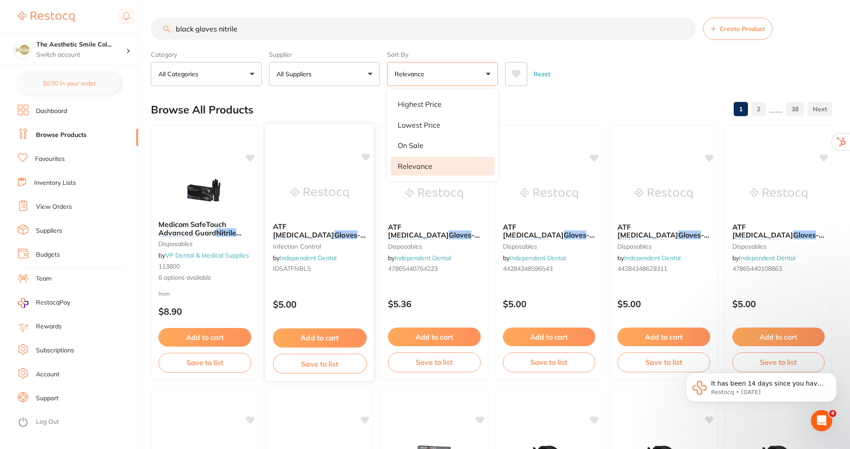
click at [364, 158] on icon at bounding box center [365, 157] width 8 height 8
click at [53, 205] on link "View Orders" at bounding box center [54, 207] width 36 height 9
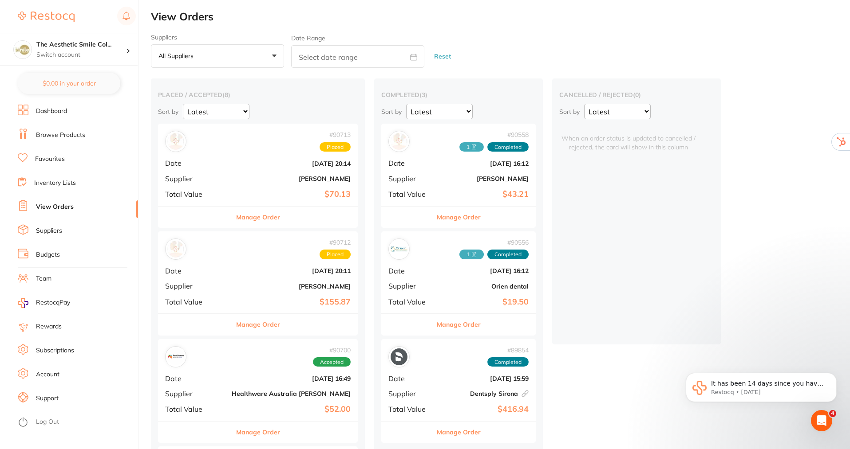
click at [257, 327] on button "Manage Order" at bounding box center [258, 324] width 44 height 21
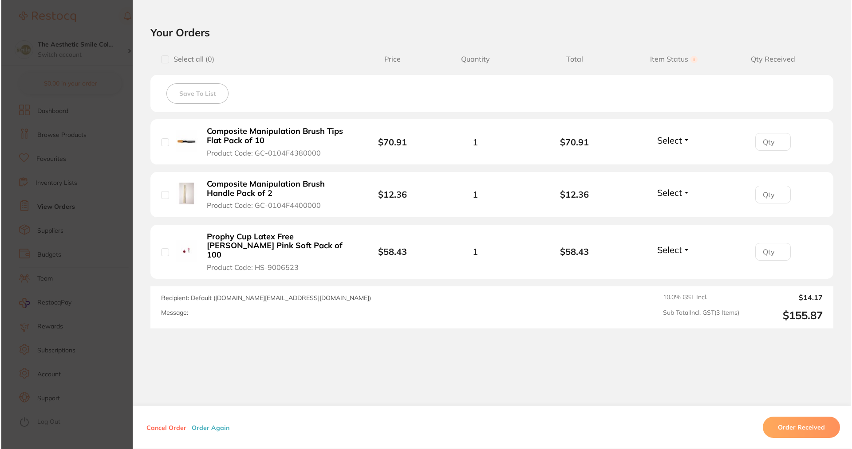
scroll to position [195, 0]
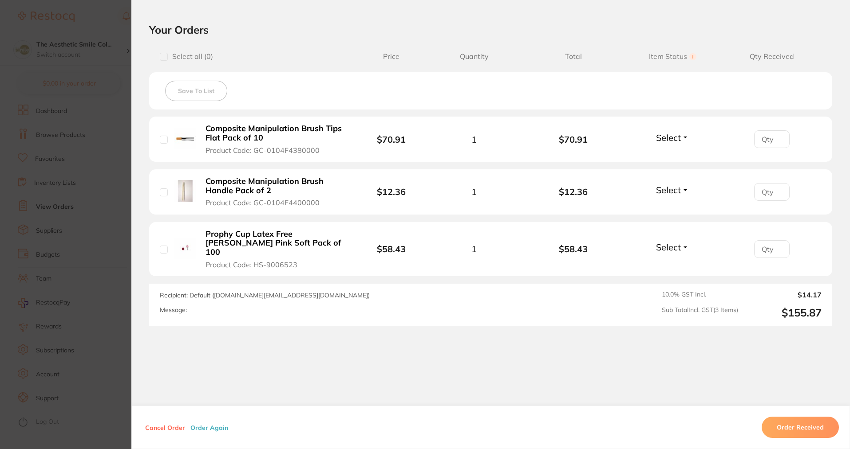
click at [247, 128] on b "Composite Manipulation Brush Tips Flat Pack of 10" at bounding box center [273, 133] width 137 height 18
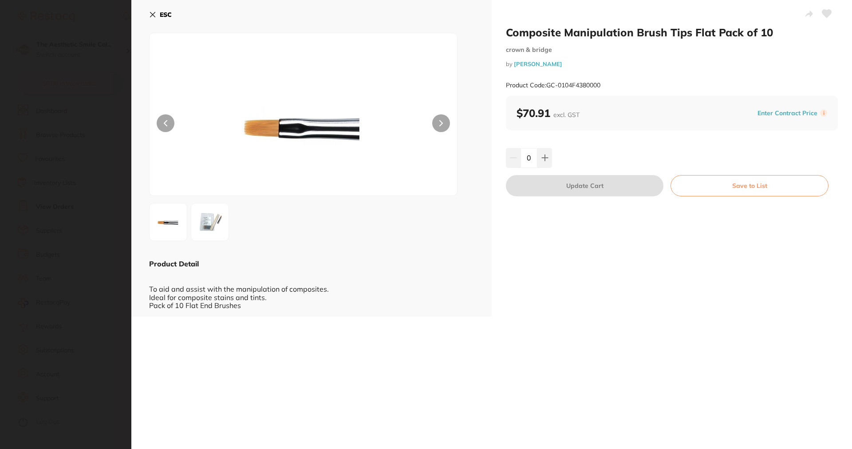
scroll to position [0, 0]
click at [822, 16] on icon at bounding box center [827, 13] width 10 height 9
click at [152, 13] on icon at bounding box center [152, 14] width 5 height 5
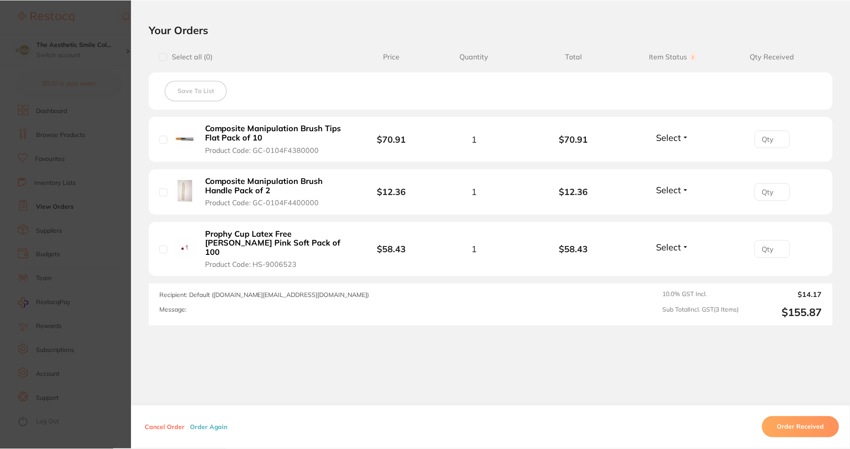
scroll to position [7, 0]
click at [215, 186] on b "Composite Manipulation Brush Handle Pack of 2" at bounding box center [273, 186] width 137 height 18
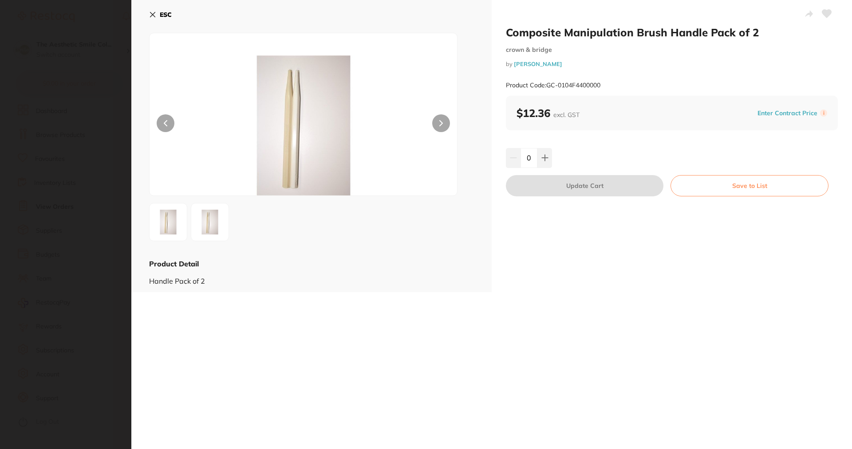
scroll to position [0, 0]
click at [824, 14] on icon at bounding box center [826, 14] width 9 height 8
click at [155, 13] on icon at bounding box center [152, 14] width 5 height 5
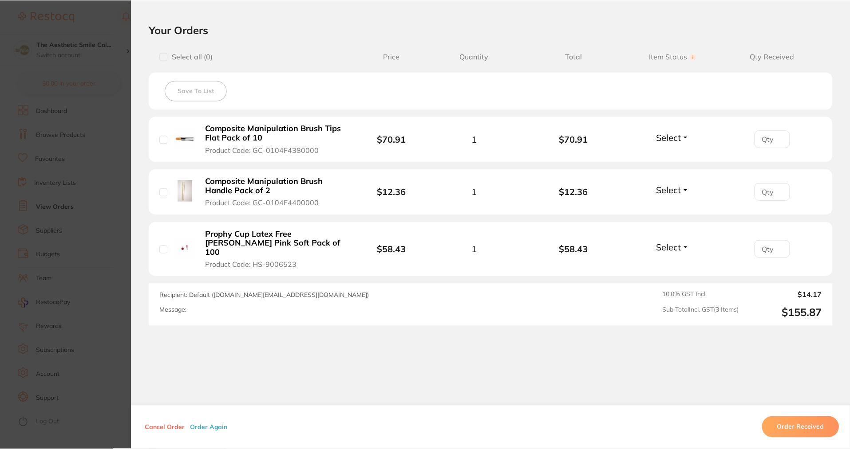
scroll to position [7, 0]
click at [274, 234] on b "Prophy Cup Latex Free HENRY Latch Pink Soft Pack of 100" at bounding box center [273, 244] width 137 height 28
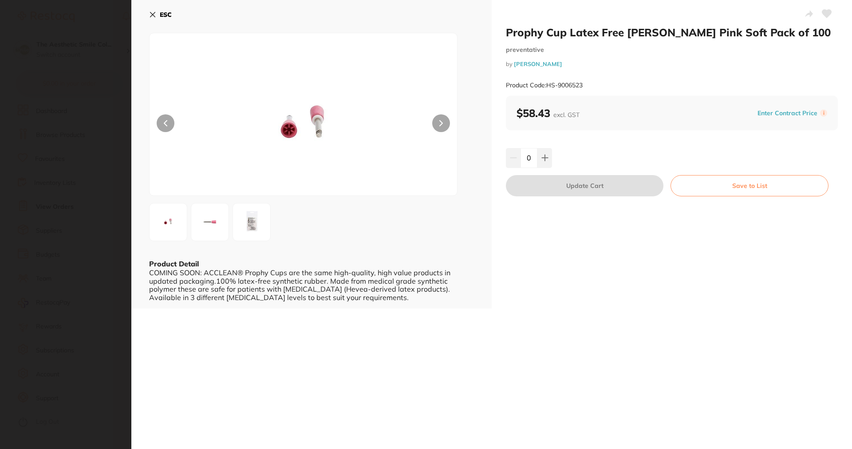
scroll to position [0, 0]
click at [822, 12] on icon at bounding box center [826, 14] width 9 height 8
click at [150, 13] on icon at bounding box center [152, 14] width 7 height 7
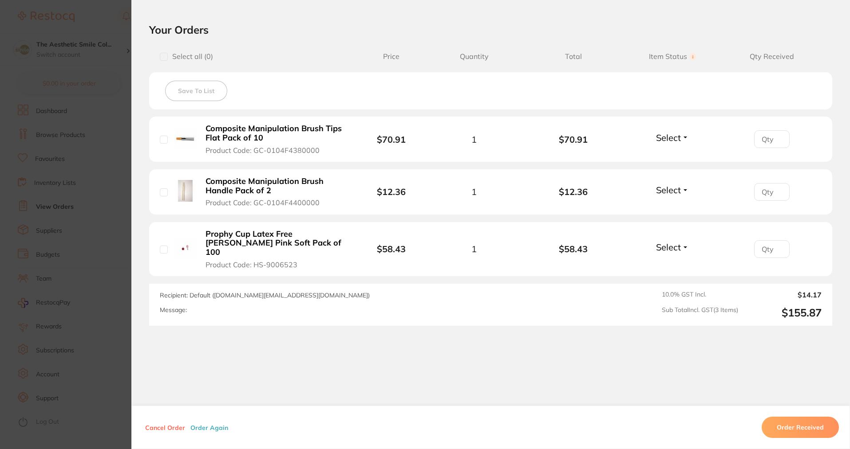
click at [110, 46] on section "Order ID: Restocq- 90712 Order Information Placed Order Order Date Aug 19 2025,…" at bounding box center [425, 224] width 850 height 449
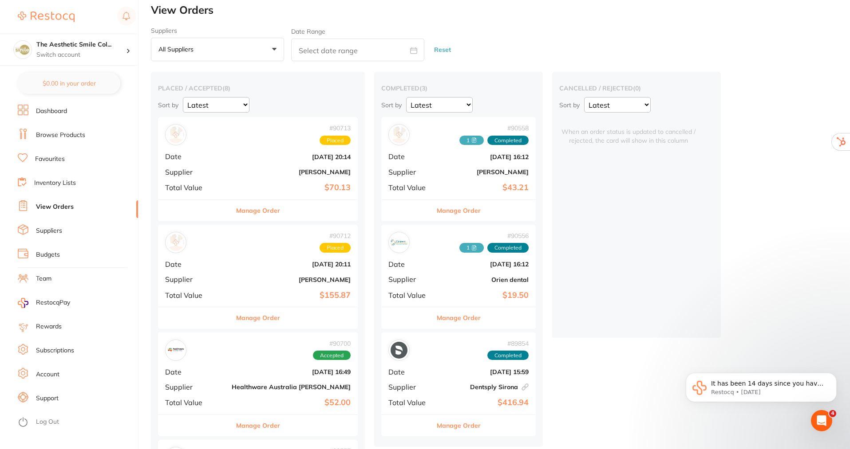
click at [52, 157] on link "Favourites" at bounding box center [50, 159] width 30 height 9
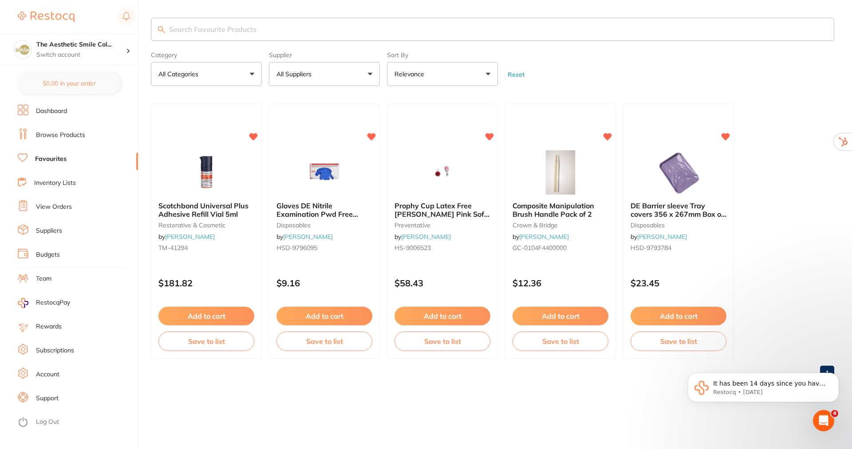
click at [42, 206] on link "View Orders" at bounding box center [54, 207] width 36 height 9
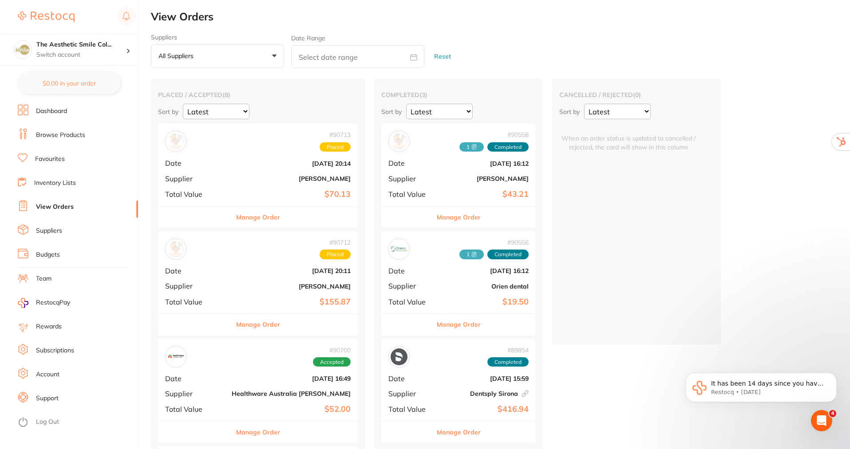
scroll to position [89, 0]
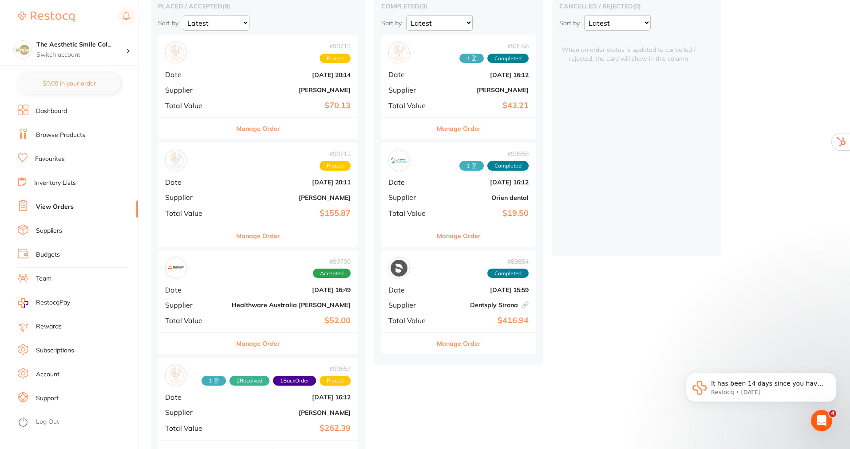
click at [253, 342] on button "Manage Order" at bounding box center [258, 343] width 44 height 21
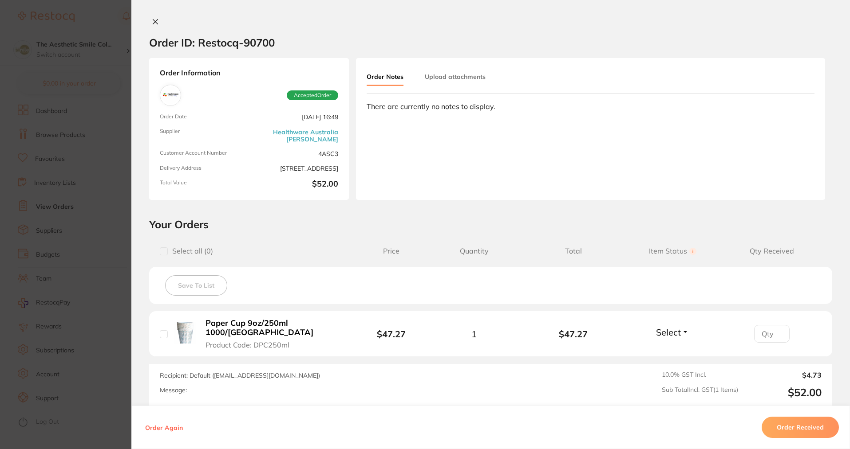
click at [153, 18] on button at bounding box center [155, 22] width 12 height 9
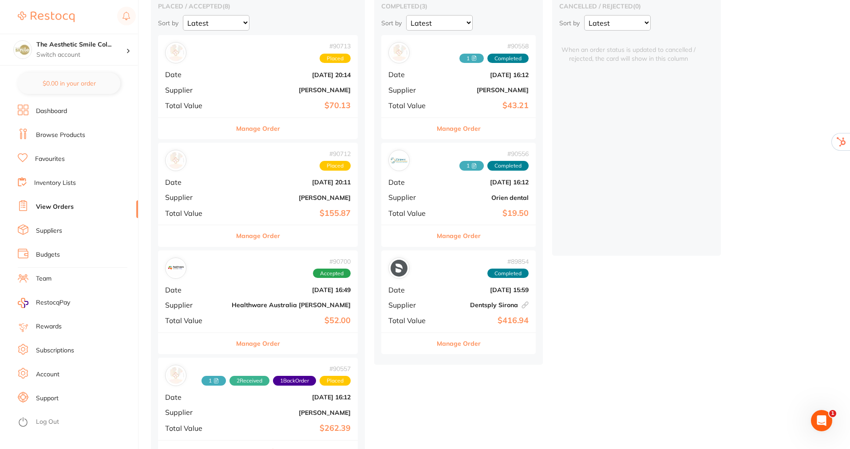
click at [246, 237] on button "Manage Order" at bounding box center [258, 235] width 44 height 21
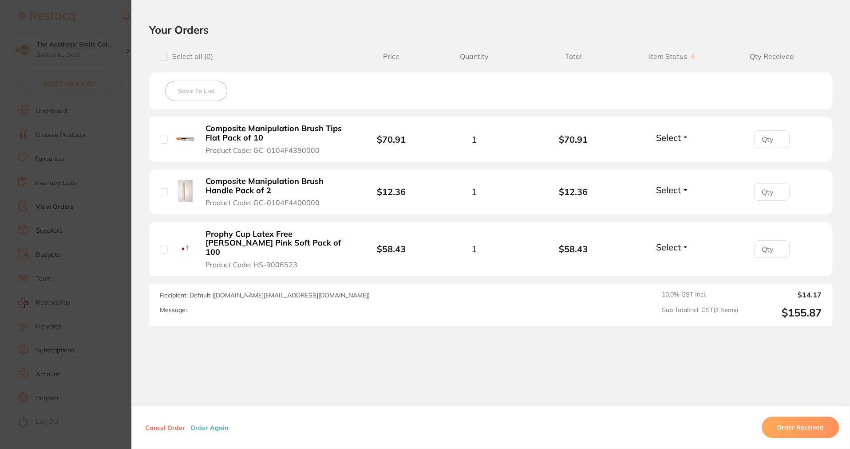
click at [202, 425] on button "Order Again" at bounding box center [209, 428] width 43 height 8
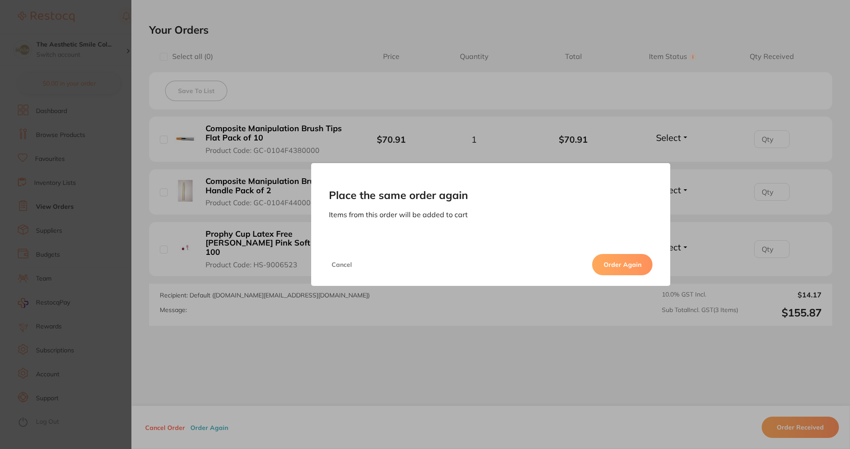
click at [604, 268] on button "Order Again" at bounding box center [622, 264] width 60 height 21
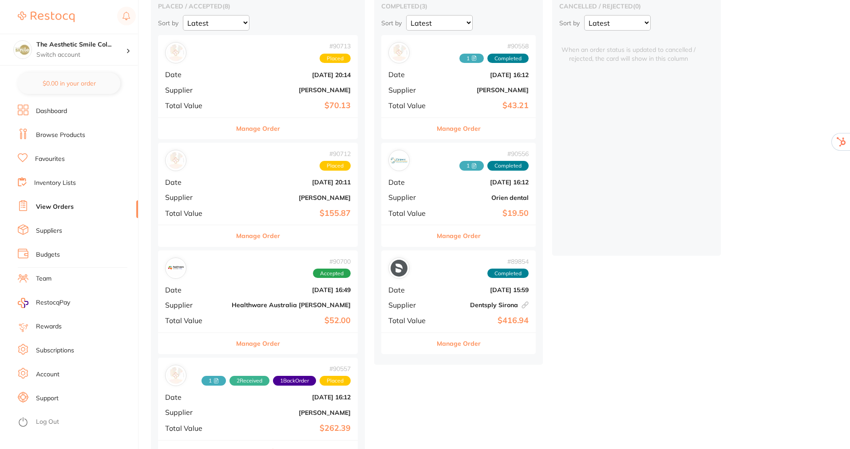
checkbox input "true"
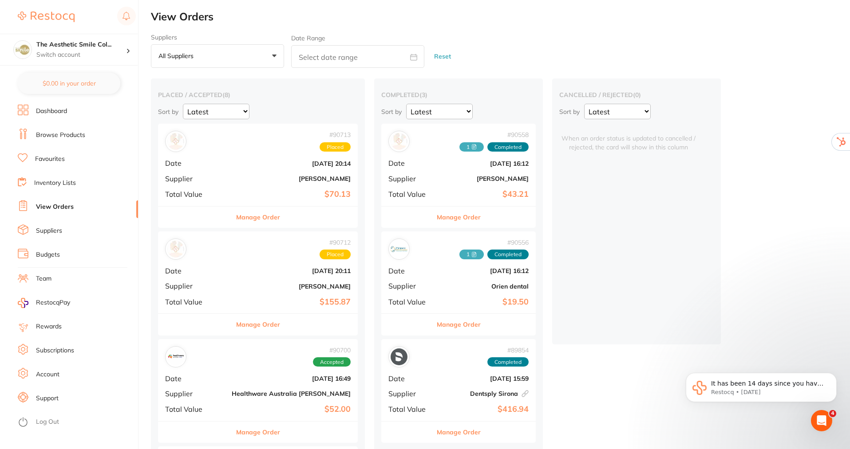
click at [44, 201] on li "View Orders" at bounding box center [78, 207] width 120 height 13
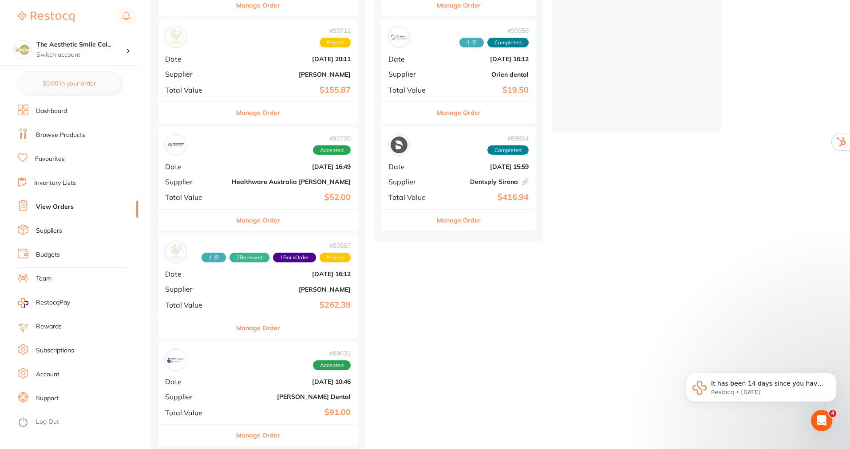
scroll to position [133, 0]
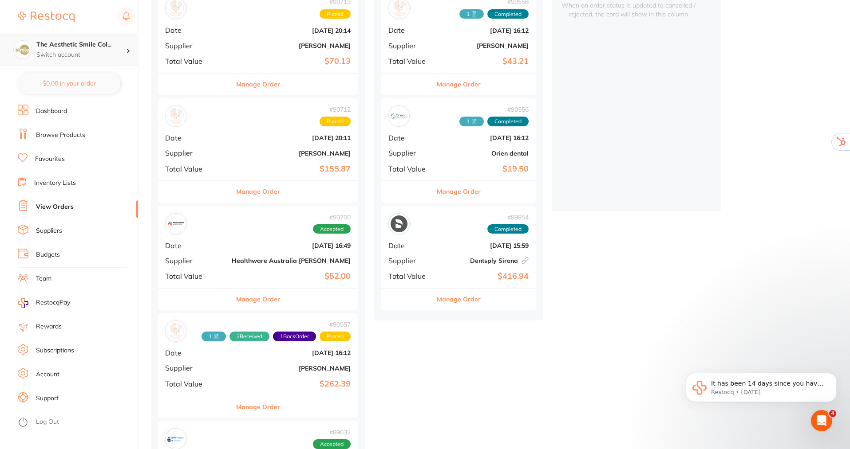
click at [56, 46] on h4 "The Aesthetic Smile Col..." at bounding box center [81, 44] width 90 height 9
click at [88, 122] on ul "Dashboard Browse Products Favourites Inventory Lists View Orders Suppliers Budg…" at bounding box center [78, 277] width 120 height 345
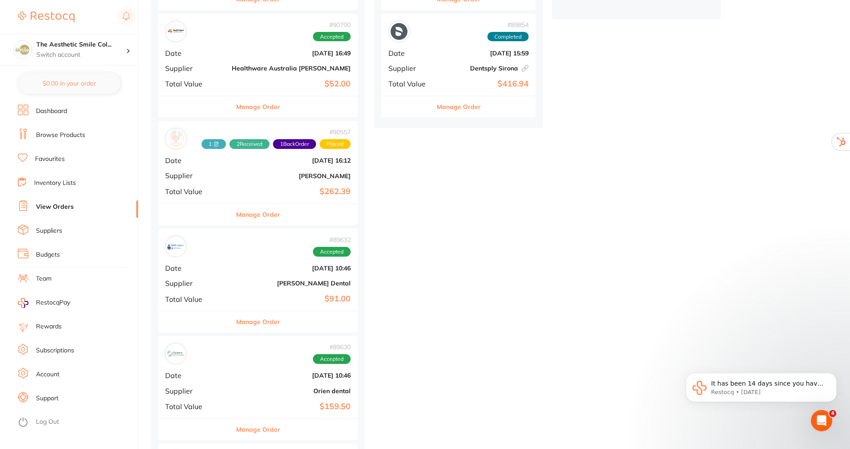
scroll to position [355, 0]
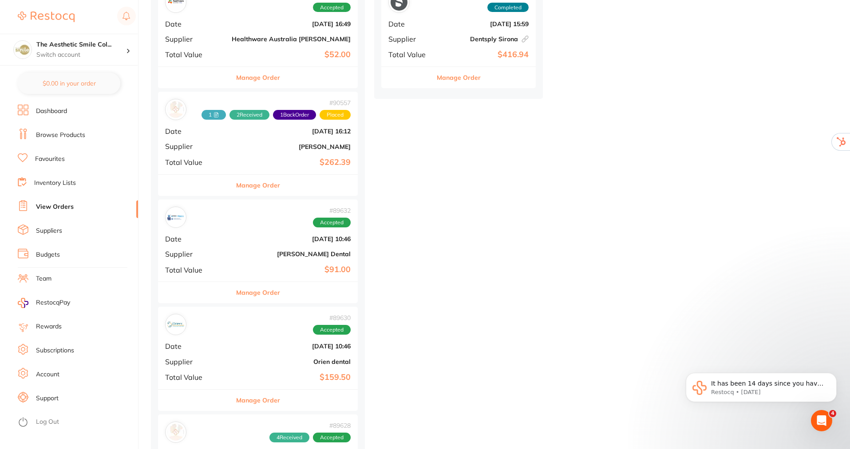
click at [255, 292] on button "Manage Order" at bounding box center [258, 292] width 44 height 21
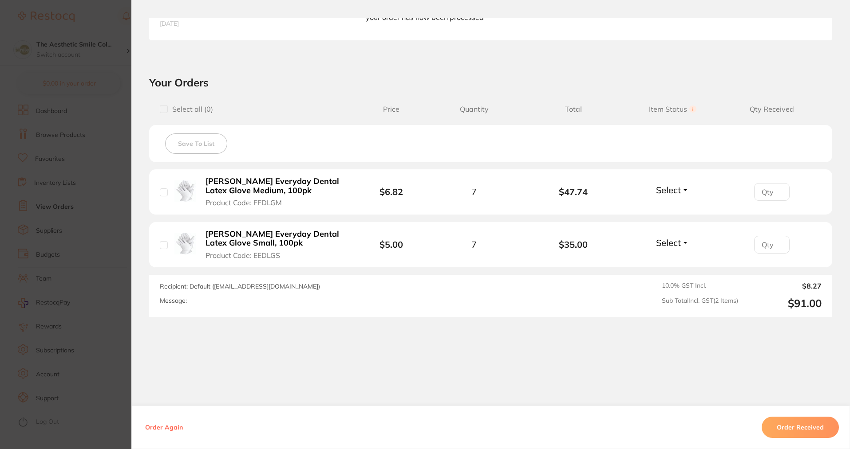
click at [161, 425] on button "Order Again" at bounding box center [163, 428] width 43 height 8
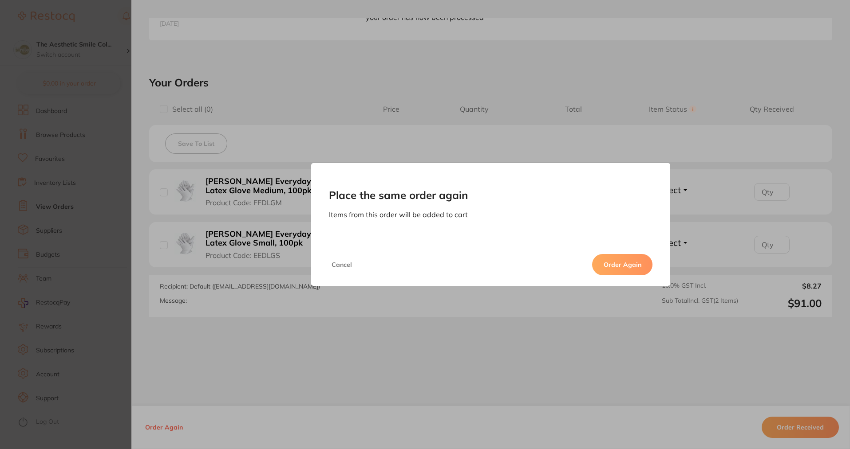
click at [625, 267] on button "Order Again" at bounding box center [622, 264] width 60 height 21
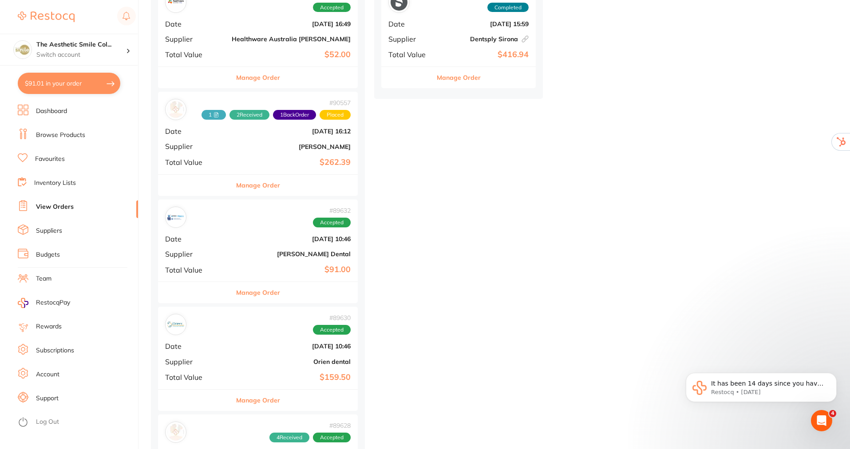
click at [92, 82] on button "$91.01 in your order" at bounding box center [69, 83] width 102 height 21
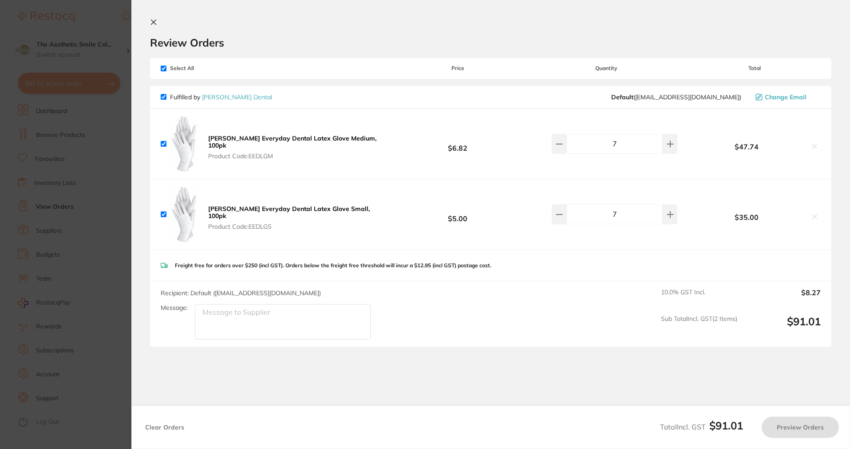
checkbox input "true"
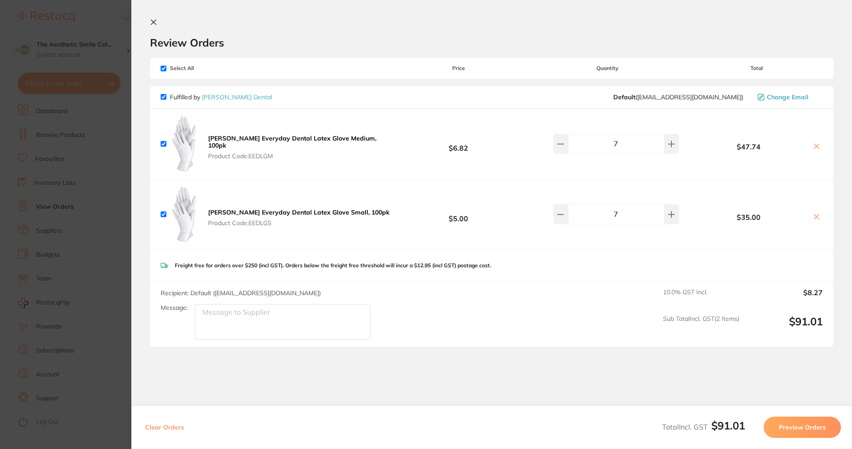
click at [162, 71] on input "checkbox" at bounding box center [164, 69] width 6 height 6
checkbox input "false"
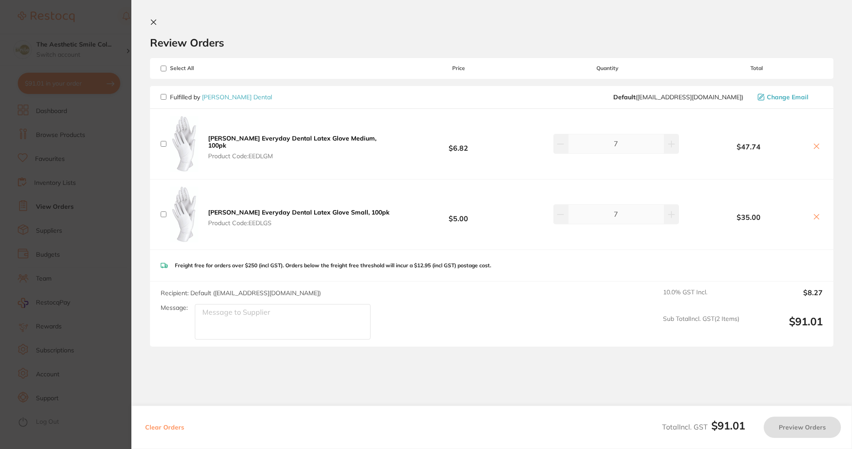
click at [162, 70] on input "checkbox" at bounding box center [164, 69] width 6 height 6
checkbox input "true"
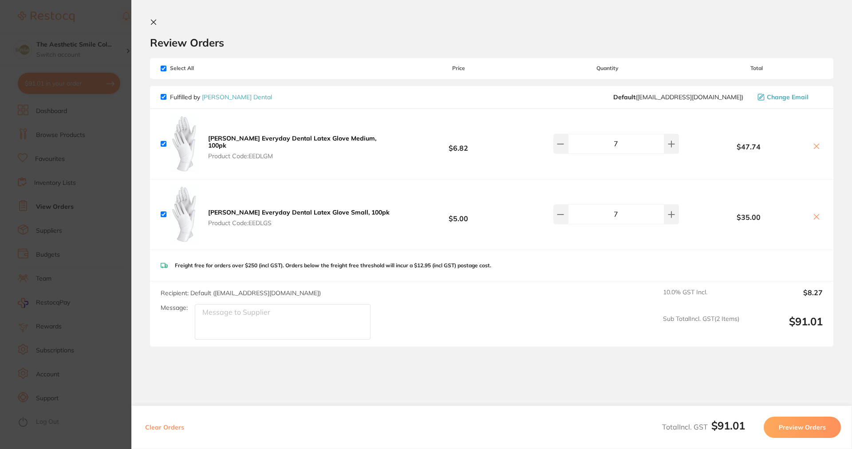
click at [151, 24] on icon at bounding box center [153, 22] width 7 height 7
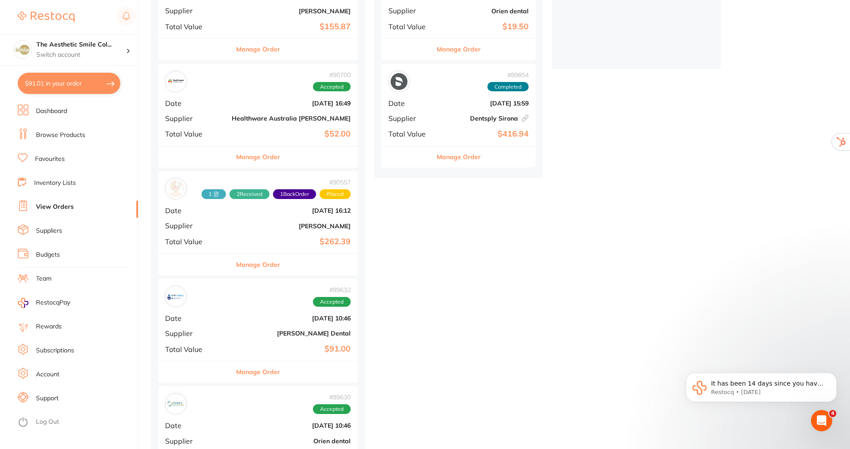
scroll to position [222, 0]
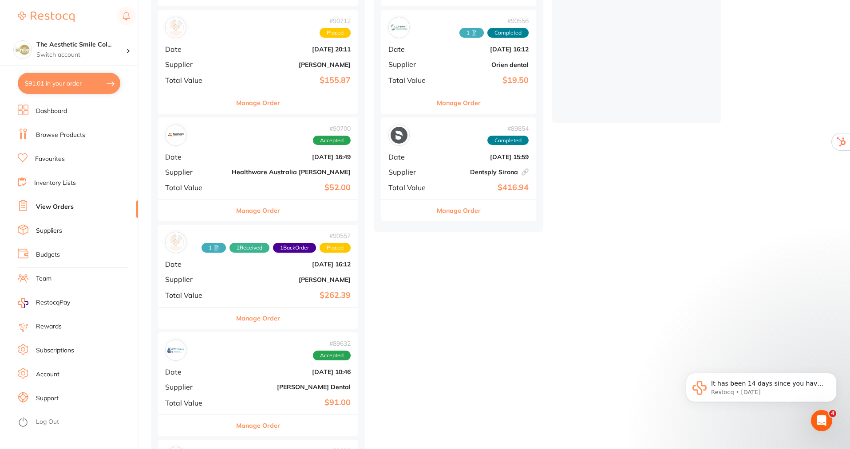
click at [249, 315] on button "Manage Order" at bounding box center [258, 318] width 44 height 21
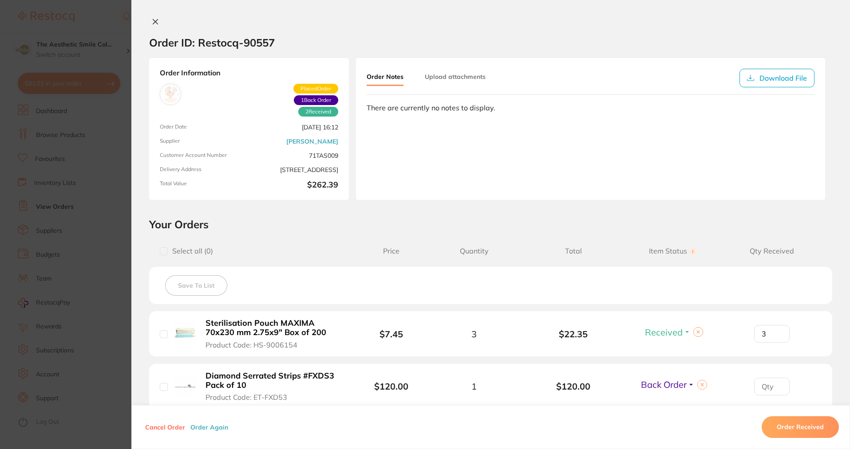
click at [152, 16] on div "Order ID: Restocq- 90557 Order Information 2 Received 1 Back Order Placed Order…" at bounding box center [490, 224] width 718 height 449
click at [153, 20] on icon at bounding box center [155, 21] width 7 height 7
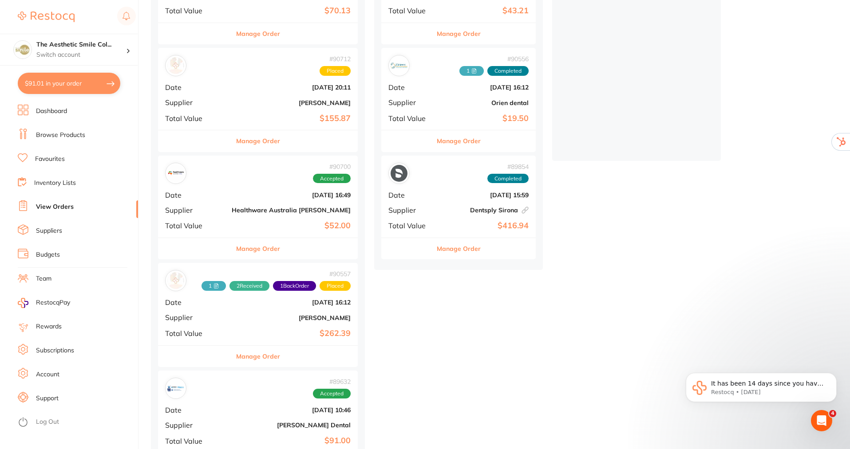
scroll to position [311, 0]
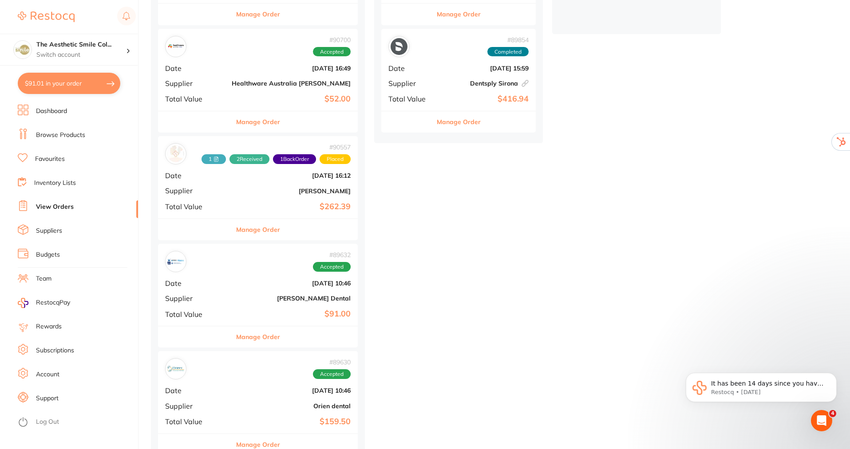
click at [243, 338] on button "Manage Order" at bounding box center [258, 337] width 44 height 21
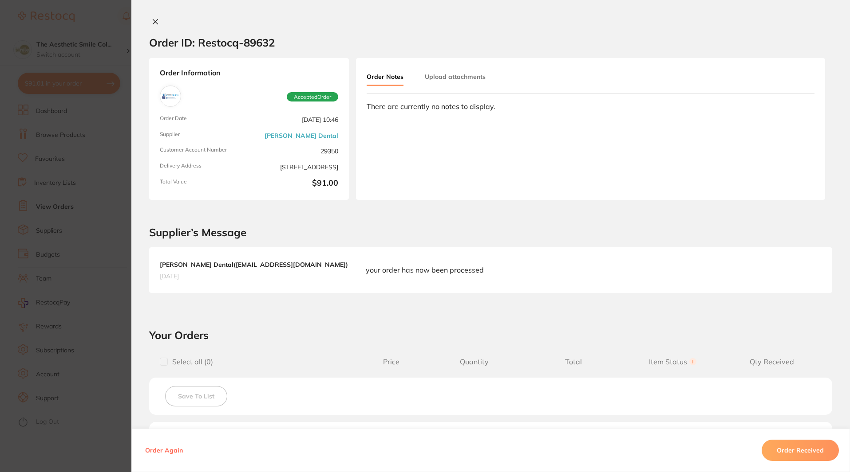
click at [155, 20] on icon at bounding box center [155, 22] width 5 height 5
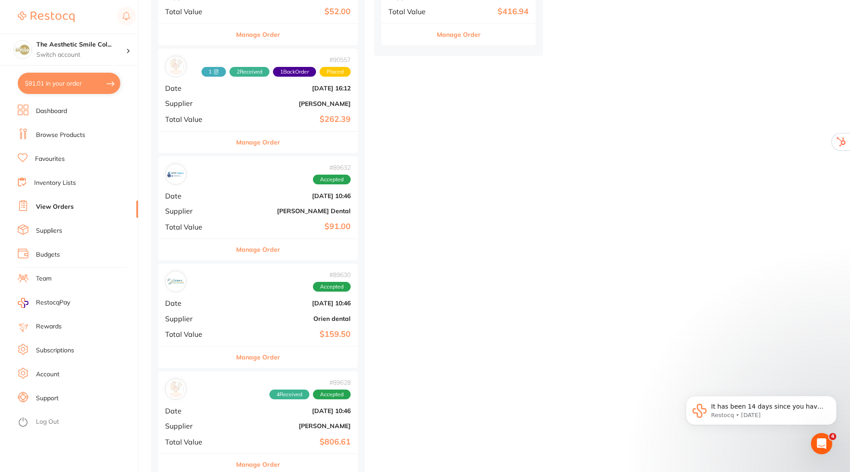
scroll to position [389, 0]
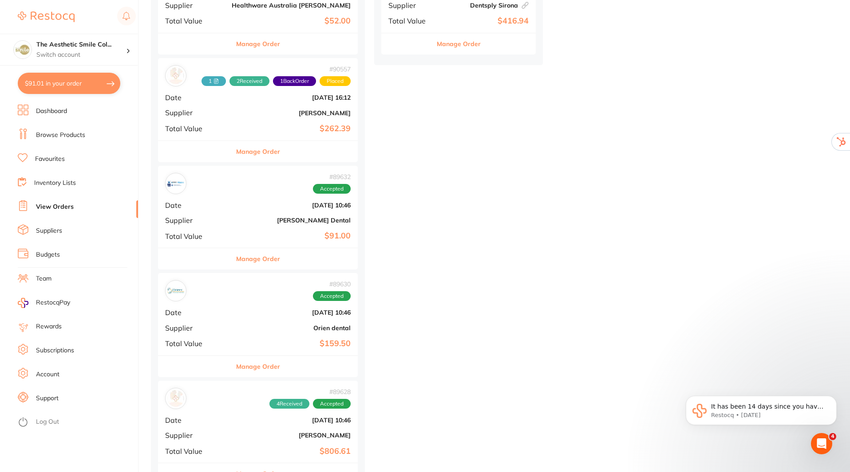
click at [257, 256] on button "Manage Order" at bounding box center [258, 258] width 44 height 21
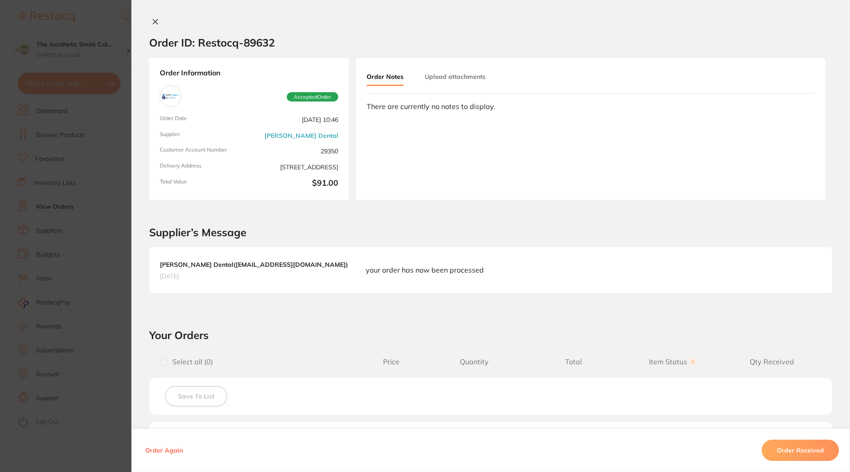
click at [152, 19] on icon at bounding box center [155, 21] width 7 height 7
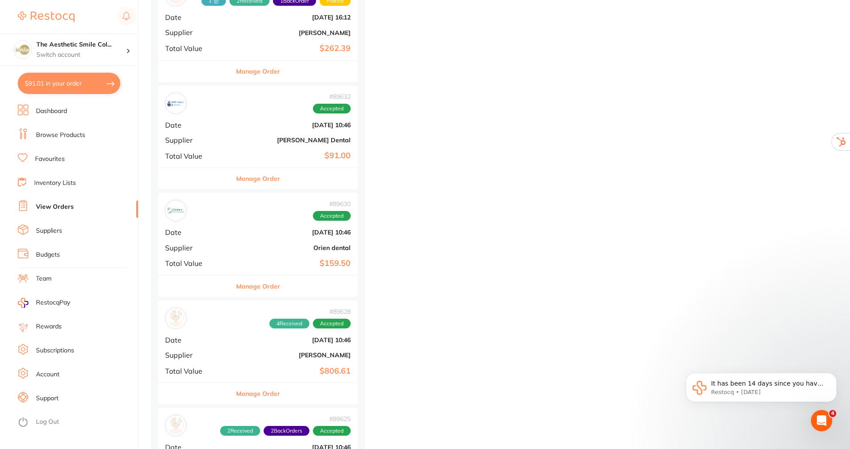
scroll to position [545, 0]
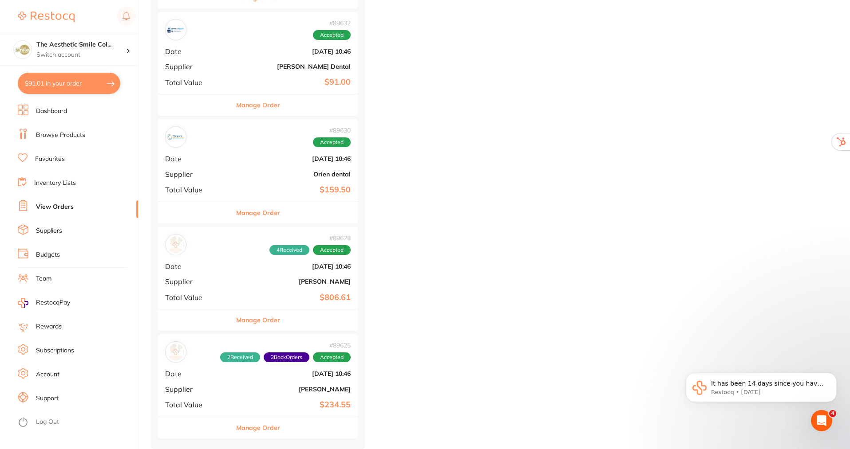
click at [258, 99] on button "Manage Order" at bounding box center [258, 104] width 44 height 21
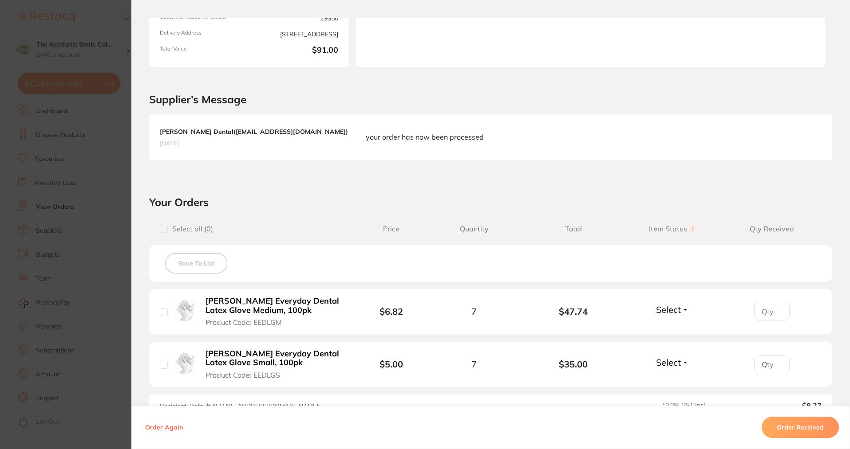
scroll to position [253, 0]
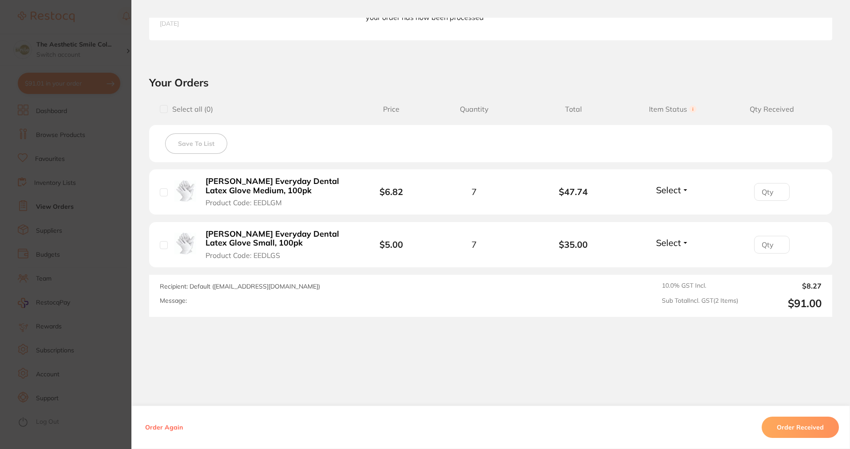
click at [811, 426] on button "Order Received" at bounding box center [799, 427] width 77 height 21
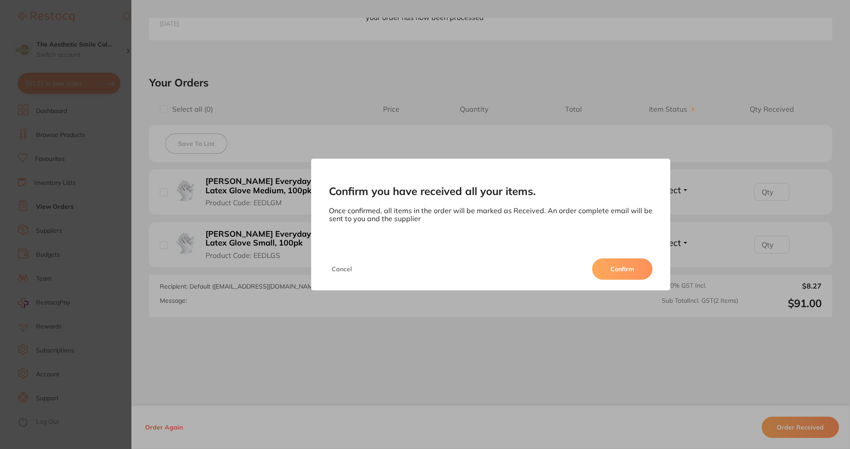
click at [343, 266] on button "Cancel" at bounding box center [342, 269] width 26 height 21
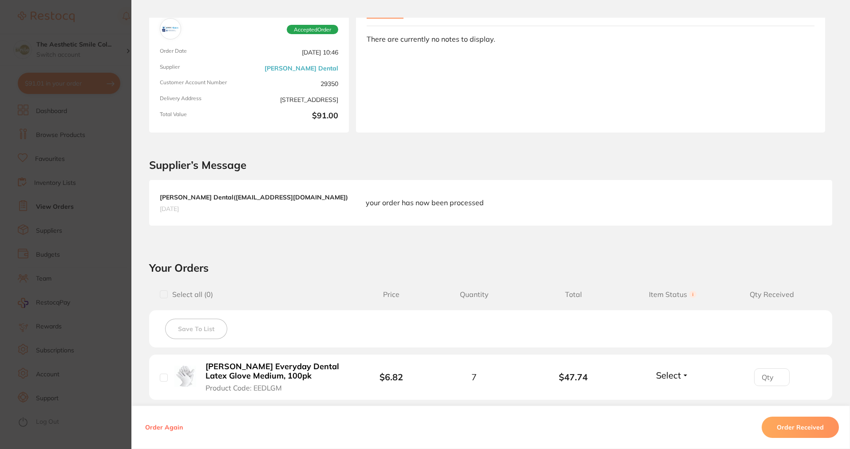
scroll to position [0, 0]
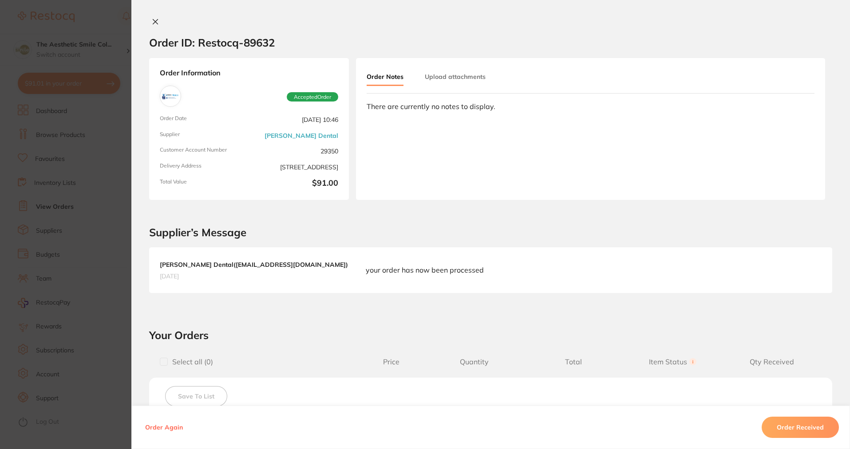
click at [448, 76] on button "Upload attachments" at bounding box center [455, 77] width 61 height 16
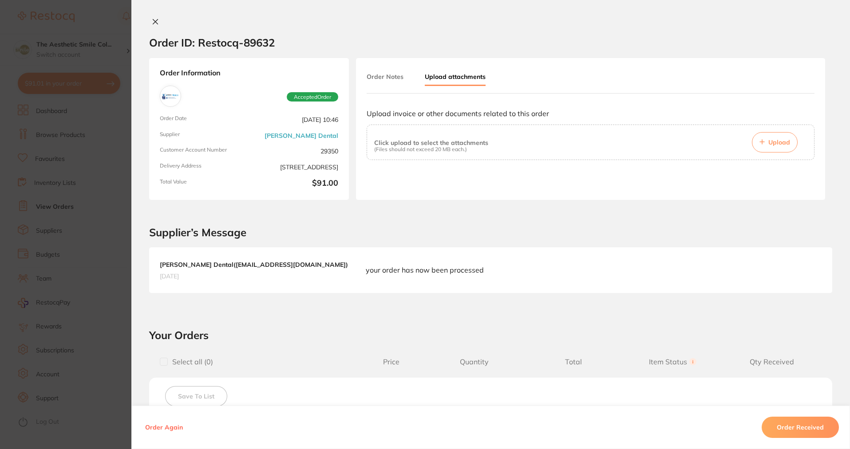
click at [398, 79] on button "Order Notes" at bounding box center [384, 77] width 37 height 16
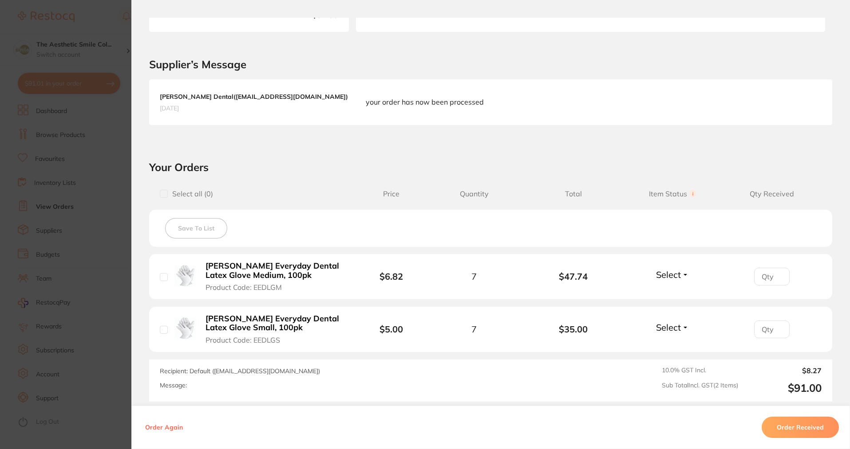
scroll to position [222, 0]
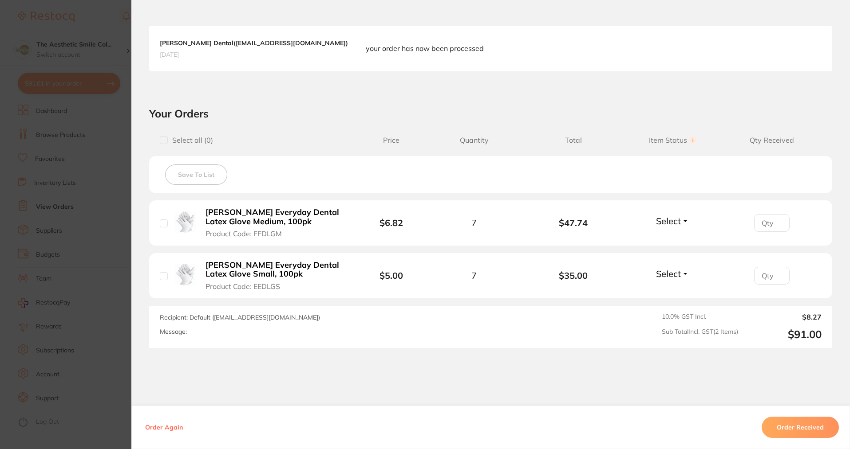
click at [797, 429] on button "Order Received" at bounding box center [799, 427] width 77 height 21
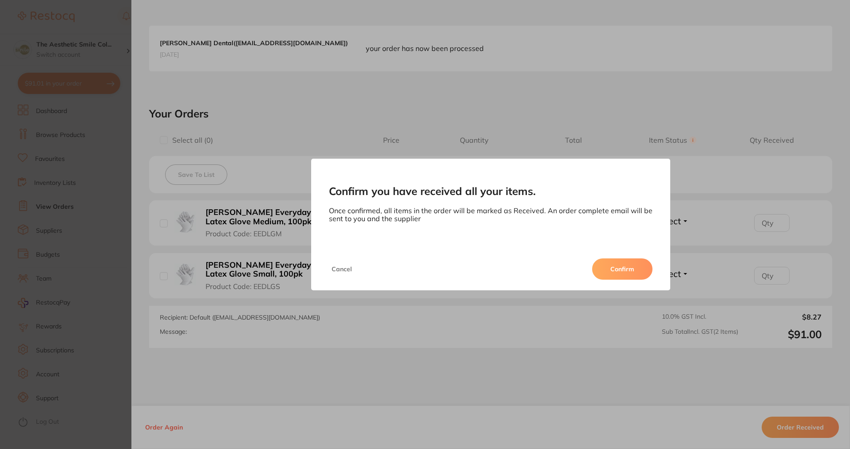
click at [627, 267] on button "Confirm" at bounding box center [622, 269] width 60 height 21
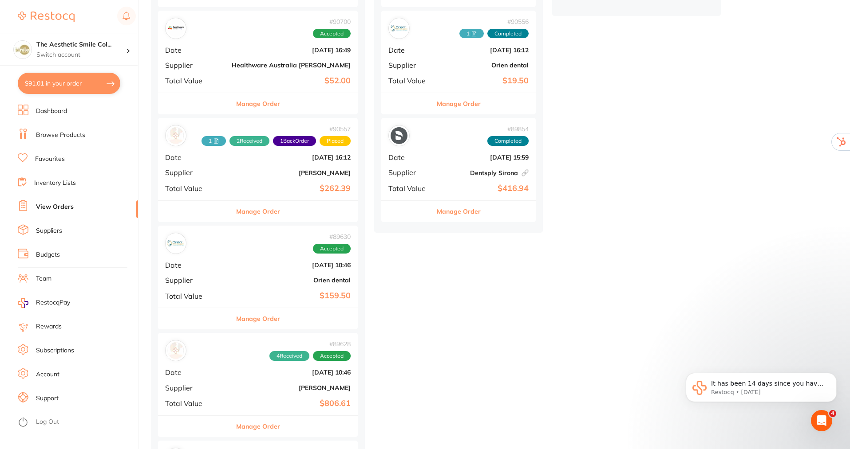
scroll to position [437, 0]
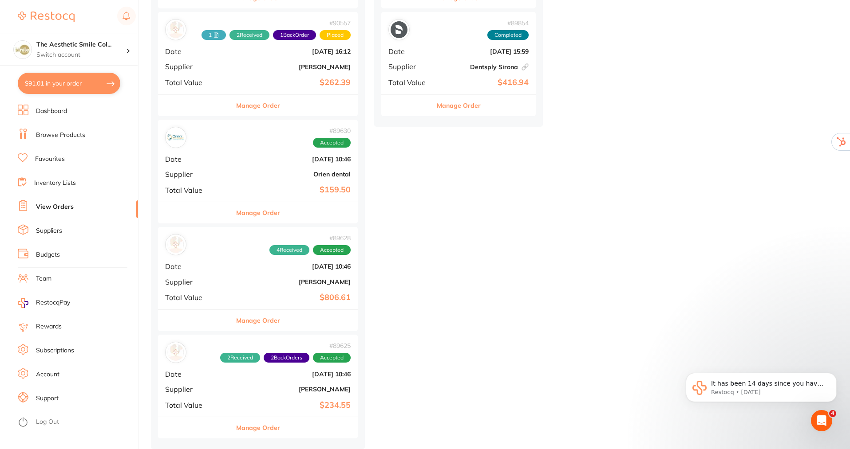
click at [266, 188] on b "$159.50" at bounding box center [291, 189] width 119 height 9
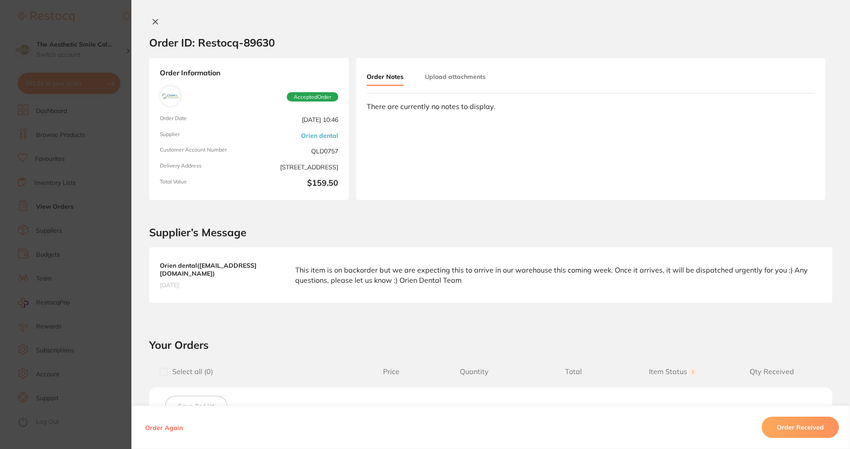
scroll to position [260, 0]
click at [153, 19] on icon at bounding box center [155, 21] width 7 height 7
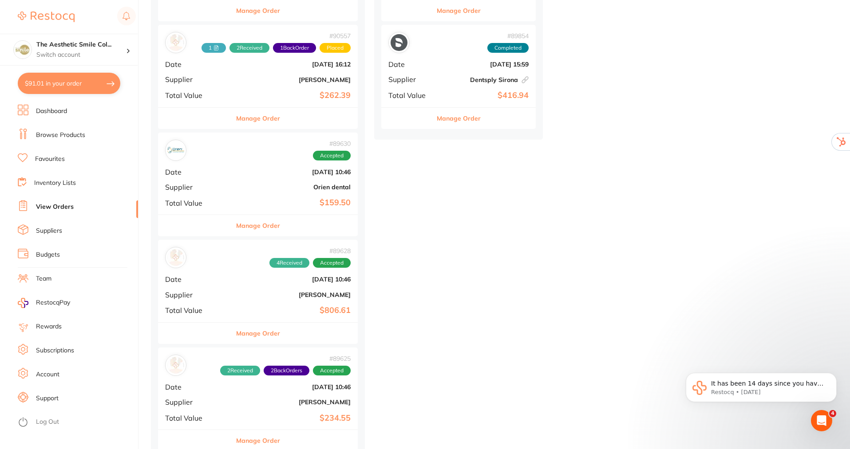
scroll to position [437, 0]
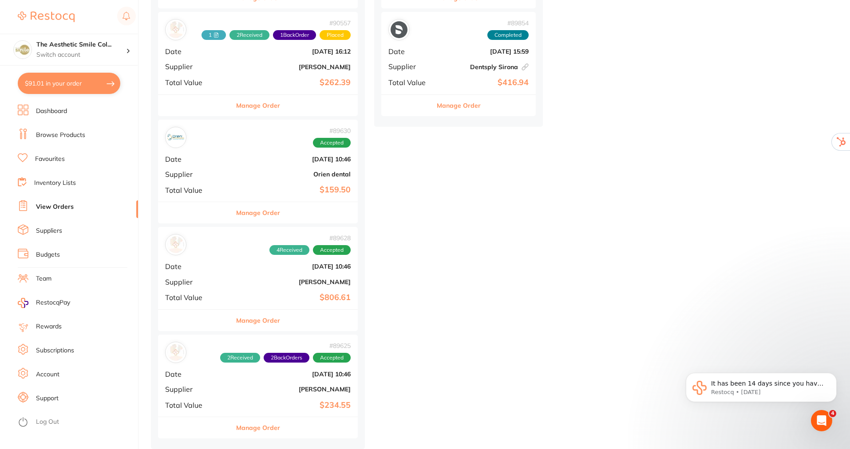
click at [268, 273] on div "# 89628 4 Received Accepted Date [DATE] 10:46 Supplier [PERSON_NAME] Total Valu…" at bounding box center [258, 268] width 200 height 82
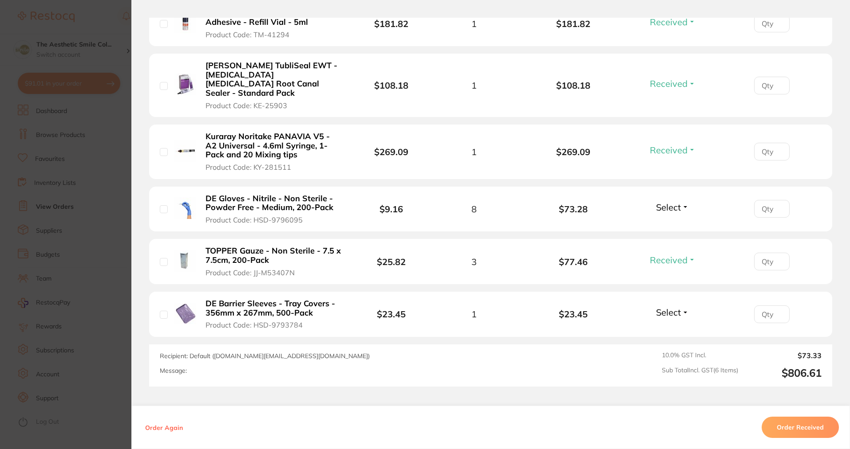
click at [797, 428] on button "Order Received" at bounding box center [799, 427] width 77 height 21
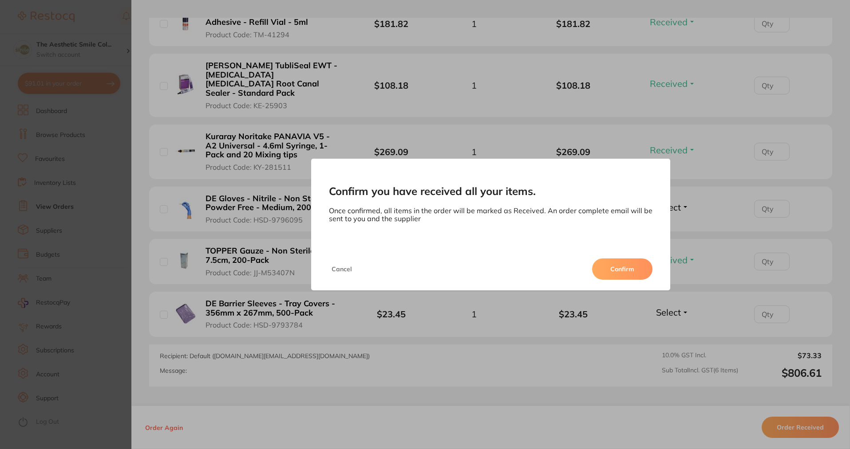
click at [627, 273] on button "Confirm" at bounding box center [622, 269] width 60 height 21
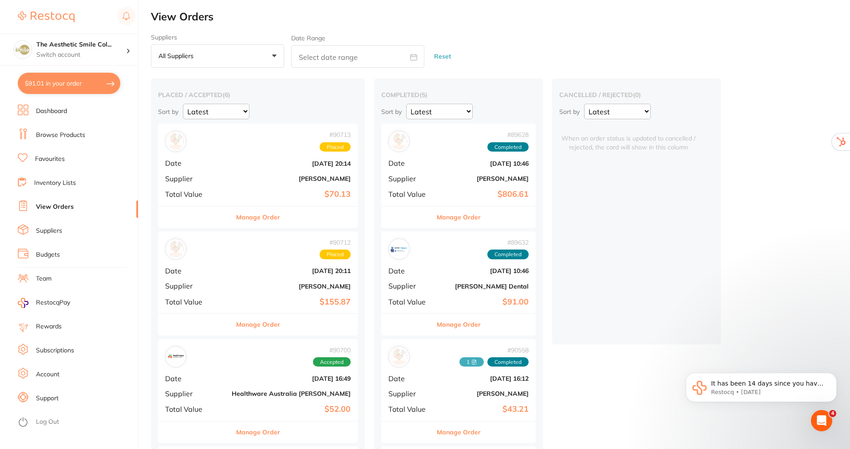
click at [411, 58] on icon at bounding box center [413, 57] width 7 height 7
select select "7"
select select "2025"
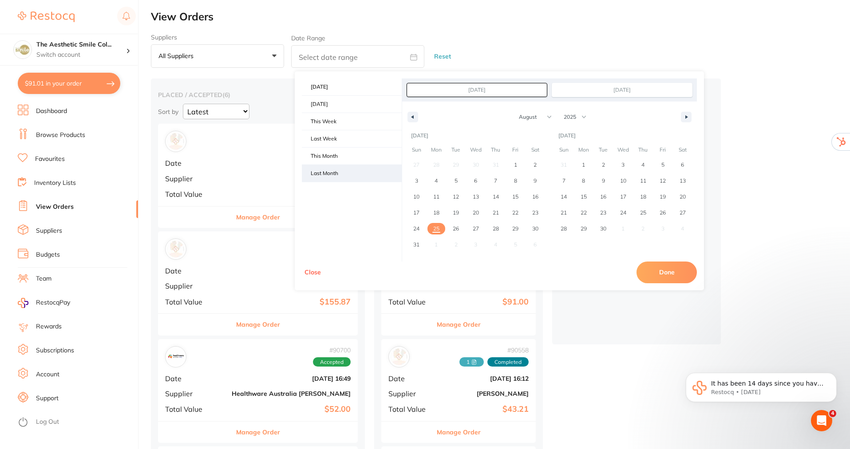
click at [316, 176] on span "Last Month" at bounding box center [352, 173] width 100 height 17
type input "[DATE]"
select select "6"
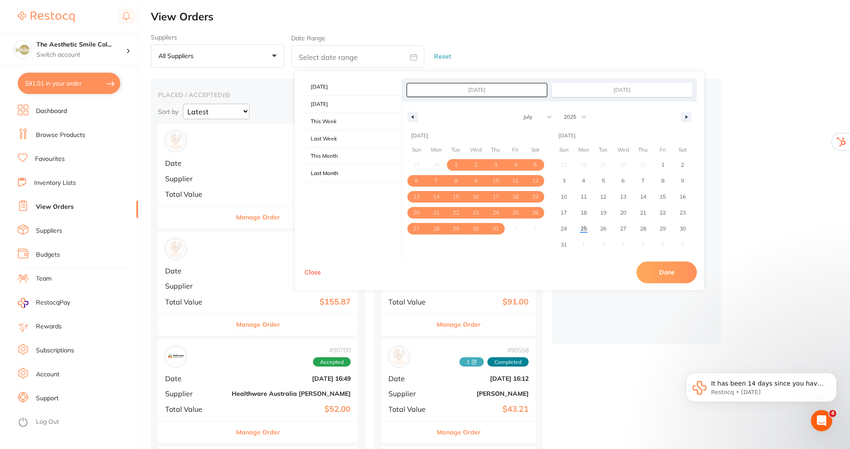
click at [667, 272] on button "Done" at bounding box center [666, 272] width 60 height 21
type input "[DATE] to [DATE]"
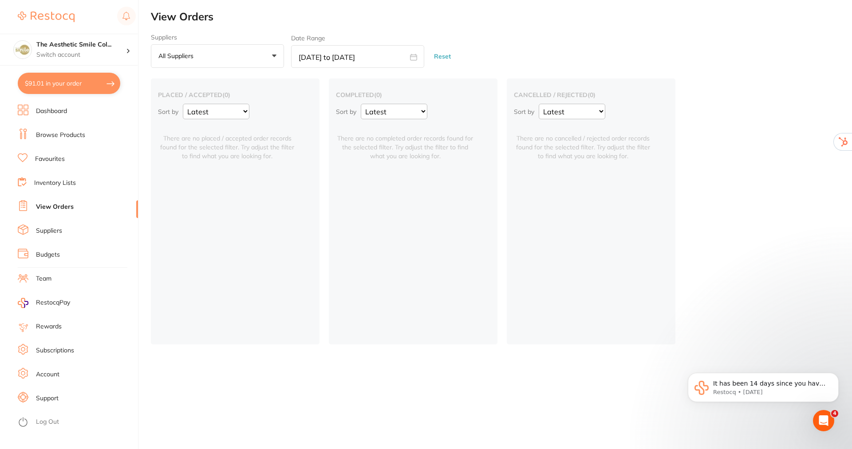
click at [411, 56] on icon at bounding box center [413, 57] width 7 height 6
select select "6"
select select "2025"
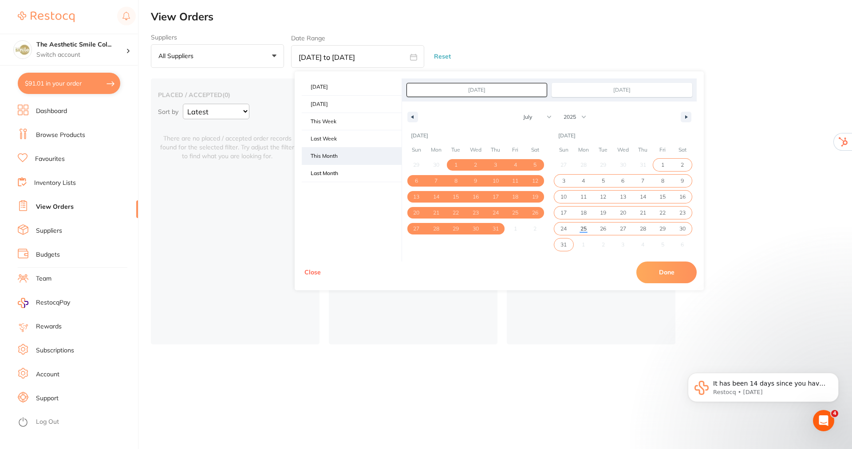
click at [358, 157] on span "This Month" at bounding box center [352, 156] width 100 height 17
type input "[DATE]"
select select "7"
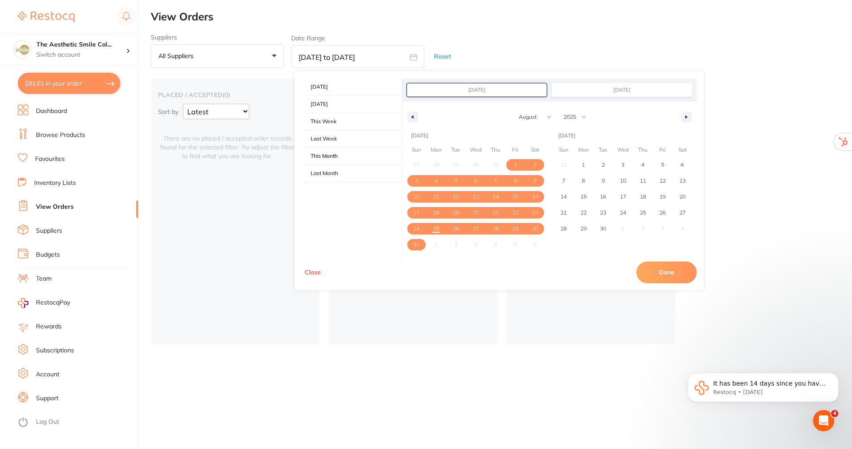
click at [672, 273] on button "Done" at bounding box center [666, 272] width 60 height 21
type input "[DATE] to [DATE]"
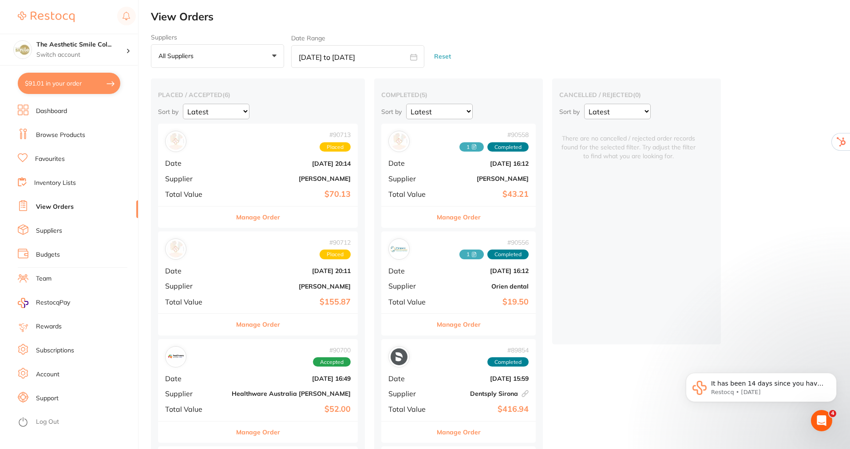
click at [251, 213] on button "Manage Order" at bounding box center [258, 217] width 44 height 21
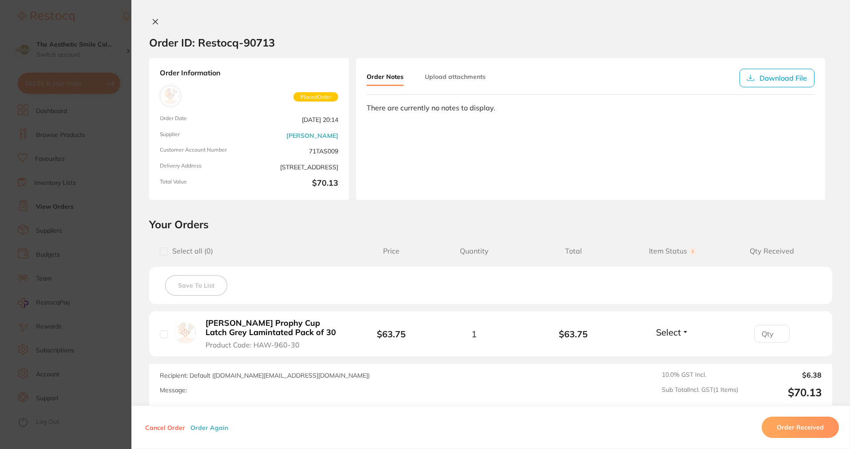
click at [153, 20] on icon at bounding box center [155, 22] width 5 height 5
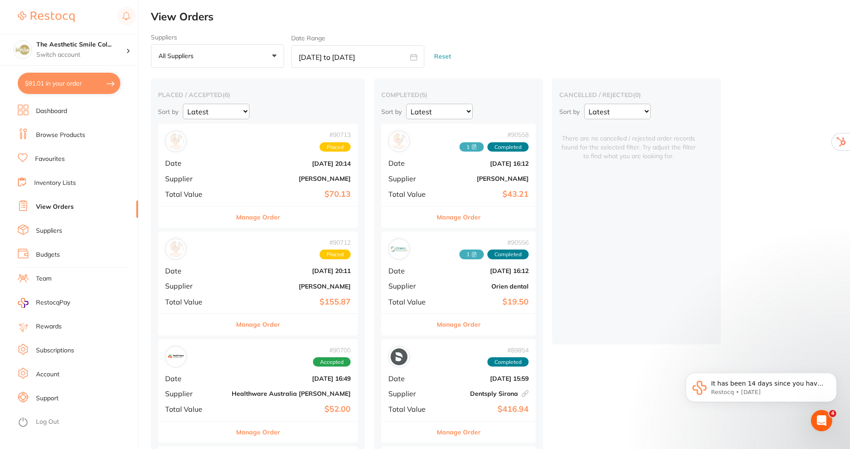
click at [53, 396] on link "Support" at bounding box center [47, 398] width 23 height 9
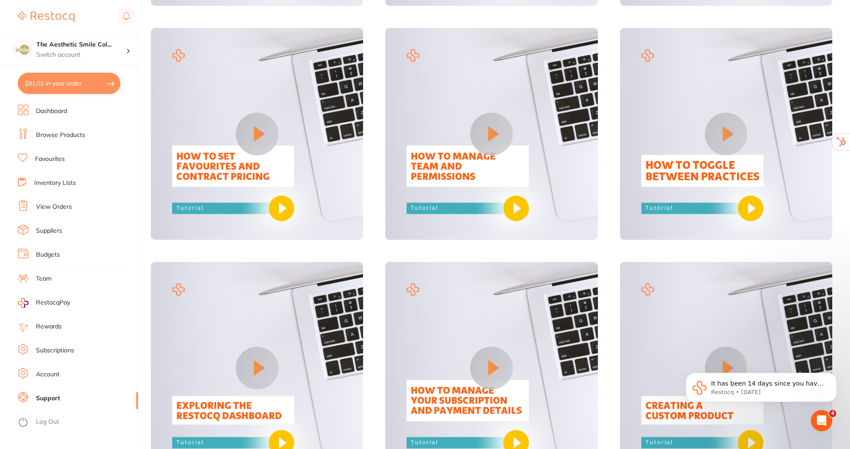
scroll to position [621, 0]
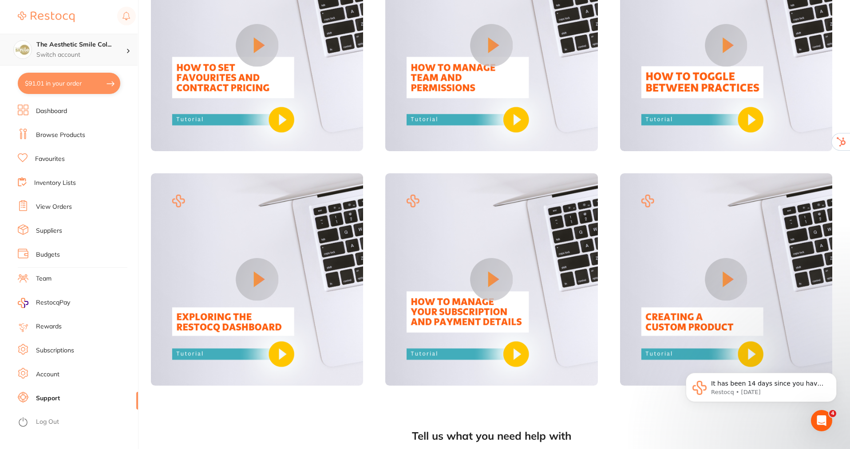
click at [131, 53] on div at bounding box center [132, 50] width 12 height 8
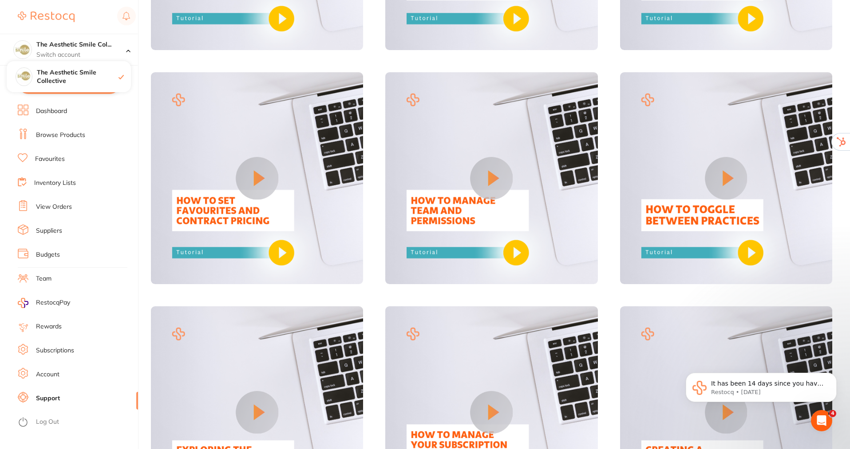
scroll to position [444, 0]
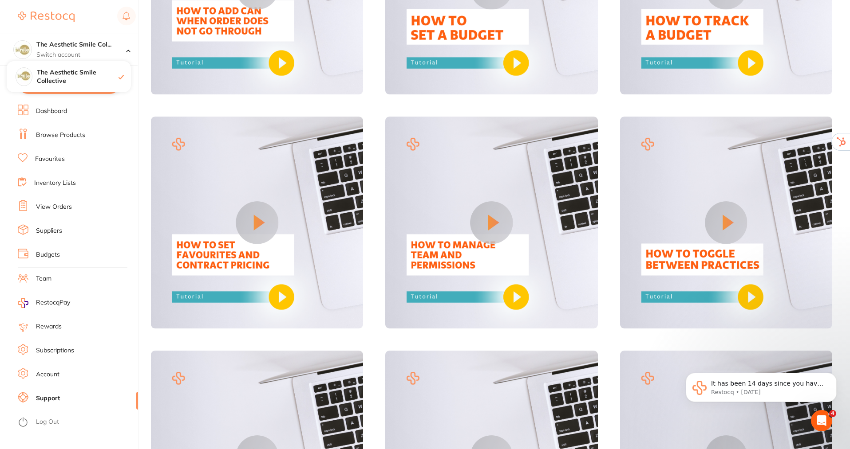
click at [59, 353] on link "Subscriptions" at bounding box center [55, 350] width 38 height 9
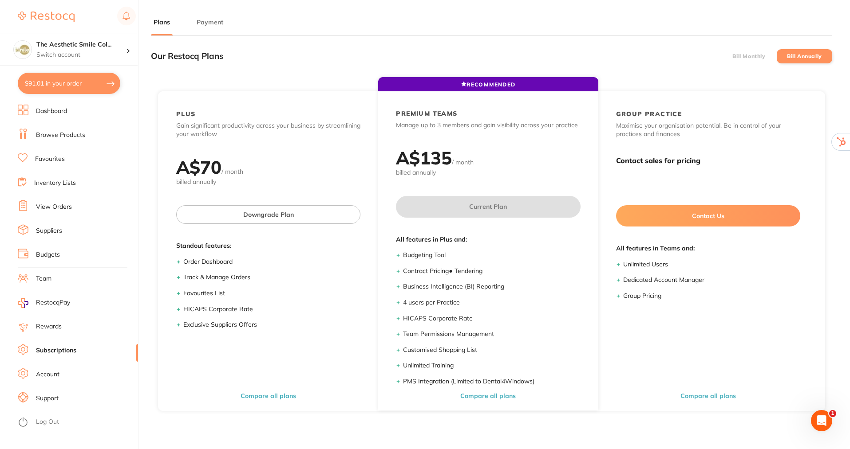
click at [218, 20] on button "Payment" at bounding box center [210, 22] width 32 height 8
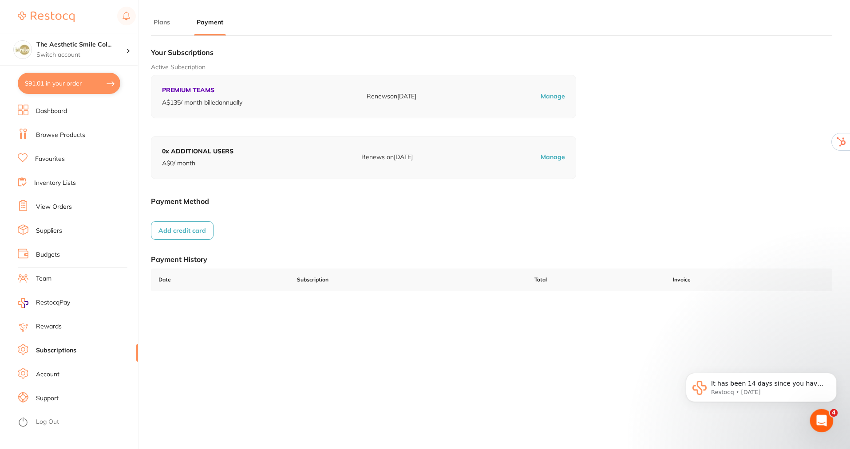
click at [823, 419] on icon "Open Intercom Messenger" at bounding box center [820, 420] width 15 height 15
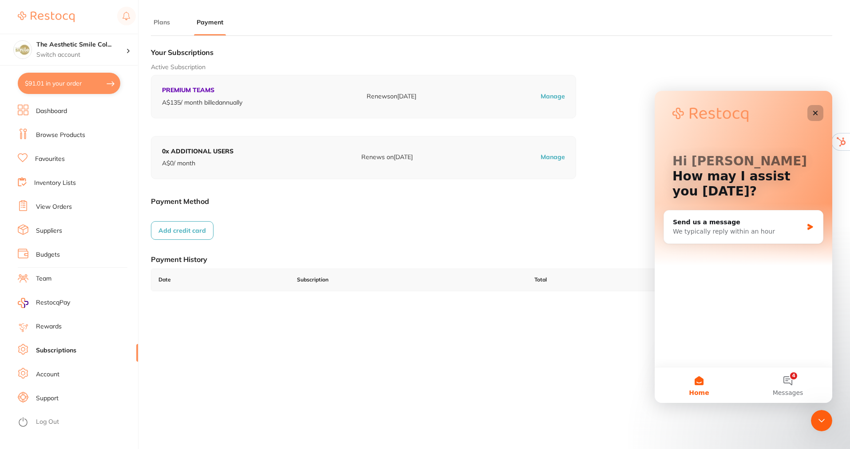
click at [814, 116] on icon "Close" at bounding box center [814, 113] width 7 height 7
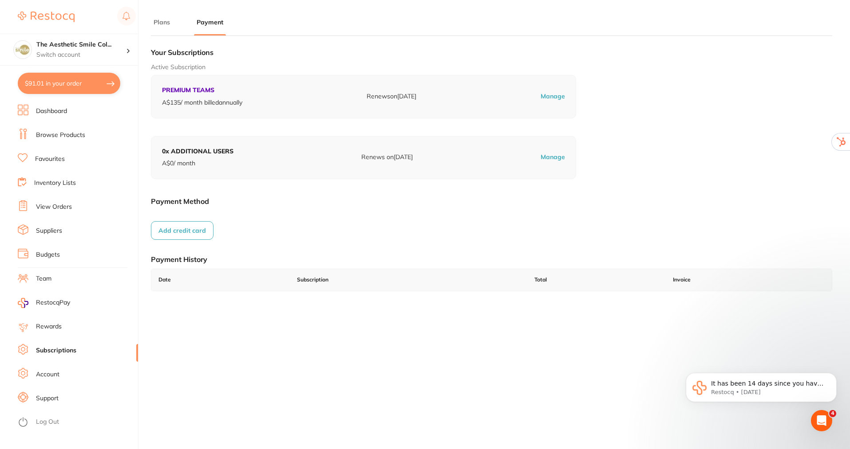
click at [41, 280] on link "Team" at bounding box center [44, 279] width 16 height 9
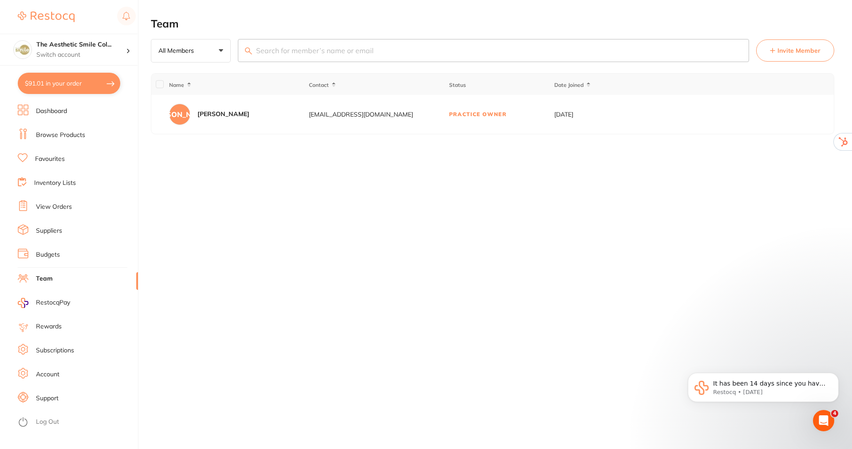
click at [64, 83] on button "$91.01 in your order" at bounding box center [69, 83] width 102 height 21
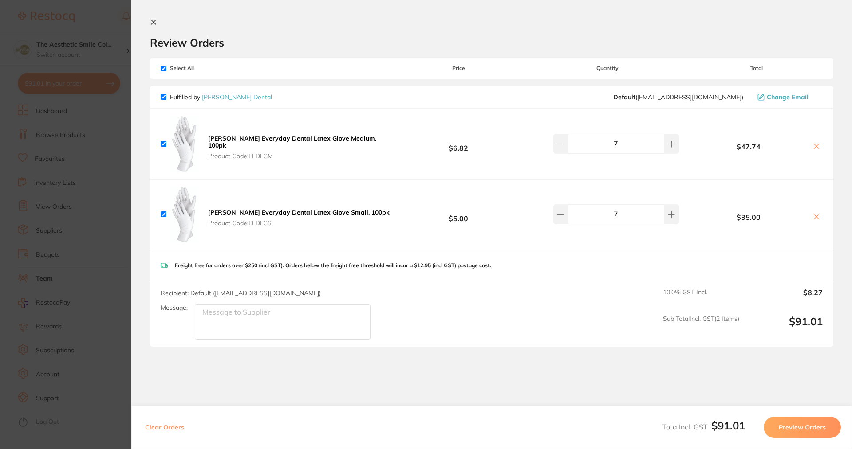
click at [156, 20] on icon at bounding box center [153, 22] width 7 height 7
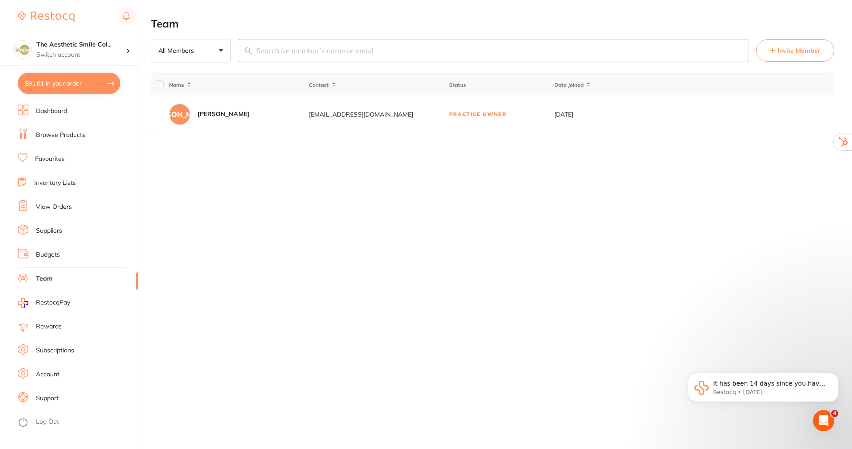
click at [48, 205] on link "View Orders" at bounding box center [54, 207] width 36 height 9
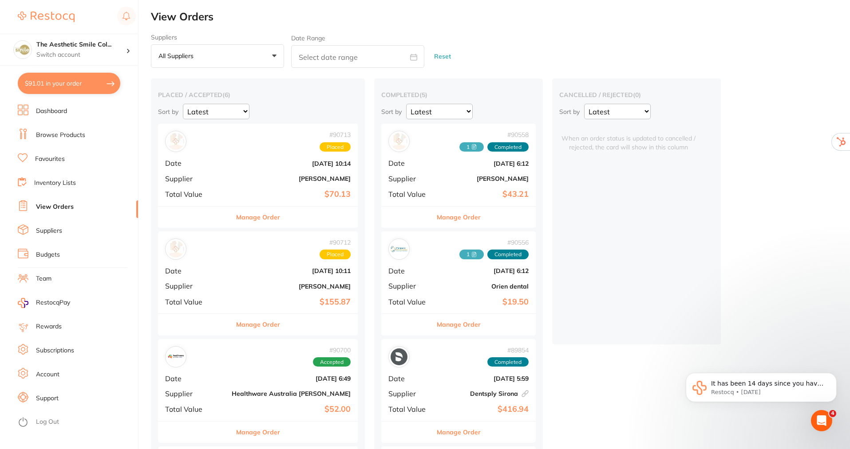
click at [244, 220] on button "Manage Order" at bounding box center [258, 217] width 44 height 21
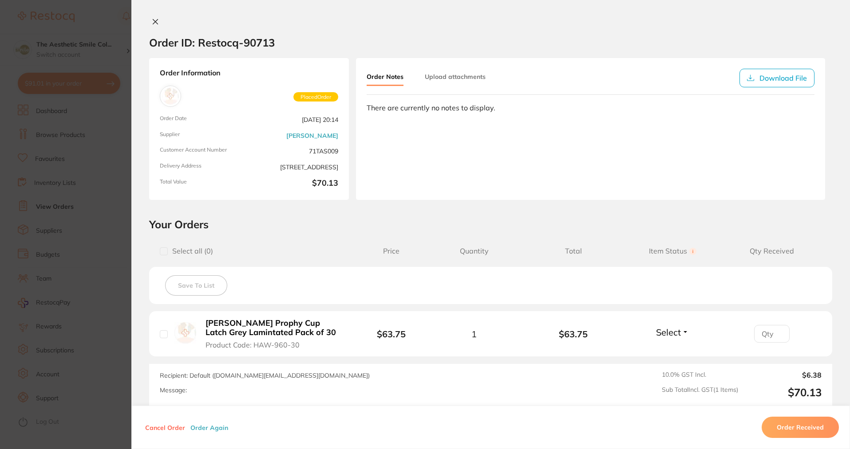
click at [153, 19] on icon at bounding box center [155, 21] width 7 height 7
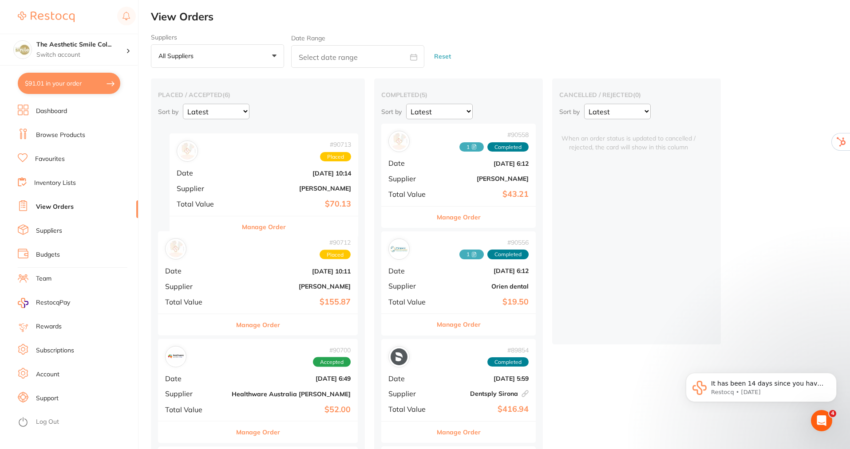
click at [288, 180] on div "# 90713 Placed Date [DATE] 10:14 Supplier [PERSON_NAME] Total Value $70.13 Mana…" at bounding box center [258, 391] width 200 height 535
click at [449, 321] on button "Manage Order" at bounding box center [459, 324] width 44 height 21
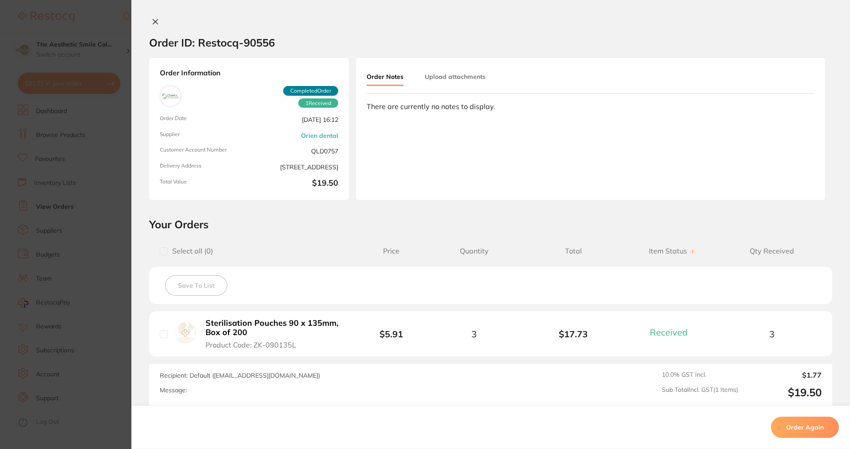
click at [162, 337] on input "checkbox" at bounding box center [164, 335] width 8 height 8
click at [185, 286] on button "Save To List" at bounding box center [196, 285] width 62 height 20
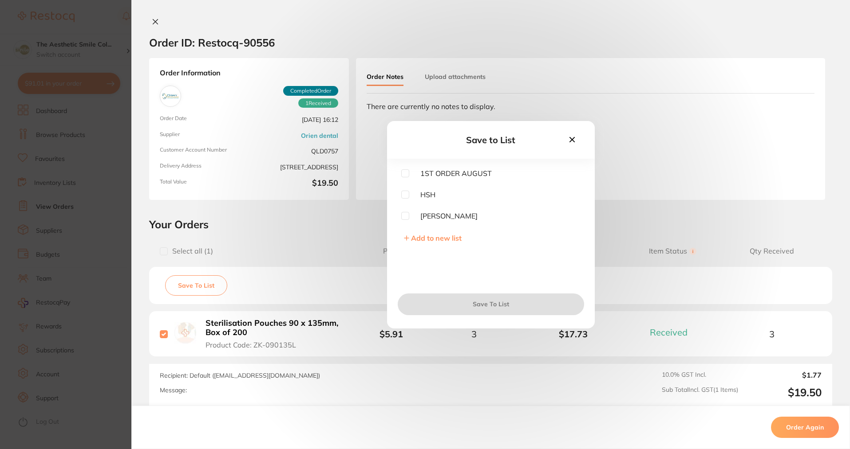
scroll to position [1, 0]
click at [573, 139] on icon at bounding box center [572, 140] width 10 height 10
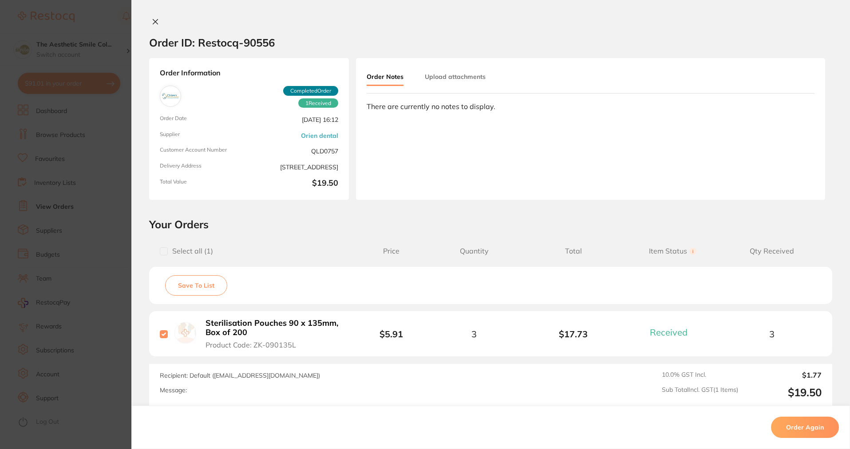
click at [163, 333] on input "checkbox" at bounding box center [164, 335] width 8 height 8
checkbox input "false"
click at [153, 20] on icon at bounding box center [155, 21] width 7 height 7
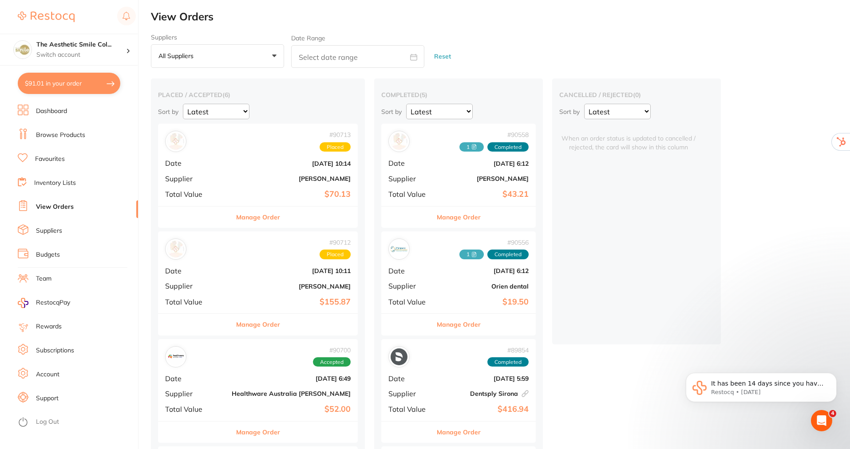
click at [43, 278] on link "Team" at bounding box center [44, 279] width 16 height 9
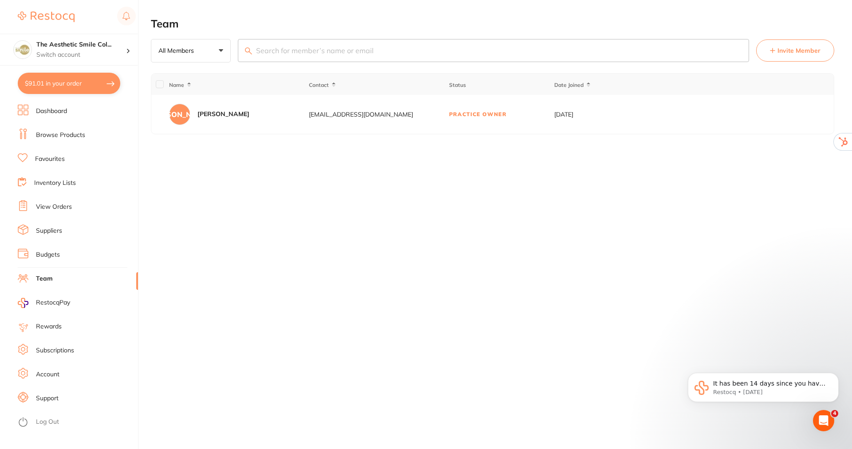
click at [801, 50] on span "Invite Member" at bounding box center [798, 50] width 43 height 9
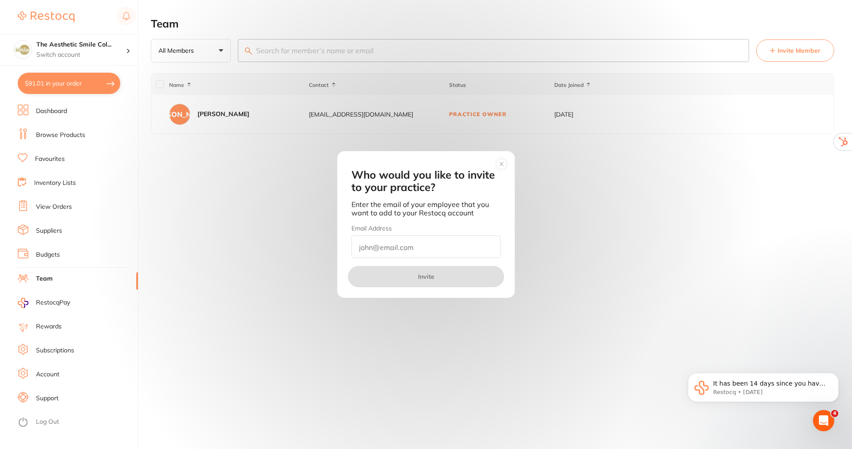
click at [500, 165] on circle at bounding box center [501, 164] width 10 height 10
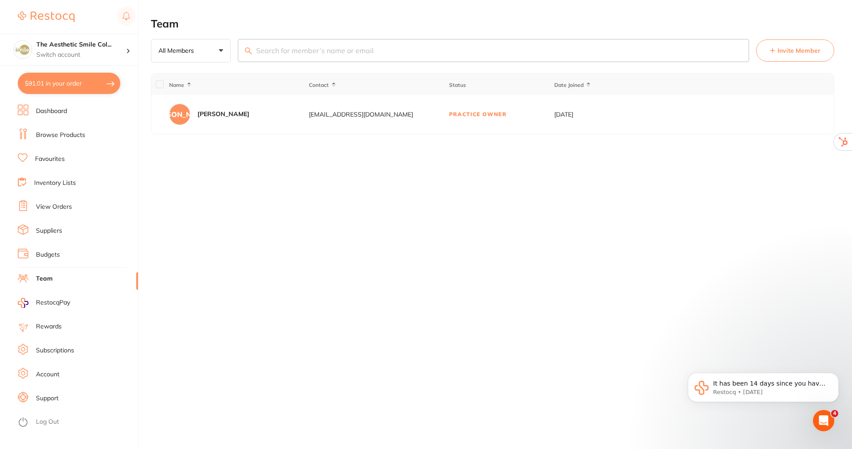
click at [799, 47] on span "Invite Member" at bounding box center [798, 50] width 43 height 9
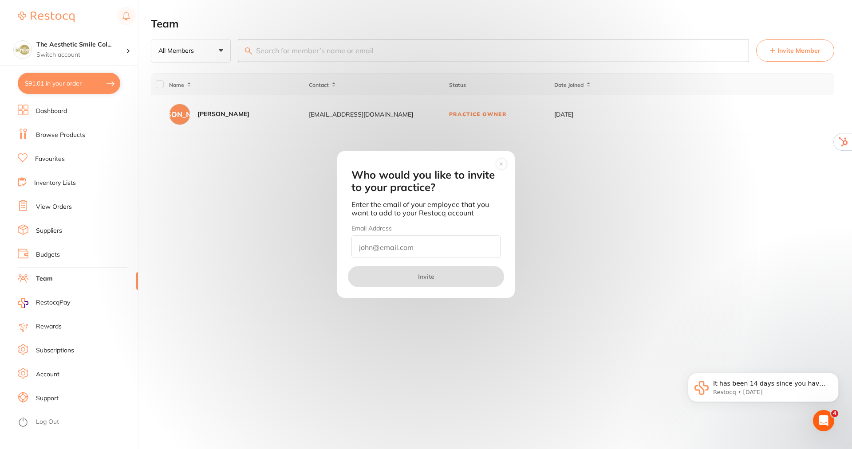
click at [45, 424] on div "Who would you like to invite to your practice? Enter the email of your employee…" at bounding box center [426, 224] width 852 height 449
click at [500, 163] on icon at bounding box center [502, 164] width 4 height 4
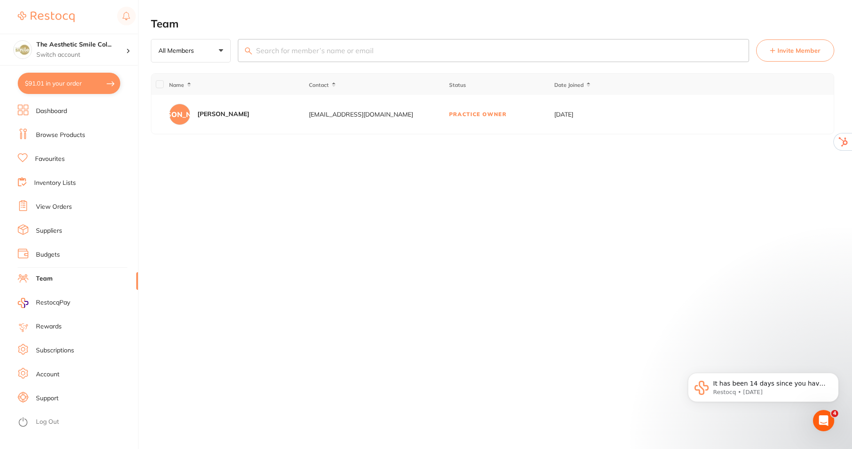
click at [50, 420] on link "Log Out" at bounding box center [47, 422] width 23 height 9
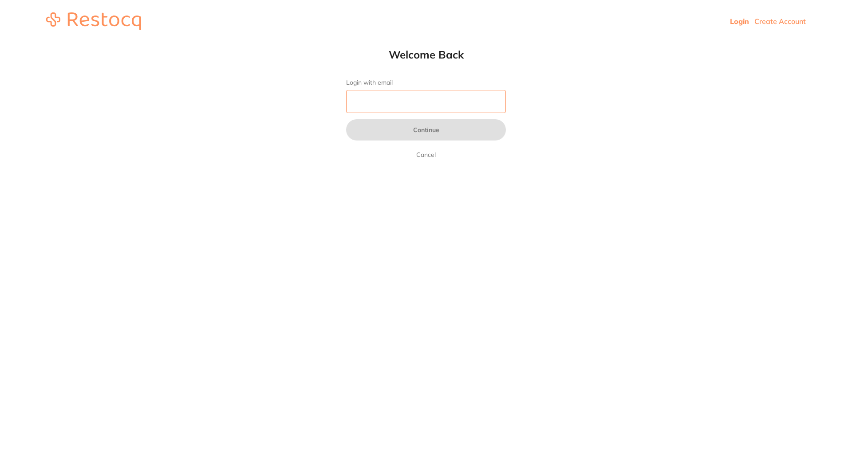
click at [427, 104] on input "Login with email" at bounding box center [426, 101] width 160 height 23
type input "skan3067@gmail.com"
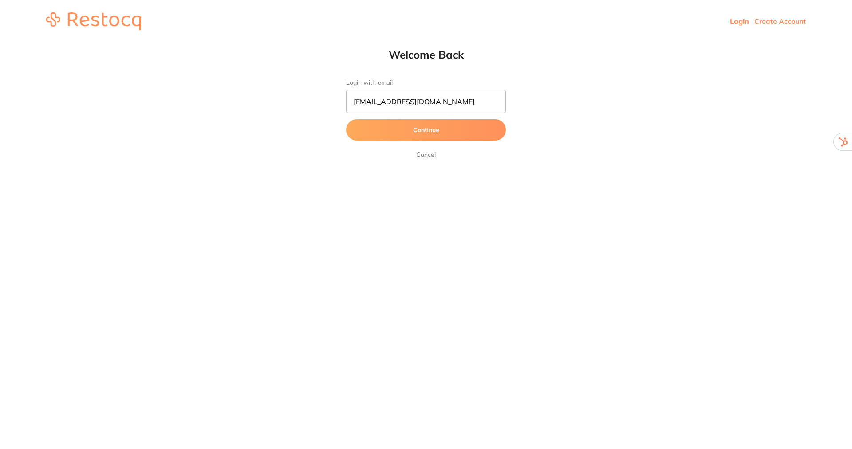
click at [417, 130] on button "Continue" at bounding box center [426, 129] width 160 height 21
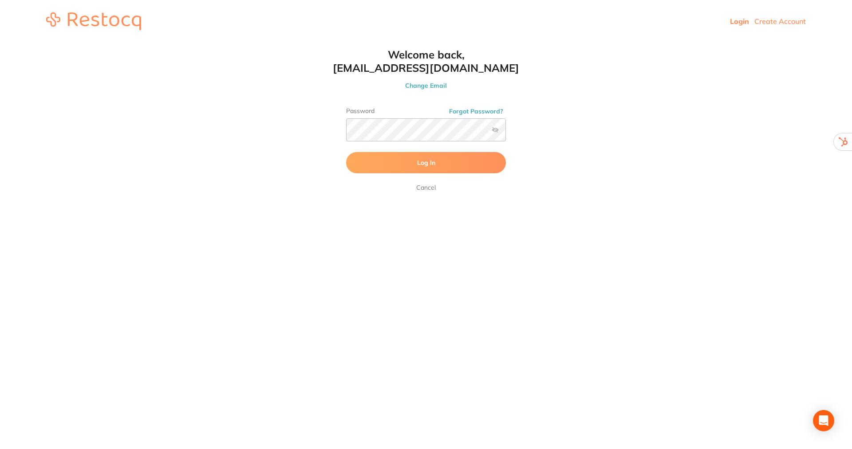
click at [425, 156] on button "Log In" at bounding box center [426, 162] width 160 height 21
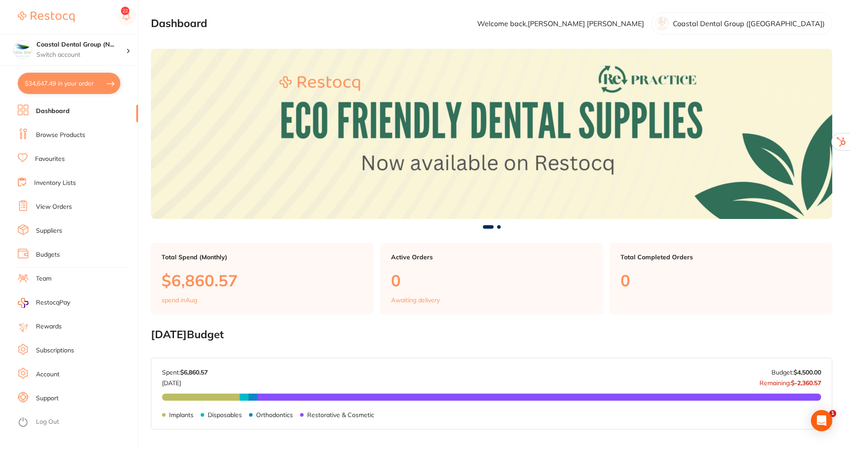
click at [48, 276] on link "Team" at bounding box center [44, 279] width 16 height 9
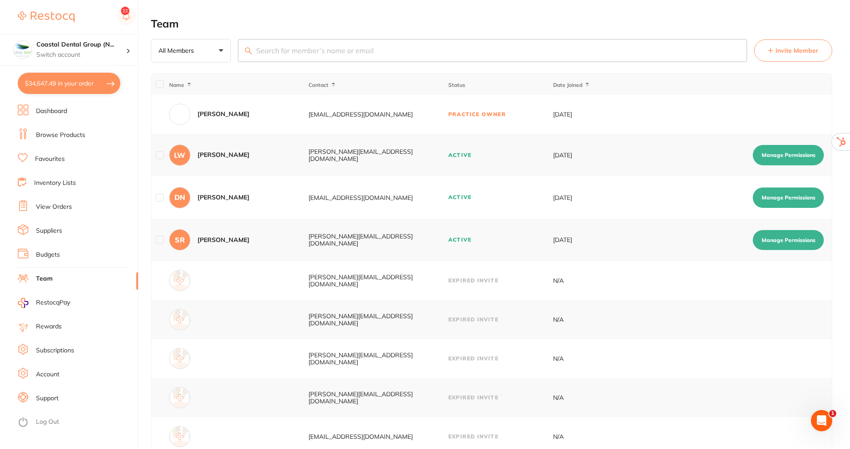
click at [783, 156] on button "Manage Permissions" at bounding box center [787, 155] width 71 height 20
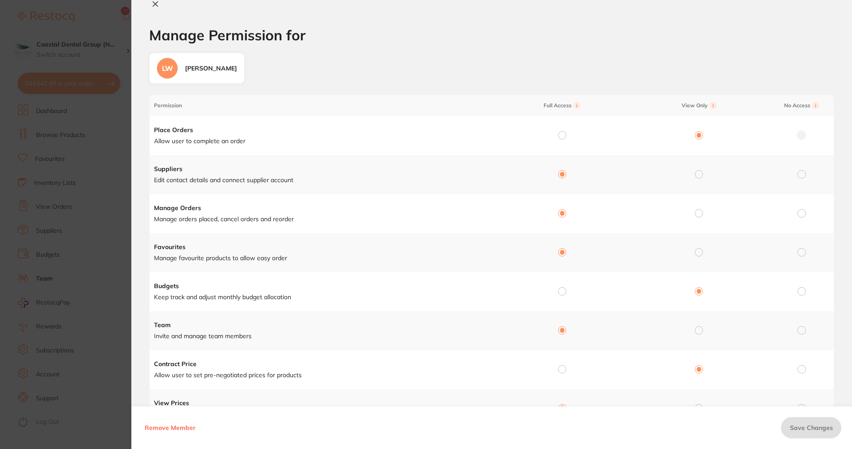
click at [158, 3] on icon at bounding box center [155, 3] width 7 height 7
checkbox input "false"
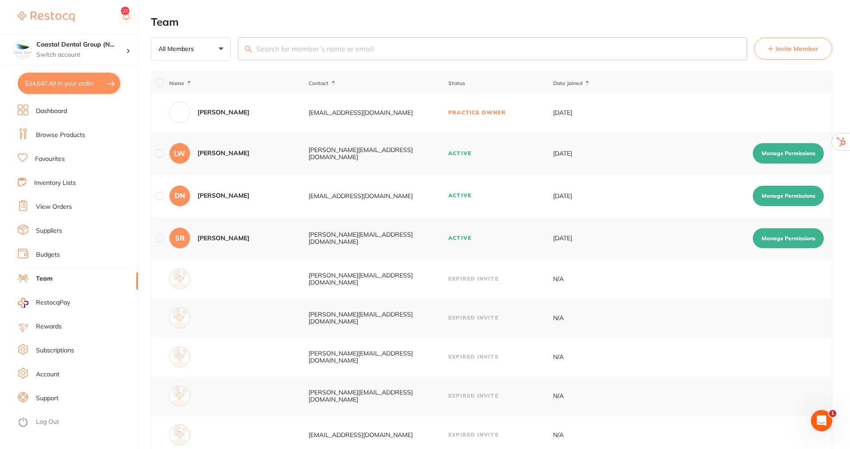
click at [64, 177] on li "Inventory Lists" at bounding box center [78, 183] width 120 height 13
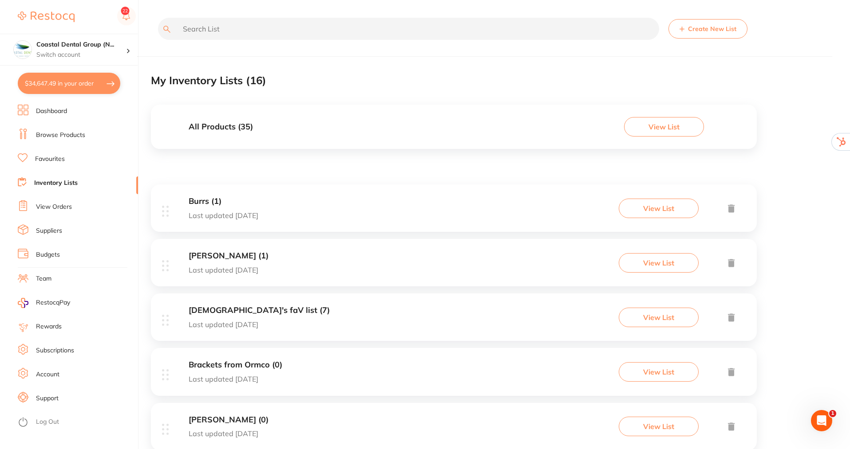
click at [702, 21] on button "Create New List" at bounding box center [707, 29] width 79 height 20
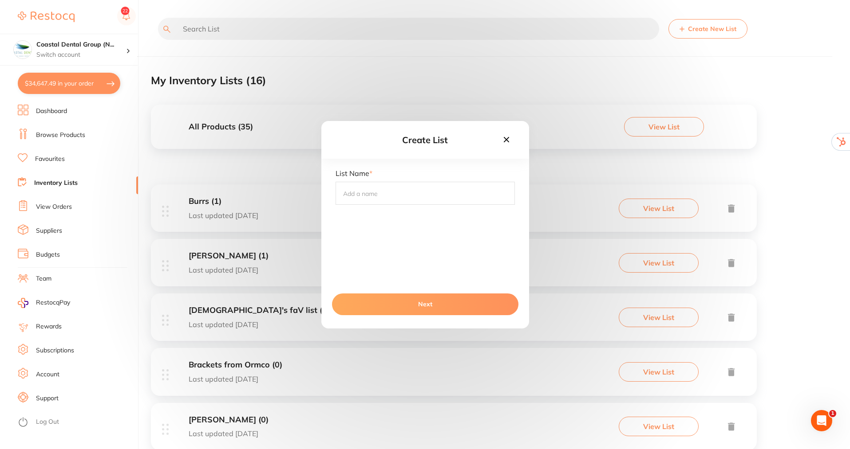
click at [505, 142] on icon at bounding box center [506, 140] width 10 height 10
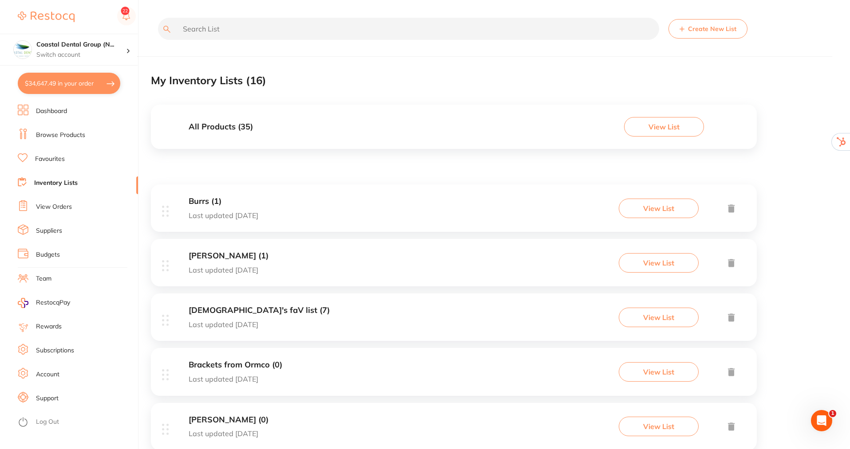
click at [661, 125] on button "View List" at bounding box center [664, 127] width 80 height 20
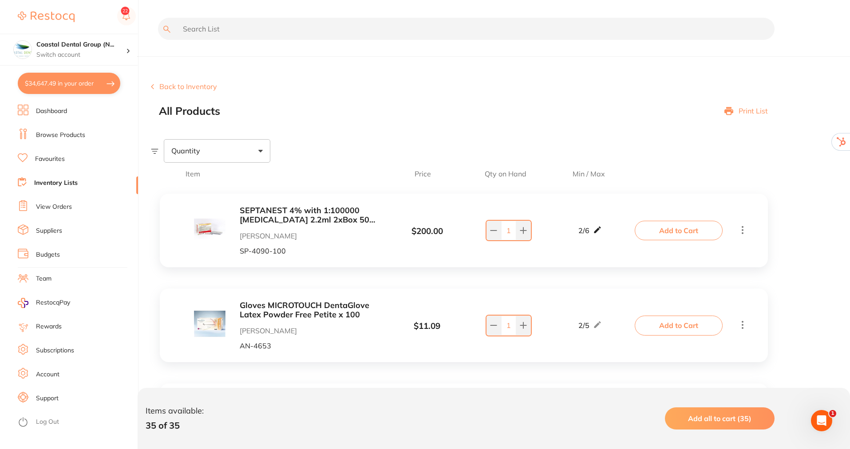
click at [600, 229] on icon at bounding box center [597, 230] width 7 height 7
click at [643, 174] on span at bounding box center [687, 174] width 103 height 8
click at [260, 150] on span at bounding box center [260, 151] width 4 height 3
click at [229, 177] on span "Below min limit" at bounding box center [215, 179] width 65 height 19
click at [181, 177] on input "Below min limit" at bounding box center [177, 179] width 8 height 8
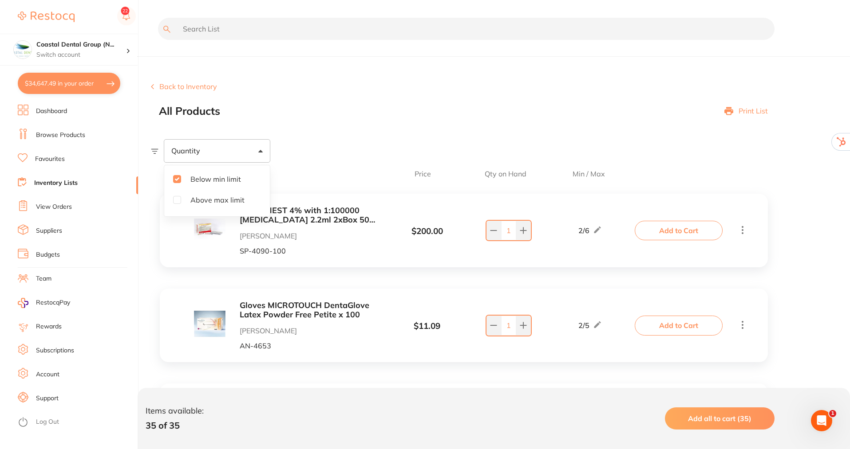
checkbox input "true"
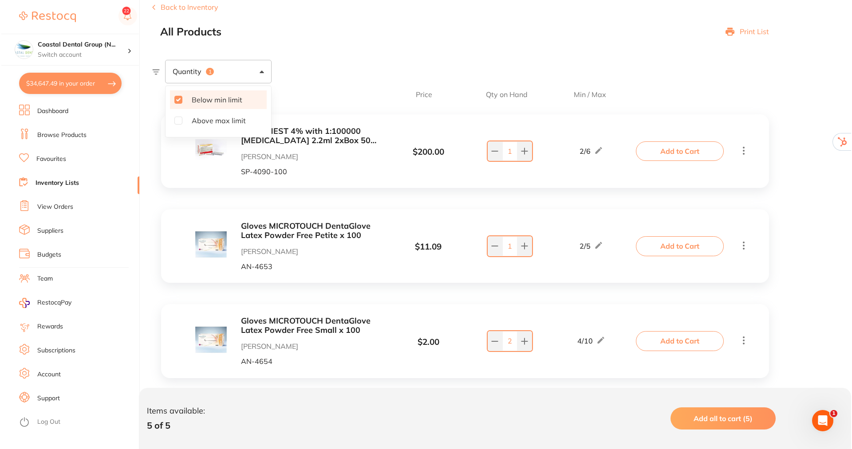
scroll to position [133, 0]
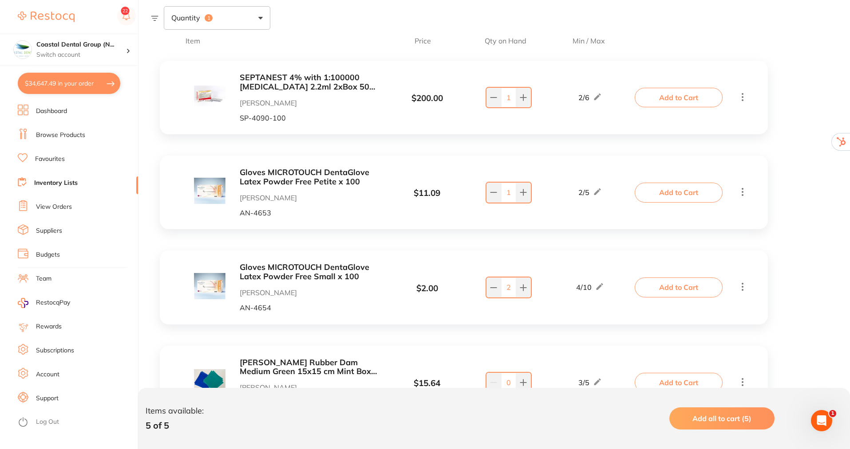
click at [714, 419] on span "Add all to cart (5)" at bounding box center [721, 418] width 59 height 9
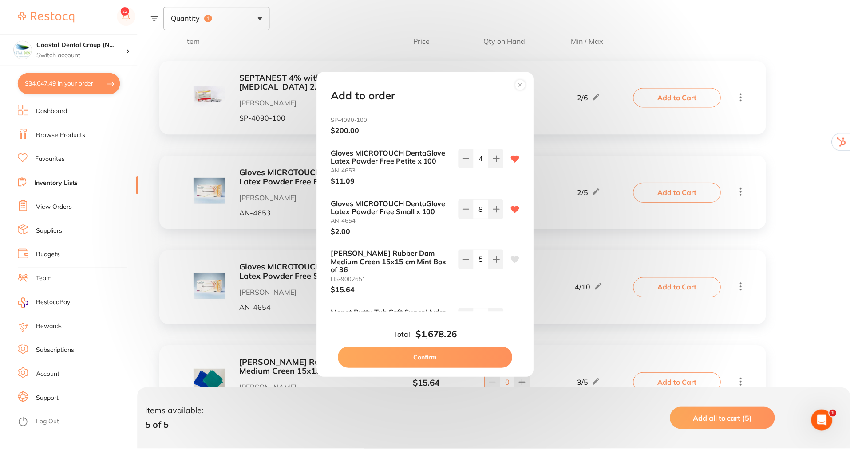
scroll to position [92, 0]
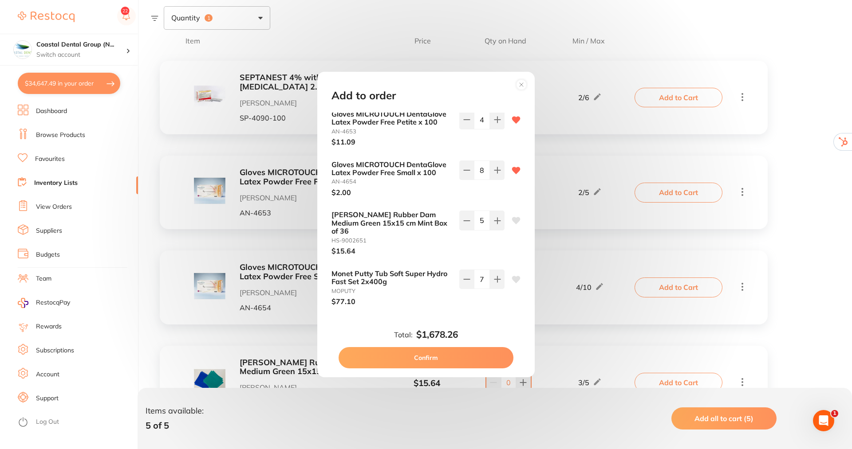
click at [520, 86] on icon at bounding box center [521, 85] width 4 height 4
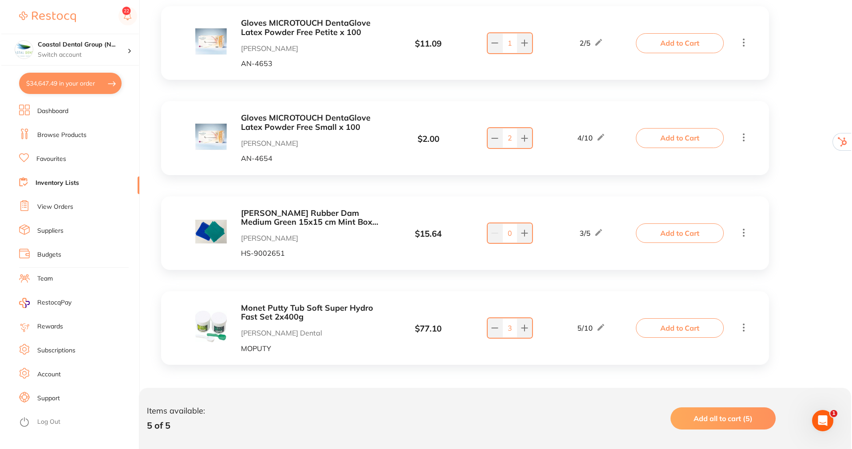
scroll to position [285, 0]
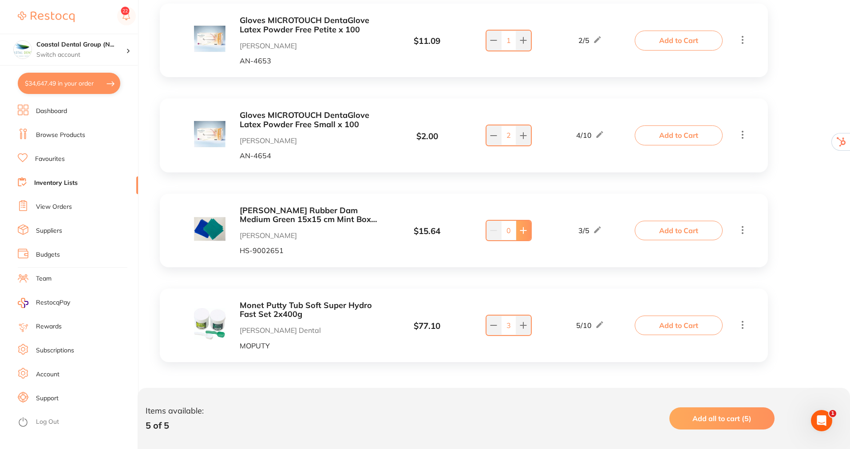
click at [522, 232] on icon at bounding box center [522, 230] width 7 height 7
type input "2"
click at [725, 410] on button "Add all to cart (5)" at bounding box center [721, 419] width 105 height 22
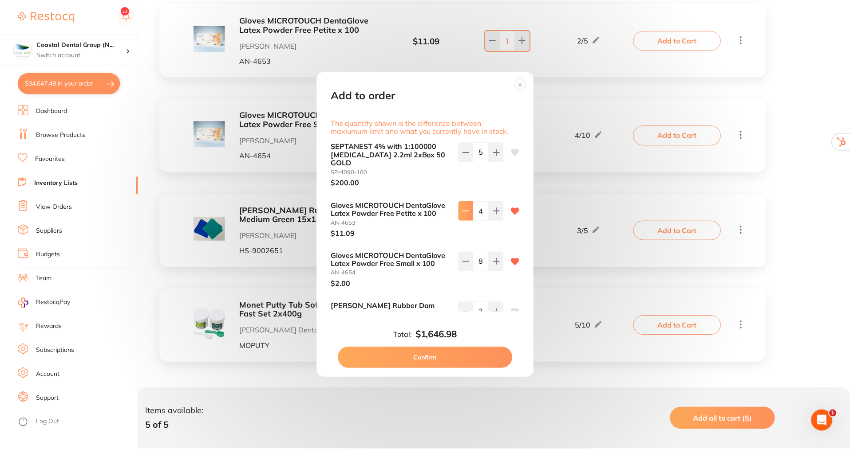
scroll to position [0, 0]
click at [521, 85] on icon at bounding box center [521, 85] width 14 height 14
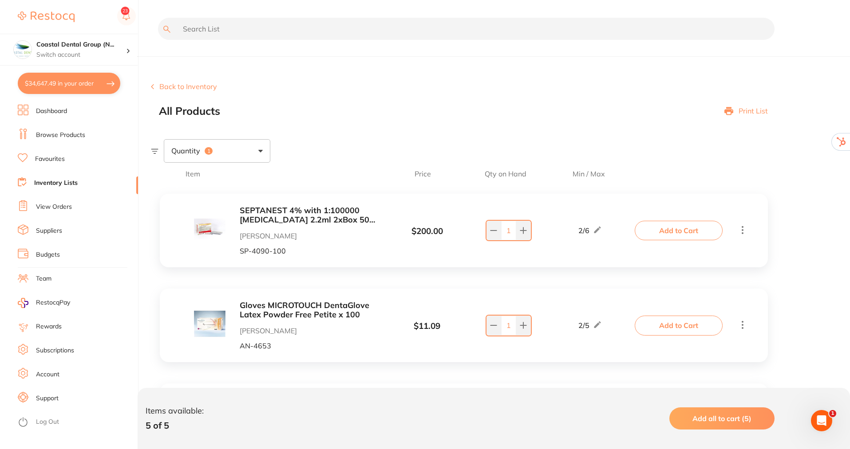
click at [760, 112] on p "Print List" at bounding box center [752, 111] width 29 height 8
checkbox input "true"
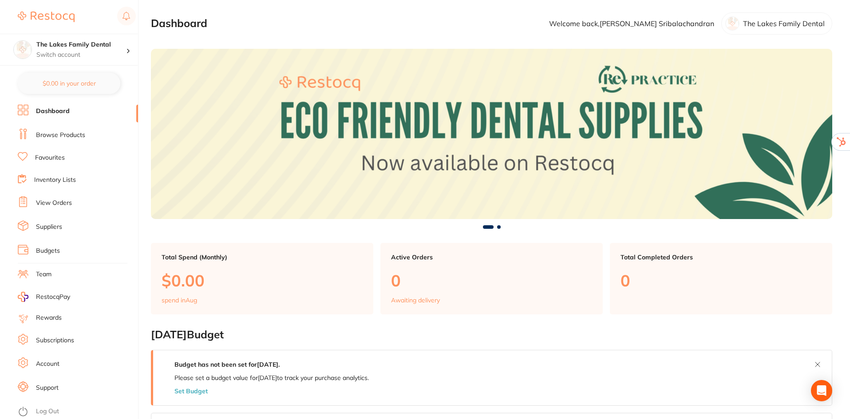
click at [66, 363] on li "Account" at bounding box center [78, 364] width 120 height 13
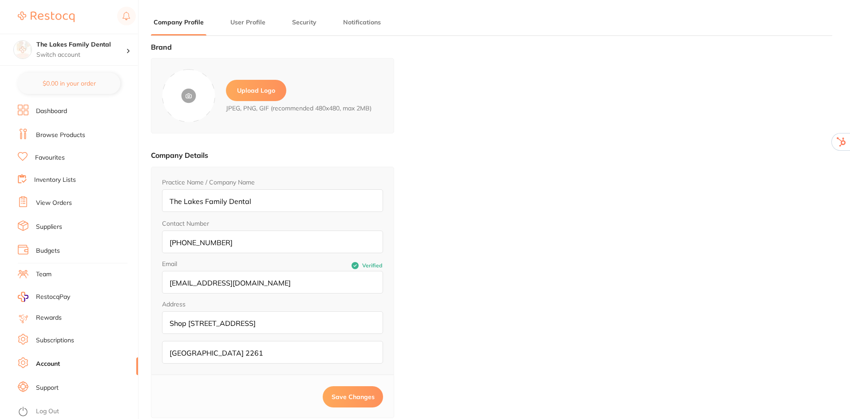
type input "[PERSON_NAME]"
type input "Sribalachandran"
type input "[EMAIL_ADDRESS][DOMAIN_NAME]"
click at [263, 86] on label "Upload Logo" at bounding box center [256, 90] width 60 height 21
click at [0, 0] on input "file" at bounding box center [0, 0] width 0 height 0
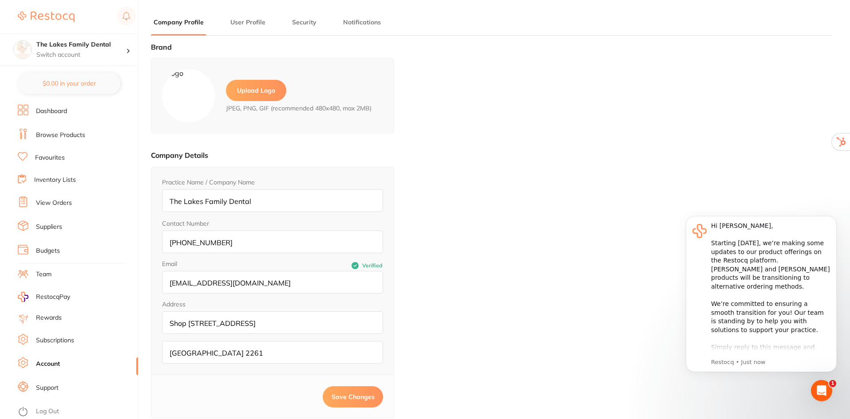
click at [354, 393] on span "Save Changes" at bounding box center [352, 397] width 43 height 8
drag, startPoint x: 238, startPoint y: 240, endPoint x: 166, endPoint y: 243, distance: 72.4
click at [166, 243] on input "[PHONE_NUMBER]" at bounding box center [272, 242] width 221 height 23
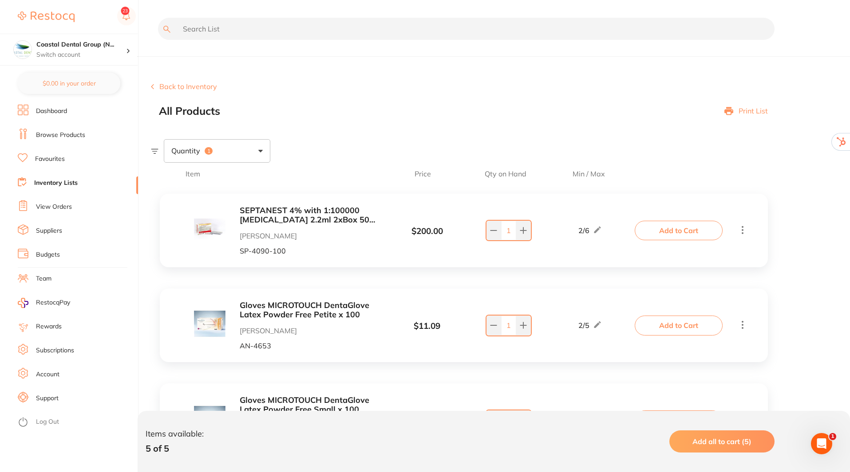
click at [55, 136] on link "Browse Products" at bounding box center [60, 135] width 49 height 9
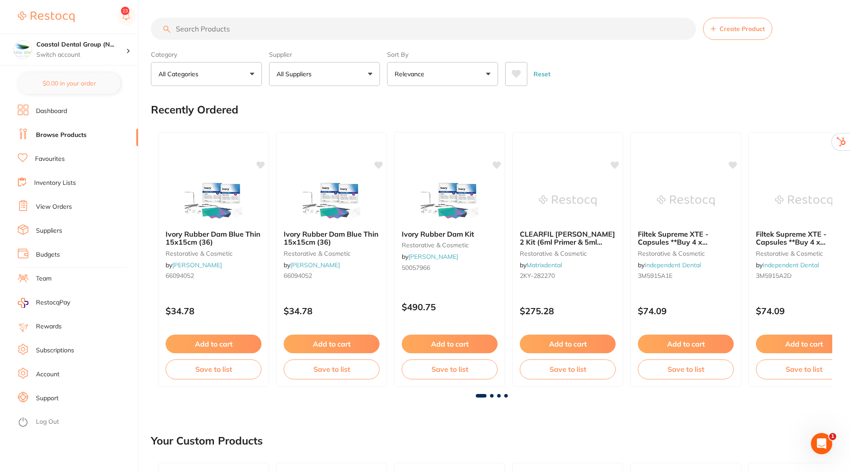
click at [268, 30] on input "search" at bounding box center [423, 29] width 545 height 22
click at [294, 30] on input "search" at bounding box center [423, 29] width 545 height 22
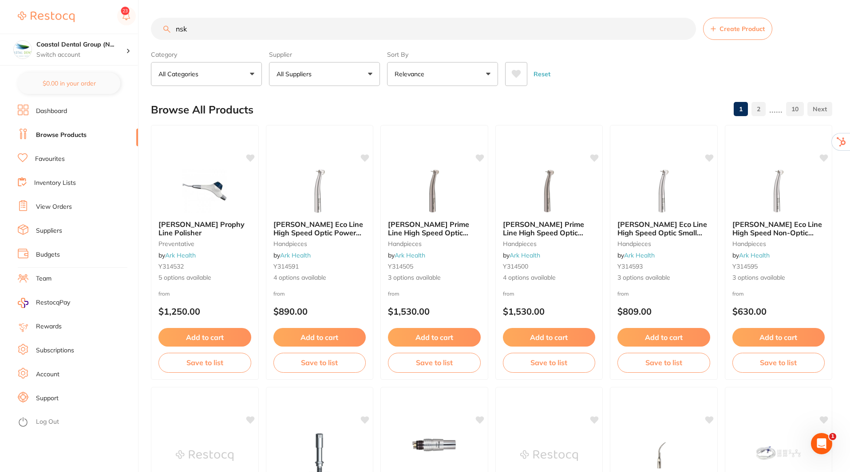
click at [235, 28] on input "nsk" at bounding box center [423, 29] width 545 height 22
type input "i"
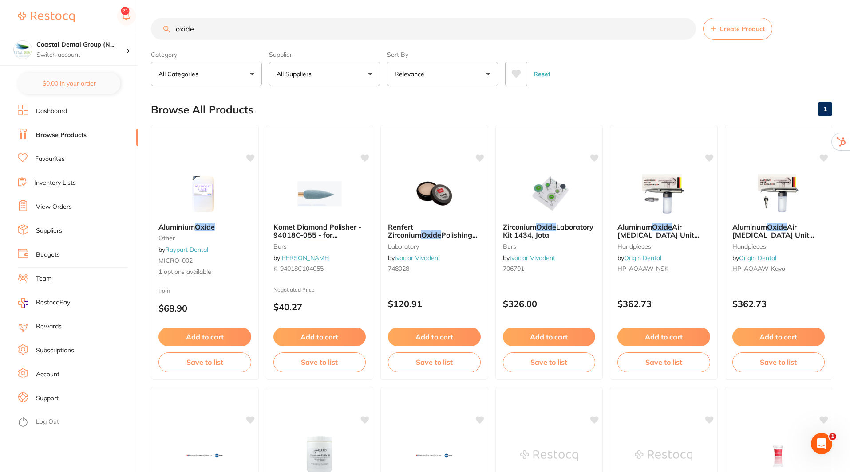
click at [177, 29] on input "oxide" at bounding box center [423, 29] width 545 height 22
click at [222, 30] on input "nitris oxide" at bounding box center [423, 29] width 545 height 22
paste input "[MEDICAL_DATA] [PERSON_NAME]"
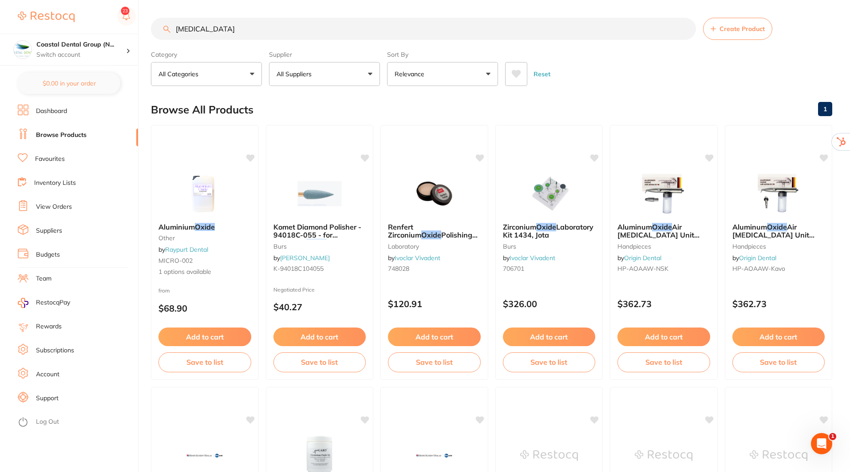
click at [226, 29] on input "[MEDICAL_DATA]" at bounding box center [423, 29] width 545 height 22
paste input "[PERSON_NAME]"
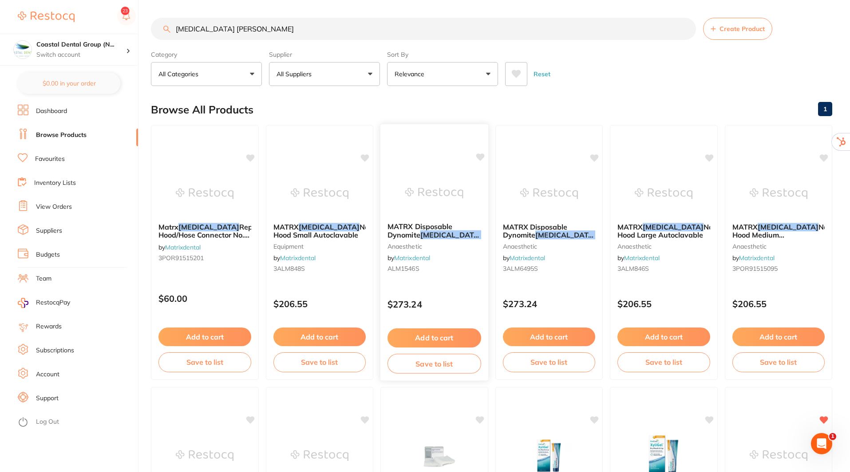
scroll to position [177, 0]
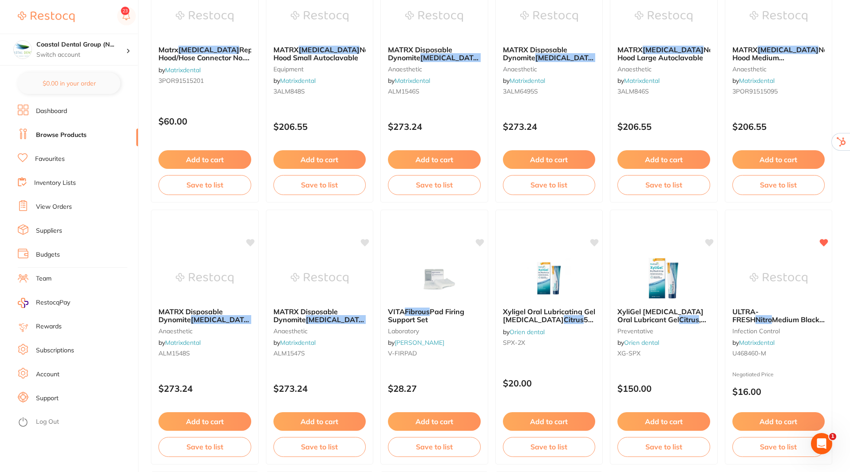
type input "[MEDICAL_DATA] [PERSON_NAME]"
click at [204, 315] on span "MATRX Disposable Dynomite" at bounding box center [190, 315] width 65 height 17
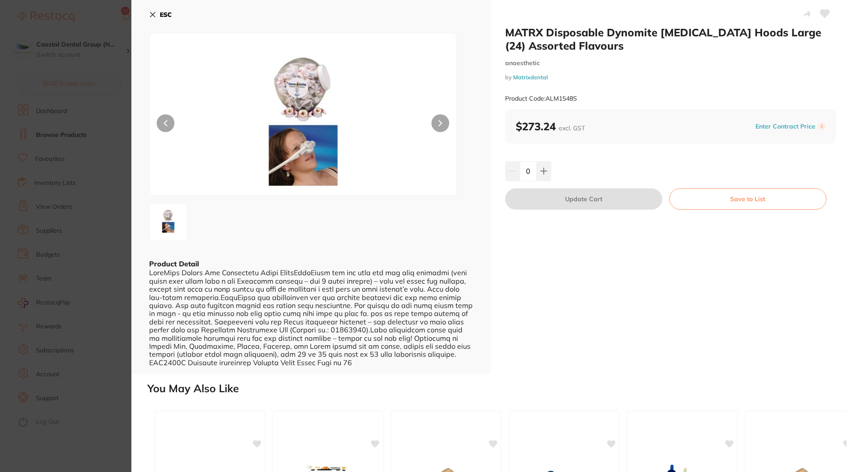
scroll to position [0, 0]
